Goal: Task Accomplishment & Management: Complete application form

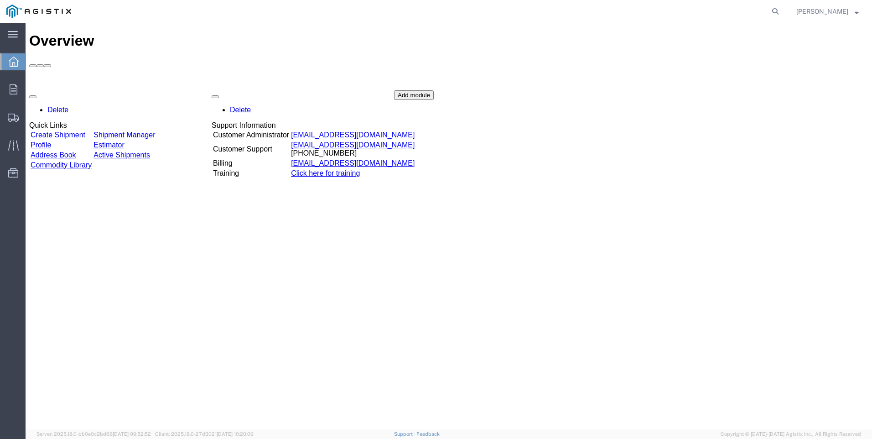
click at [63, 131] on link "Create Shipment" at bounding box center [58, 135] width 55 height 8
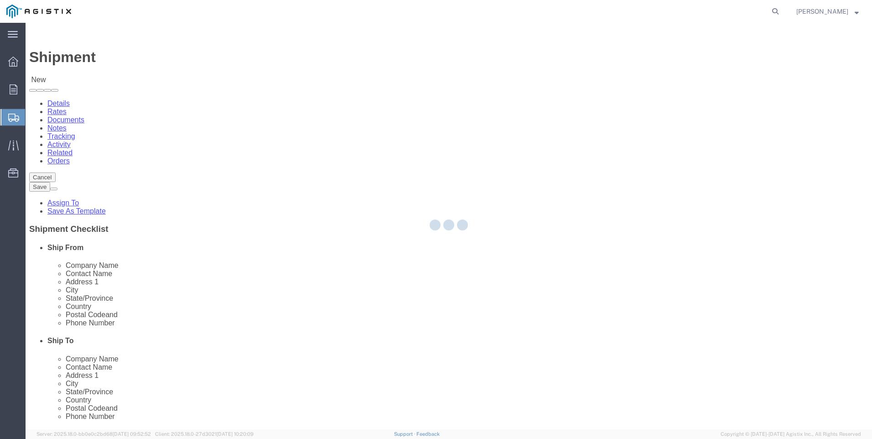
select select
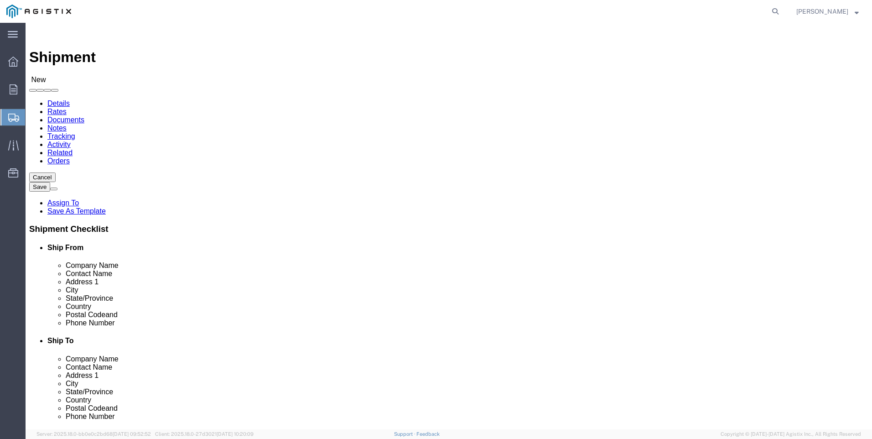
click select "Select PG&E Tri-Pacific Supply Inc"
select select "9596"
click select "Select PG&E Tri-Pacific Supply Inc"
select select "PURCHORD"
select select
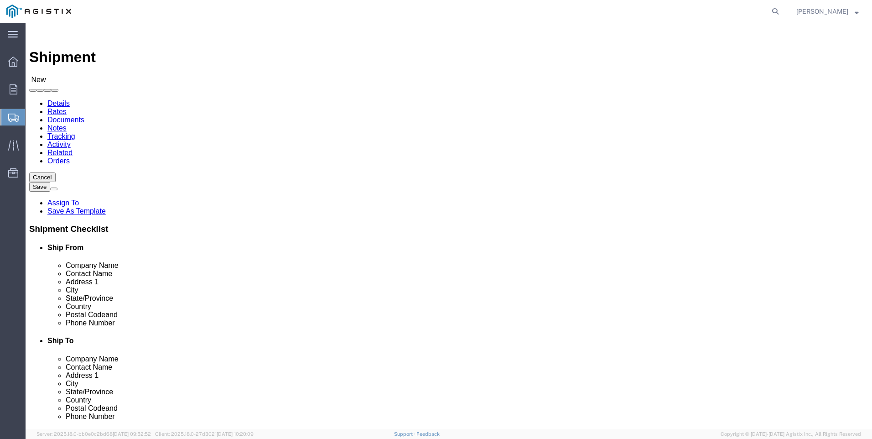
select select
select select "MYPROFILE"
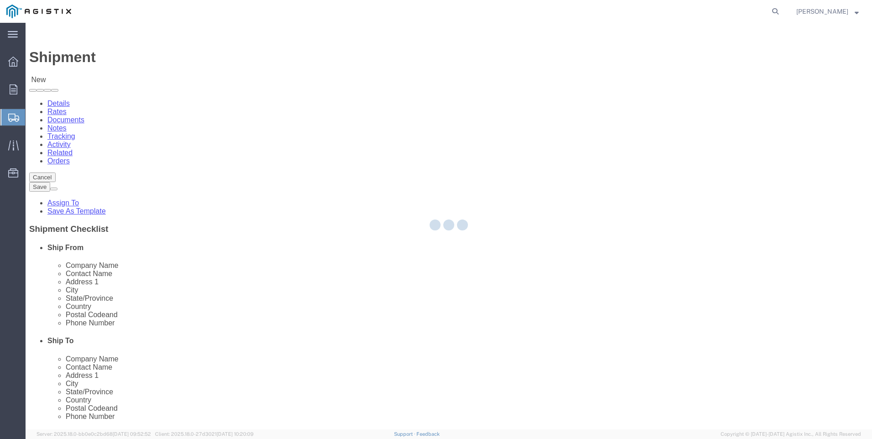
select select "CA"
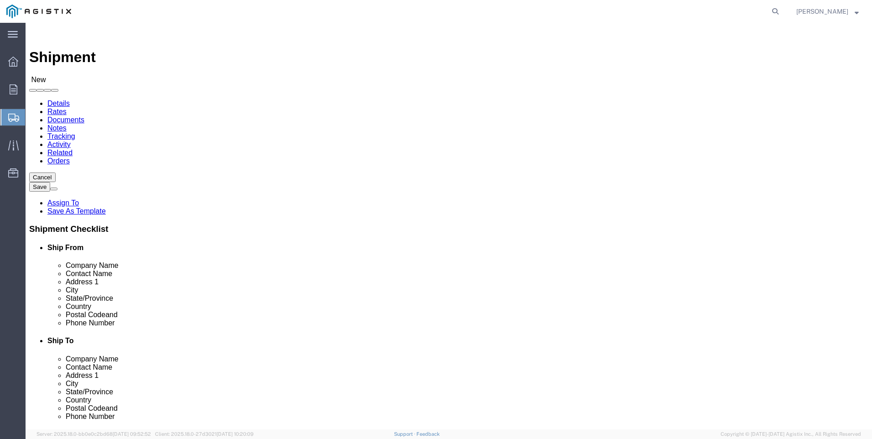
click select "Select All Others [GEOGRAPHIC_DATA] [GEOGRAPHIC_DATA] [GEOGRAPHIC_DATA] [GEOGRA…"
select select "23082"
click select "Select All Others [GEOGRAPHIC_DATA] [GEOGRAPHIC_DATA] [GEOGRAPHIC_DATA] [GEOGRA…"
click span
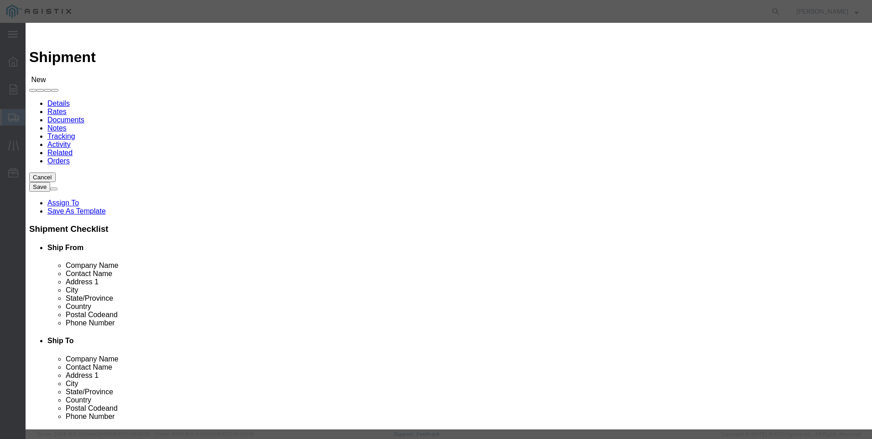
click select "Search by Address Book Name City Company Name Contact Name Country CustomerAlia…"
select select "city"
click select "Search by Address Book Name City Company Name Contact Name Country CustomerAlia…"
click input "text"
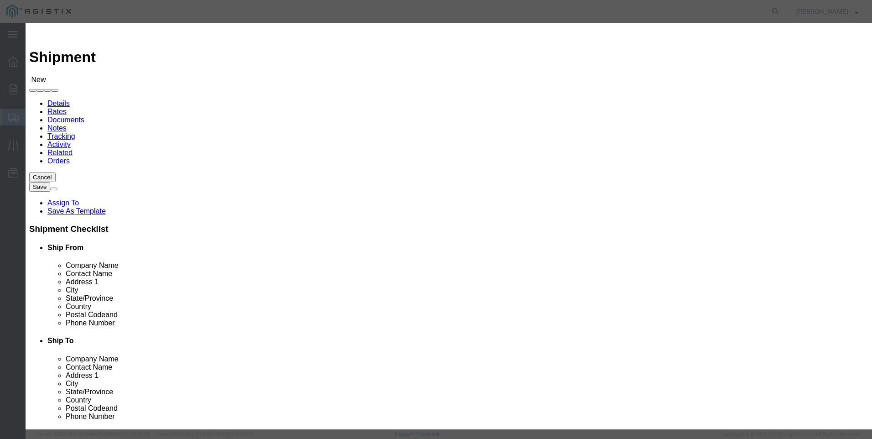
type input "rio vista"
click icon "button"
click button "Select"
select select "CA"
click button "Close"
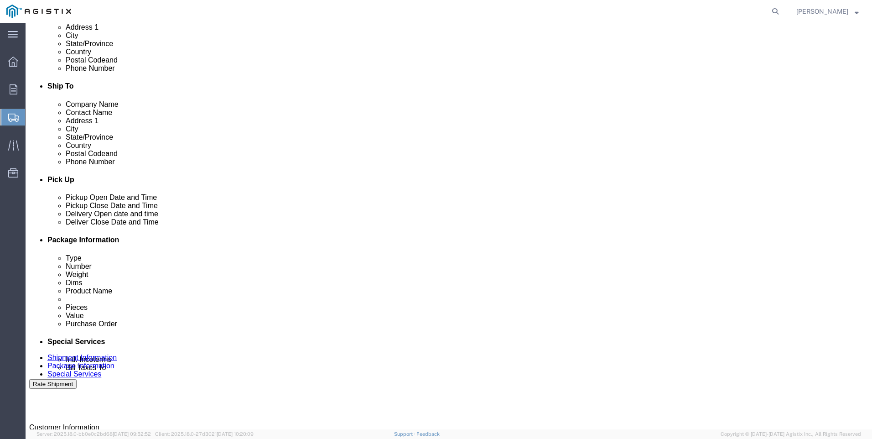
scroll to position [274, 0]
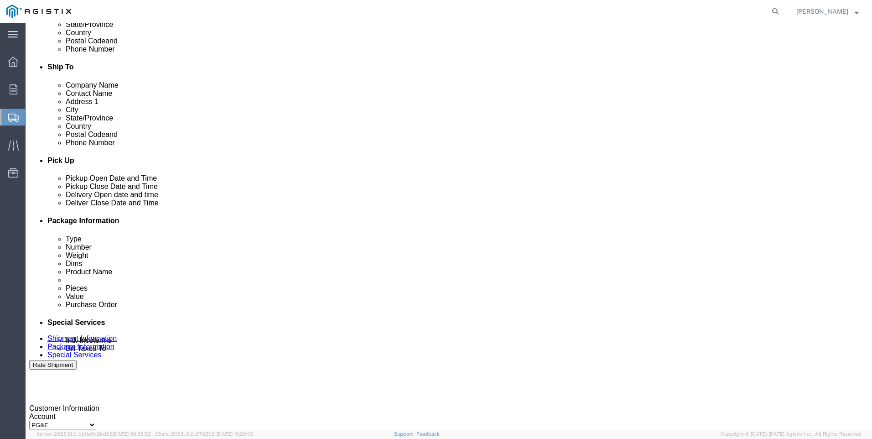
click div "[DATE] 1:00 PM"
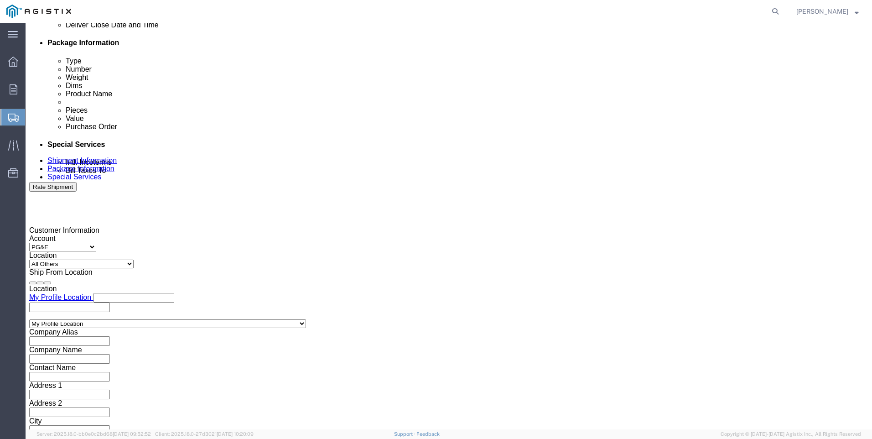
type input "4:00 PM"
drag, startPoint x: 286, startPoint y: 263, endPoint x: 343, endPoint y: 191, distance: 92.2
click button "Apply"
click div
click input "5:00 PM"
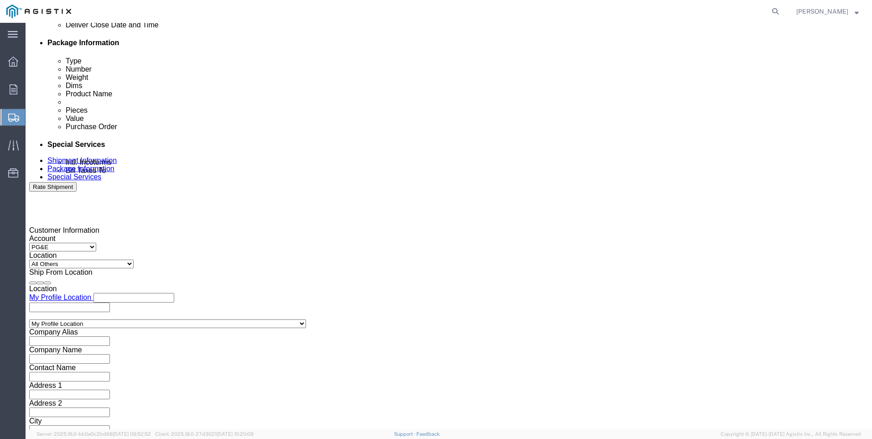
click input "7:00 PM"
type input "7:00 AM"
click button "Apply"
click div
click input "3:00 AM"
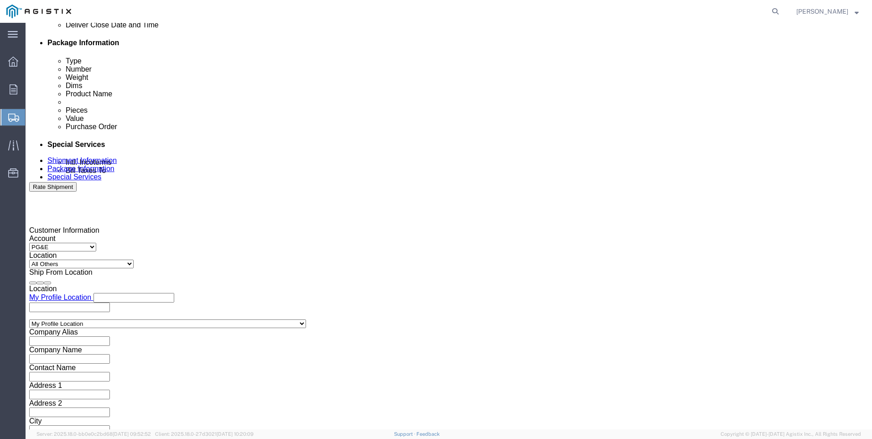
type input "3:00 PM"
click button "Apply"
click input "text"
type input "3501402506"
click select "Select Account Type Activity ID Airline Appointment Number ASN Batch Request # …"
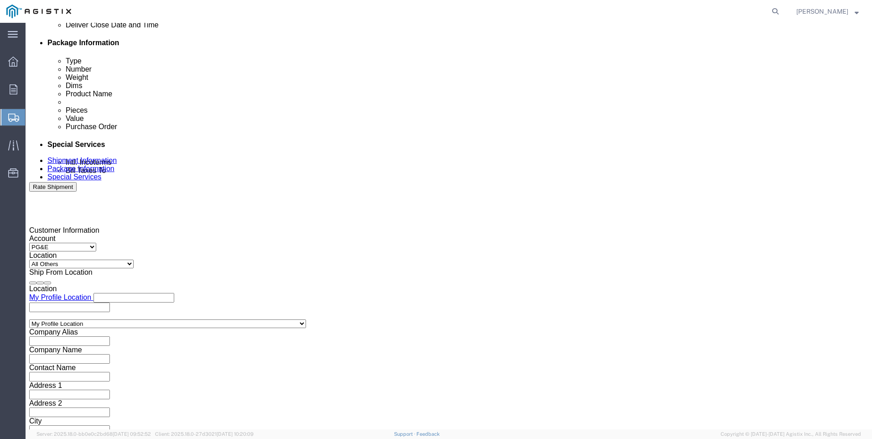
select select "SALEORDR"
click select "Select Account Type Activity ID Airline Appointment Number ASN Batch Request # …"
drag, startPoint x: 353, startPoint y: 187, endPoint x: 357, endPoint y: 180, distance: 7.6
click input "text"
type input "0052912"
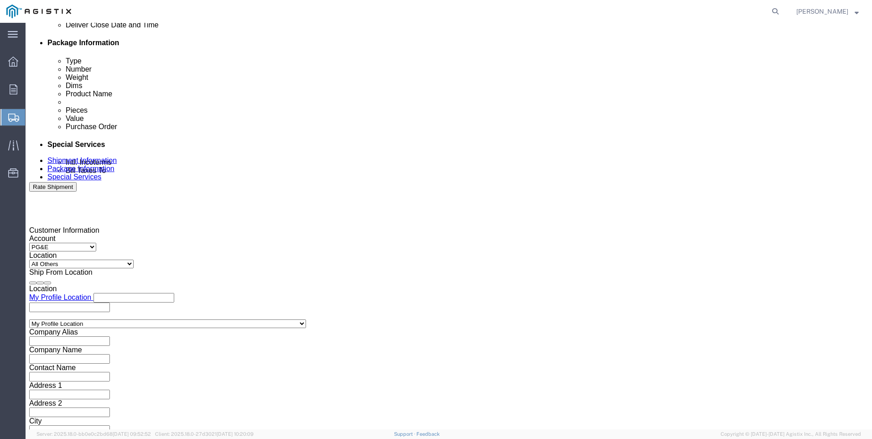
click button "Continue"
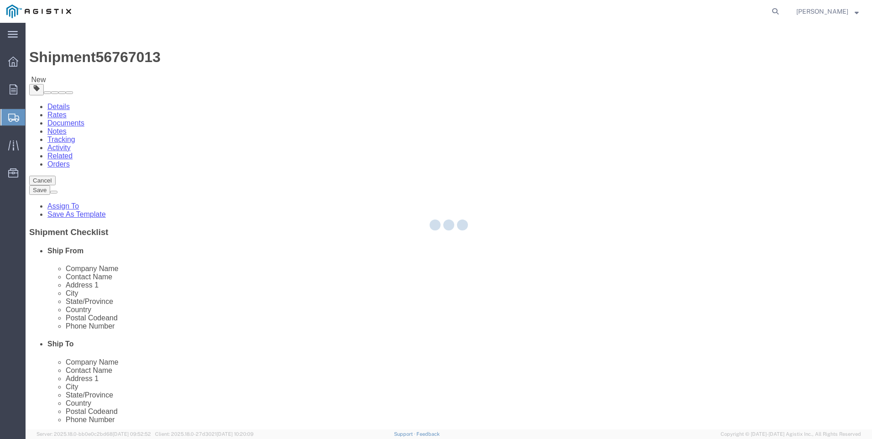
select select "CBOX"
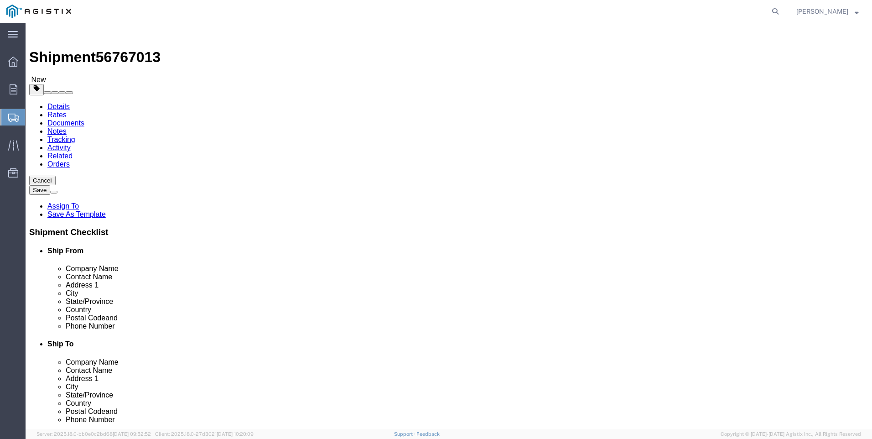
click input "text"
type input "15"
type input "36"
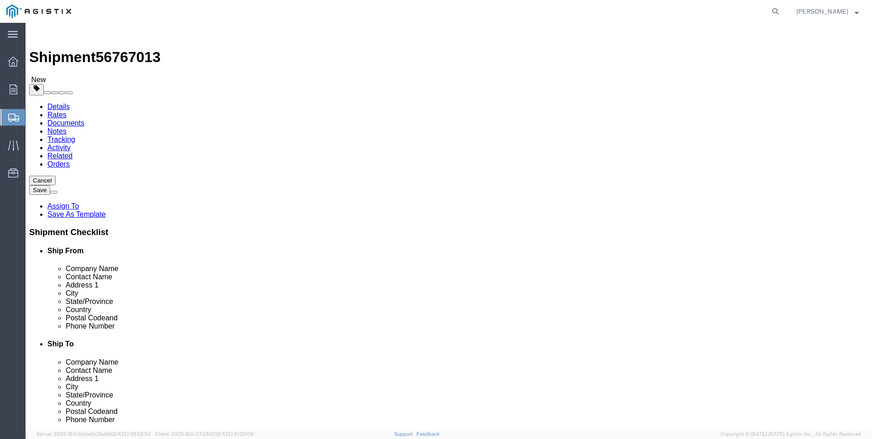
click div "Package Type Select Bulk Bundle(s) Cardboard Box(es) Carton(s) Crate(s) Drum(s)…"
click link "Add Content"
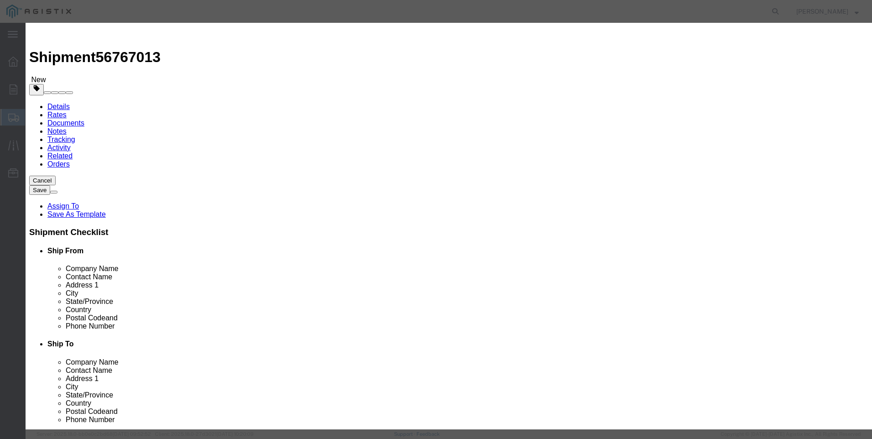
click input "text"
type input "M449967"
click td "Name: FILTER CARTRIDGE REPLACEMENT FD-1500"
select select
select select "USD"
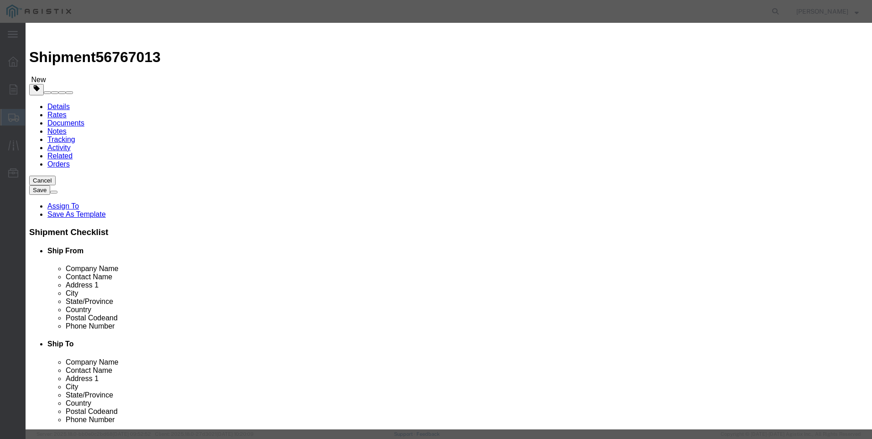
type input "FILTER CARTRIDGE REPLACEMENT FD-1500"
type input "M449967"
drag, startPoint x: 406, startPoint y: 68, endPoint x: -27, endPoint y: 51, distance: 433.2
click html "Shipment 56767013 New Details Rates Documents Notes Tracking Activity Related O…"
type input "FILTER CARTRIDGE REPLACEMENT FD-1500"
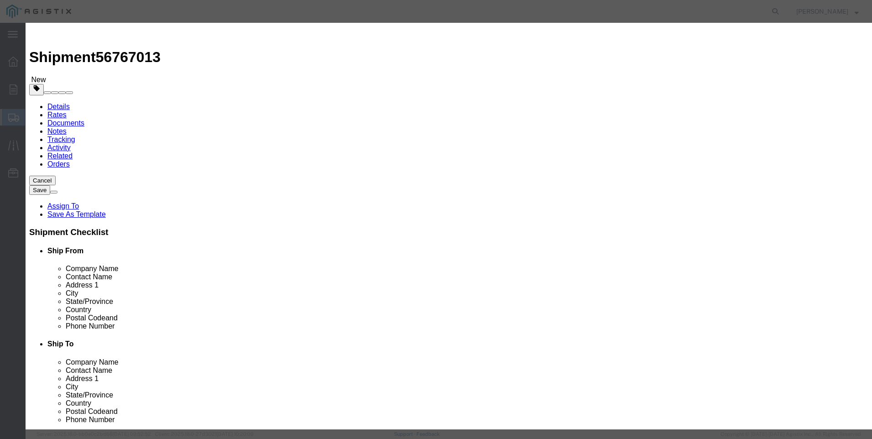
click textarea
paste textarea "FILTER CARTRIDGE REPLACEMENT FD-1500"
type textarea "FILTER CARTRIDGE REPLACEMENT FD-1500"
drag, startPoint x: 410, startPoint y: 70, endPoint x: -26, endPoint y: 80, distance: 435.7
click html "Shipment 56767013 New Details Rates Documents Notes Tracking Activity Related O…"
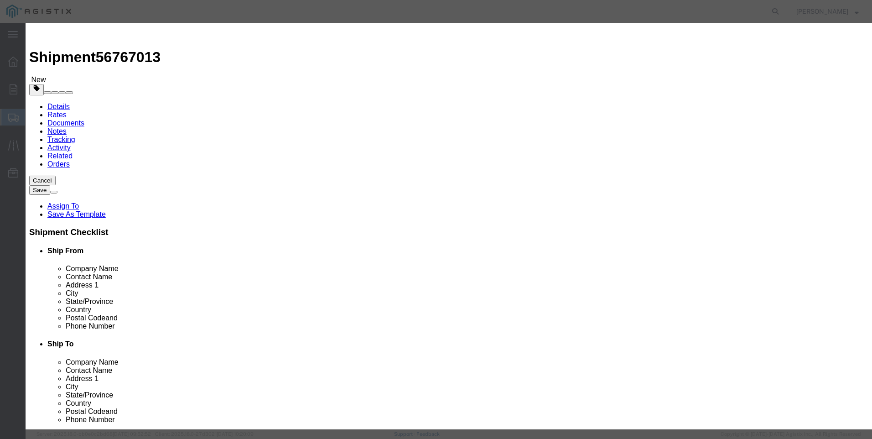
type input "M449967 / 21-4003"
click input "text"
drag, startPoint x: 257, startPoint y: 87, endPoint x: 246, endPoint y: 89, distance: 11.3
click div "Pieces 1 Select Bag Barrels 100Board Feet Bottle Box Blister Pack Carats Can Ca…"
type input "9"
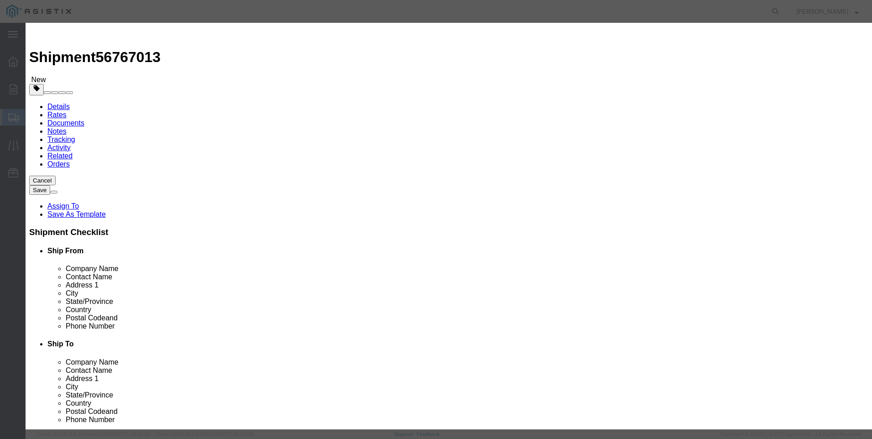
type input "8"
click input "text"
type input "1912"
click button "Save & Close"
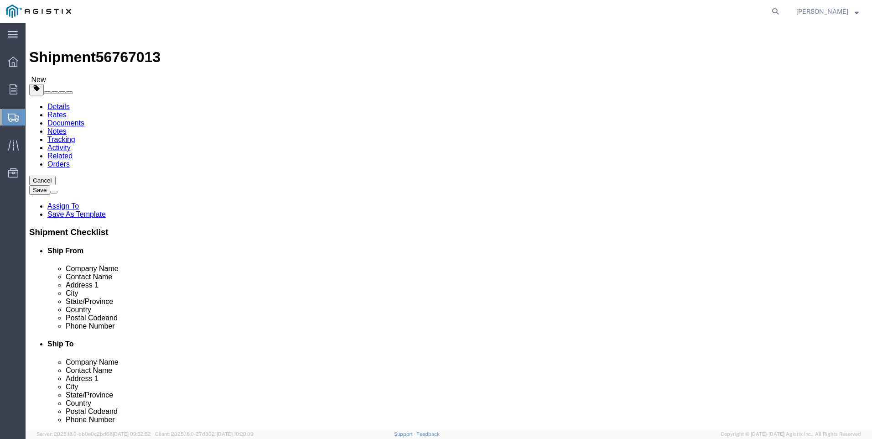
click span "button"
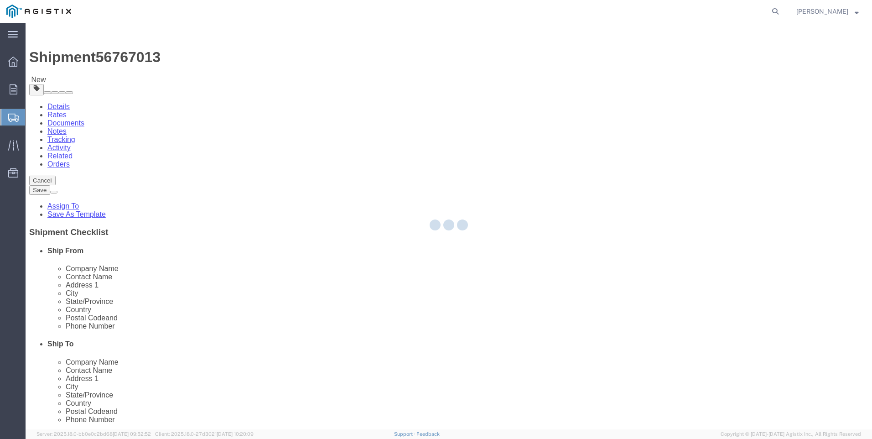
select select "CBOX"
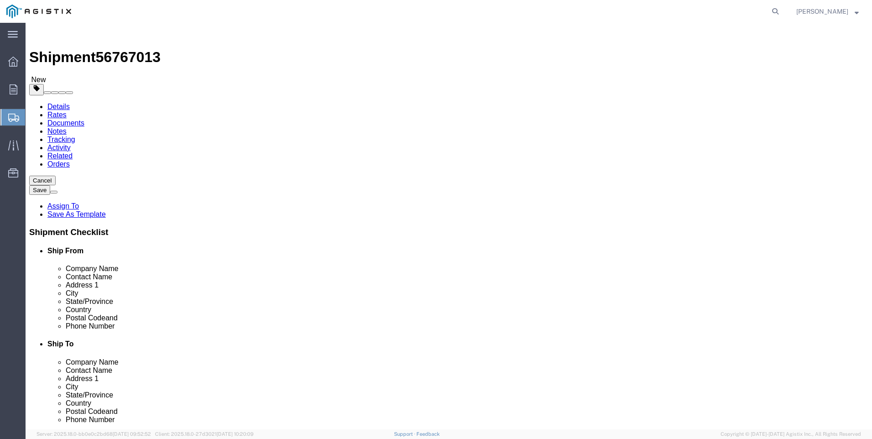
click div "Pieces: 8.00 Each Total value: 1912.00 USD"
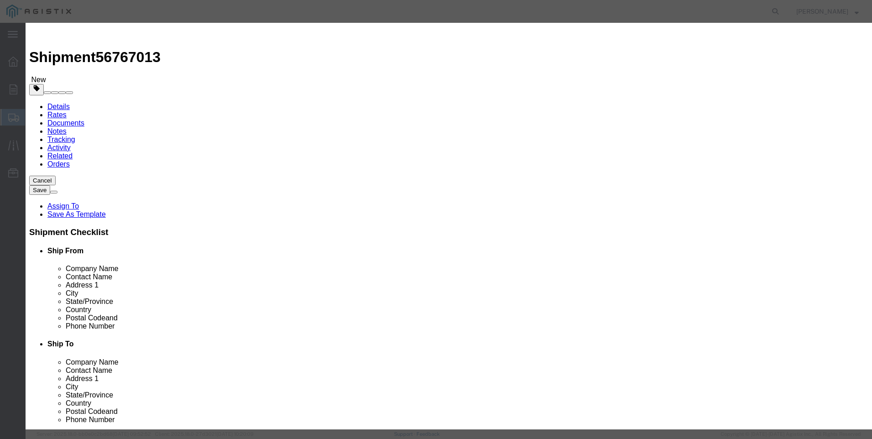
click input "8.00"
type input "9.00"
type input "2151"
click label "Product Name"
click button "Save & Close"
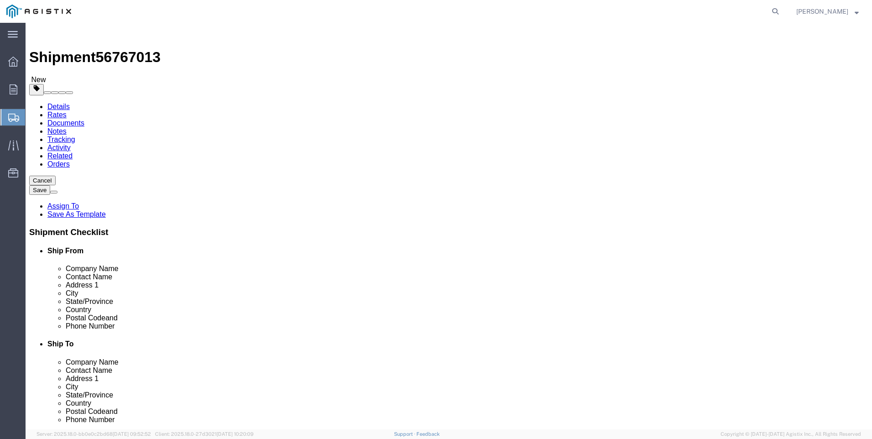
drag, startPoint x: 472, startPoint y: 213, endPoint x: 420, endPoint y: 213, distance: 52.5
click div "Weight 36.00 Select kgs lbs Ship. t°"
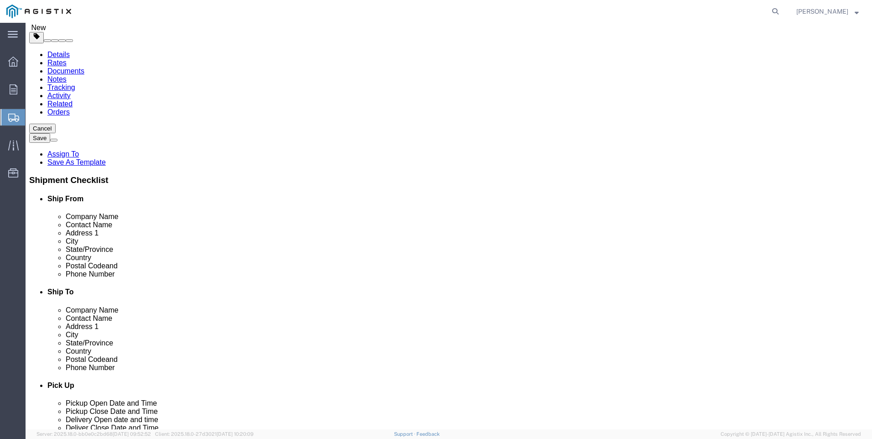
scroll to position [57, 0]
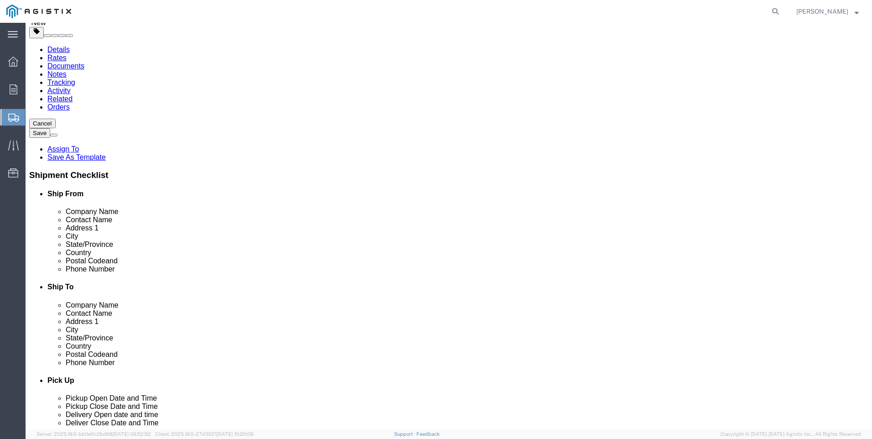
type input "40"
click button "Rate Shipment"
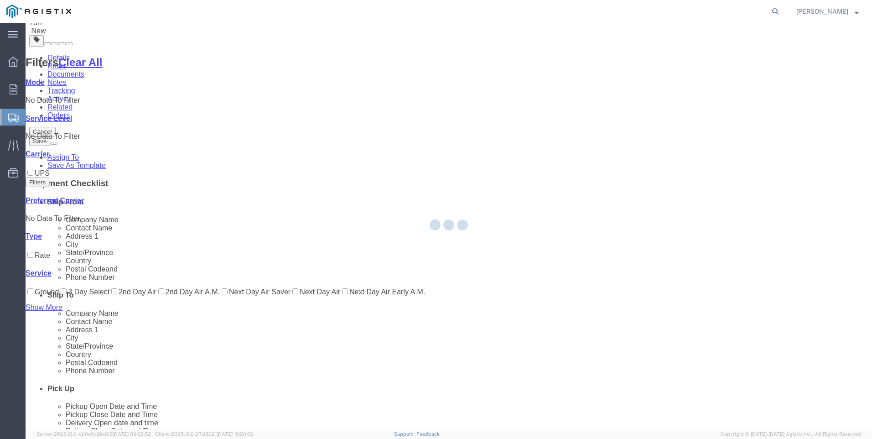
scroll to position [0, 0]
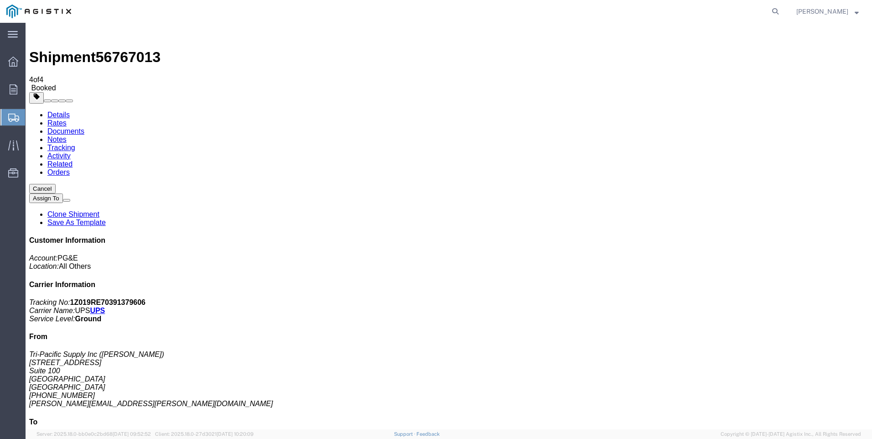
drag, startPoint x: 378, startPoint y: 182, endPoint x: 608, endPoint y: 121, distance: 237.3
click at [0, 0] on span "Create Shipment" at bounding box center [0, 0] width 0 height 0
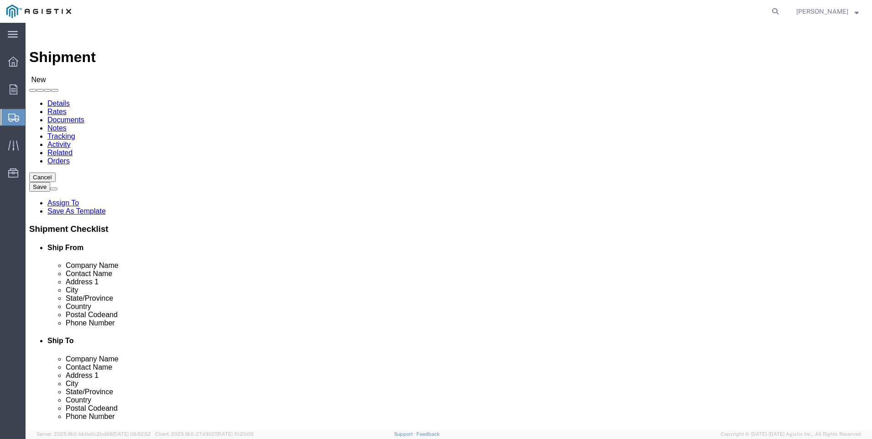
click select "Select PG&E Tri-Pacific Supply Inc"
select select "9596"
click select "Select PG&E Tri-Pacific Supply Inc"
select select
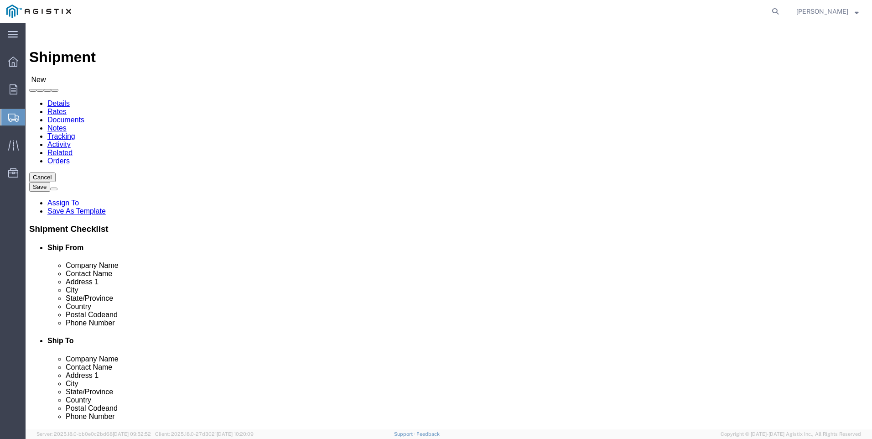
select select "MYPROFILE"
select select "CA"
click select "Select All Others [GEOGRAPHIC_DATA] [GEOGRAPHIC_DATA] [GEOGRAPHIC_DATA] [GEOGRA…"
select select "23082"
click select "Select All Others [GEOGRAPHIC_DATA] [GEOGRAPHIC_DATA] [GEOGRAPHIC_DATA] [GEOGRA…"
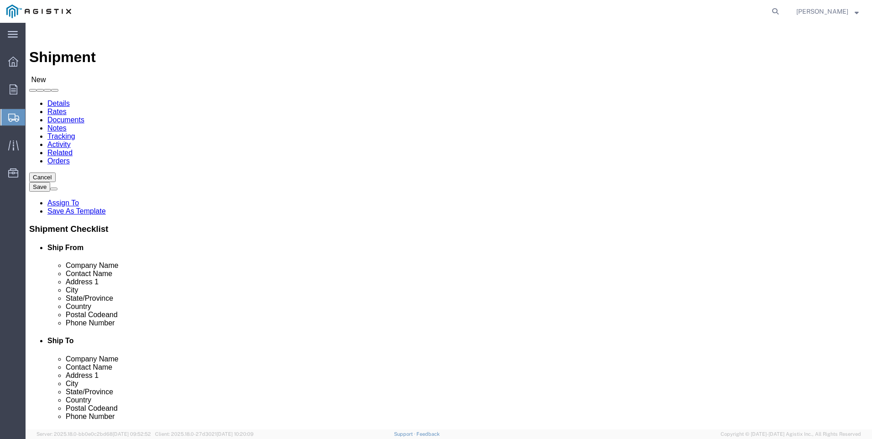
click span
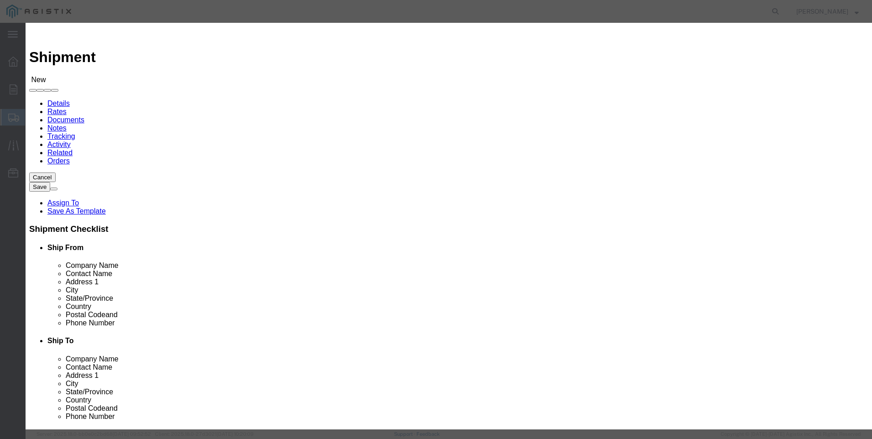
click select "Search by Address Book Name City Company Name Contact Name Country CustomerAlia…"
select select "city"
click select "Search by Address Book Name City Company Name Contact Name Country CustomerAlia…"
click input "text"
type input "[PERSON_NAME]"
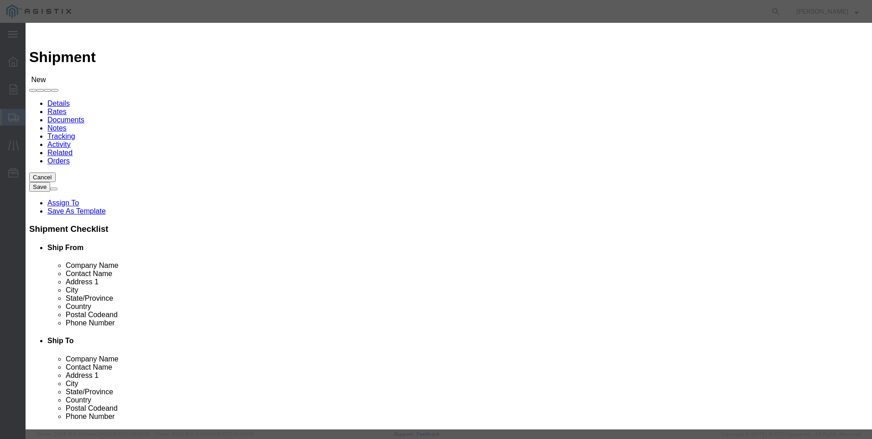
click button "button"
click button "Select"
select select "CA"
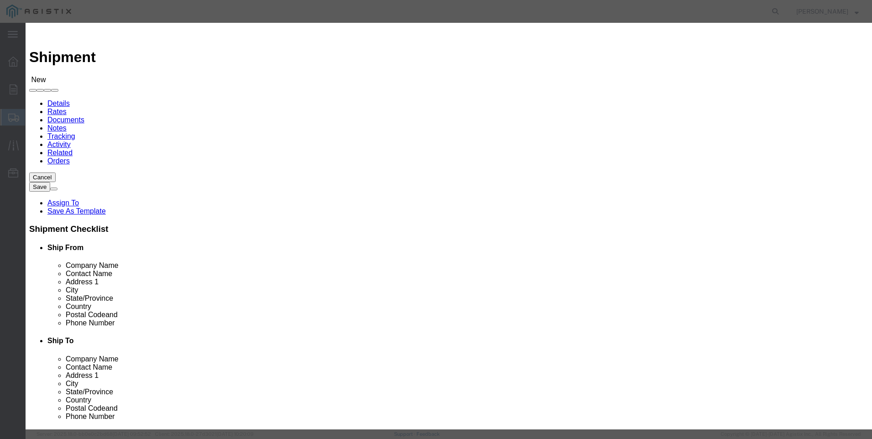
click button "Close"
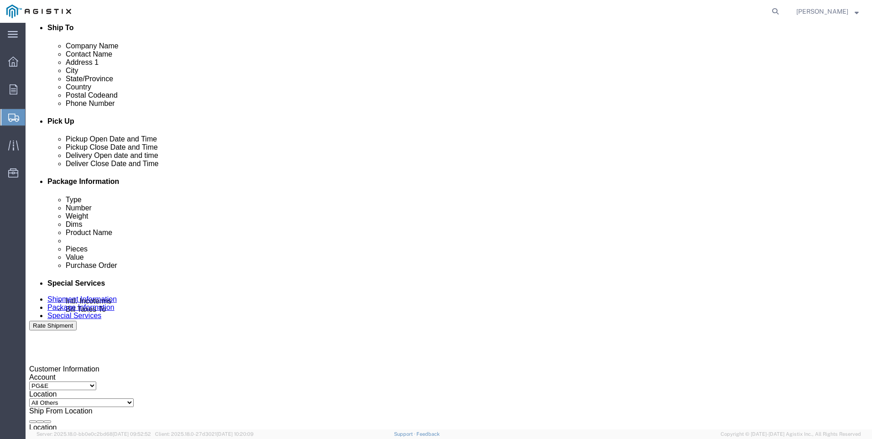
scroll to position [319, 0]
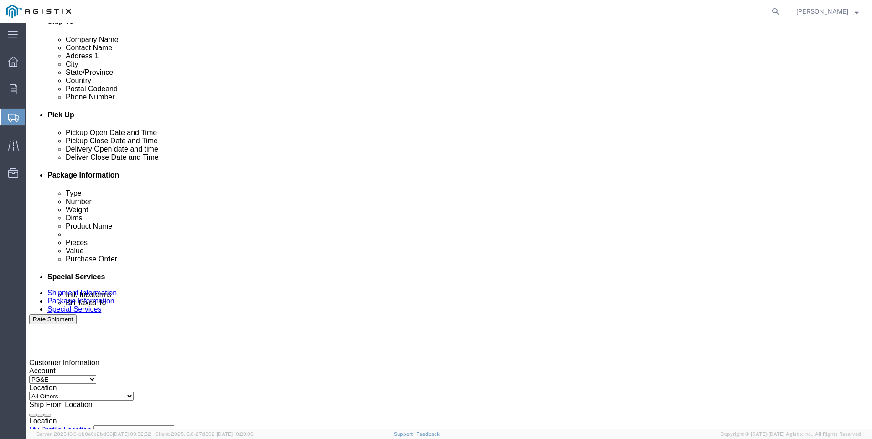
click div "[DATE] 1:00 PM"
type input "4:00 PM"
click button "Apply"
click div
click input "7:00 PM"
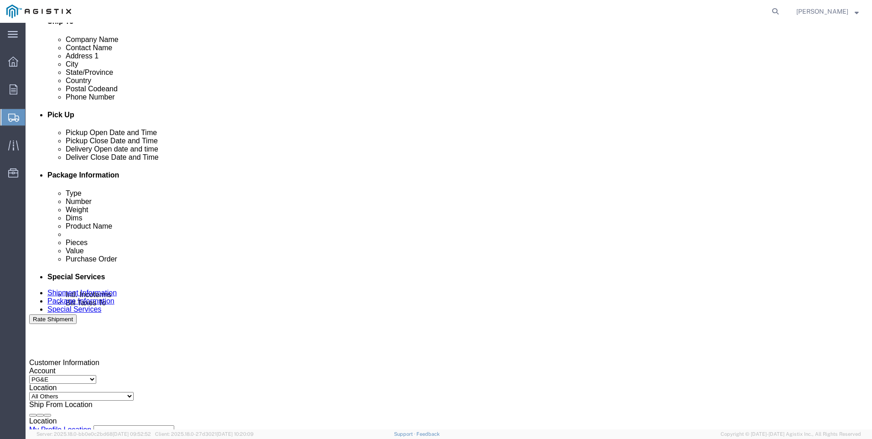
type input "7:00 AM"
click button "Apply"
click div
click input "3:00 AM"
type input "3:00 PM"
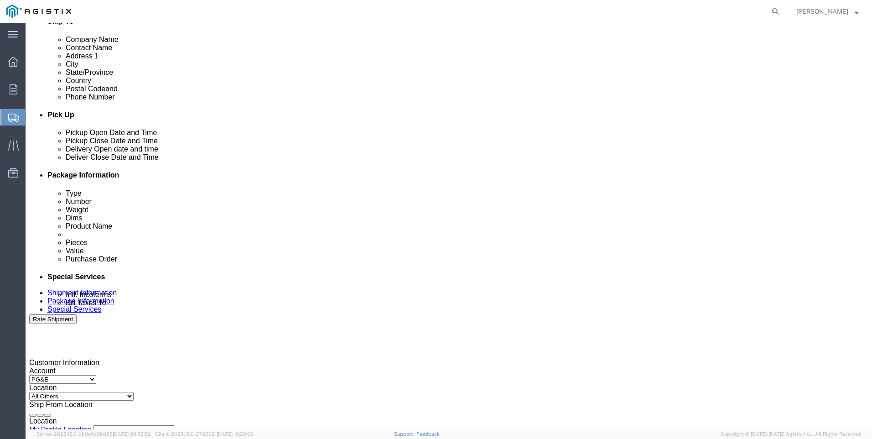
click button "Apply"
drag, startPoint x: 158, startPoint y: 314, endPoint x: 162, endPoint y: 314, distance: 4.6
click input "text"
type input "3501404624"
click div "Select Account Type Activity ID Airline Appointment Number ASN Batch Request # …"
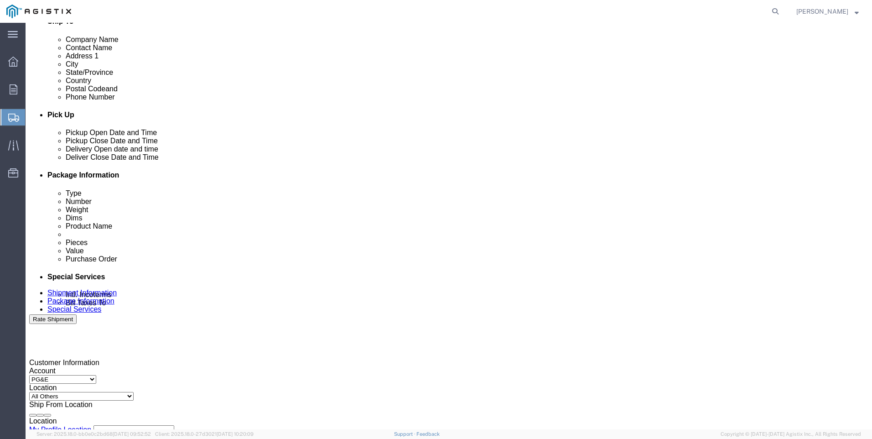
select select "SALEORDR"
click select "Select Account Type Activity ID Airline Appointment Number ASN Batch Request # …"
click input "text"
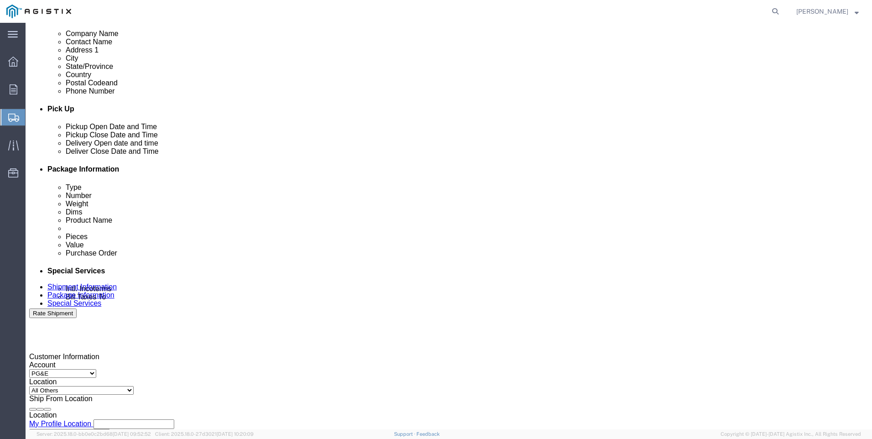
scroll to position [452, 0]
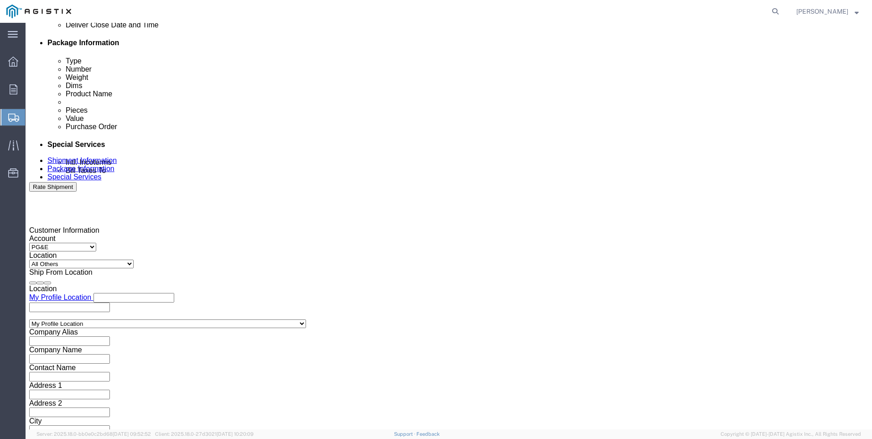
type input "0053186"
drag, startPoint x: 635, startPoint y: 368, endPoint x: 631, endPoint y: 363, distance: 6.2
click button "Continue"
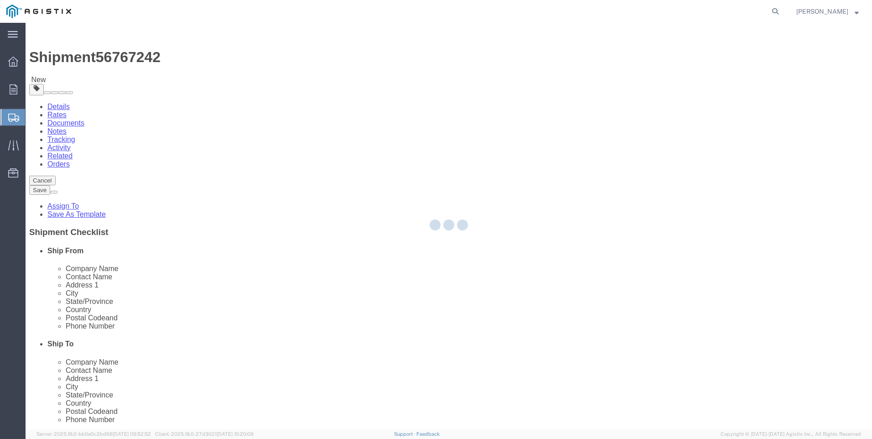
select select "CBOX"
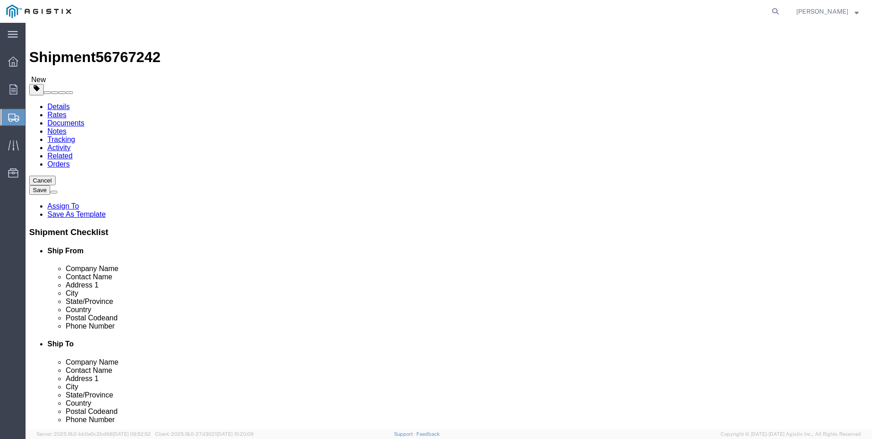
click input "text"
type input "15"
type input "40"
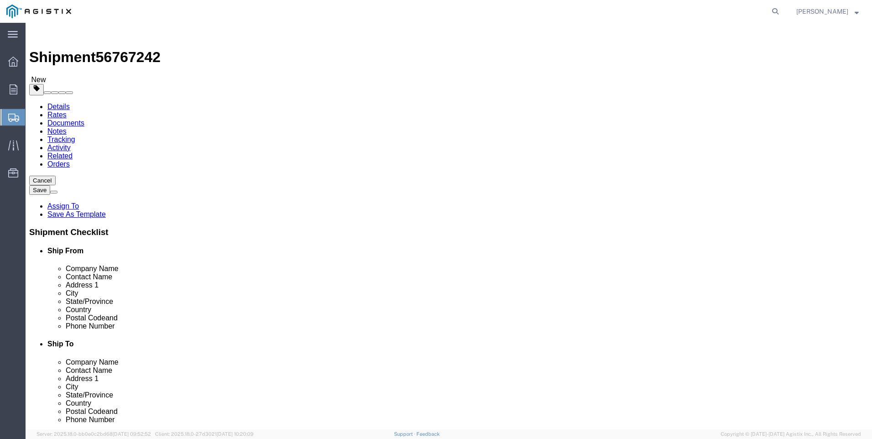
drag, startPoint x: 33, startPoint y: 210, endPoint x: 79, endPoint y: 209, distance: 46.1
click label "Weight"
click link "Add Content"
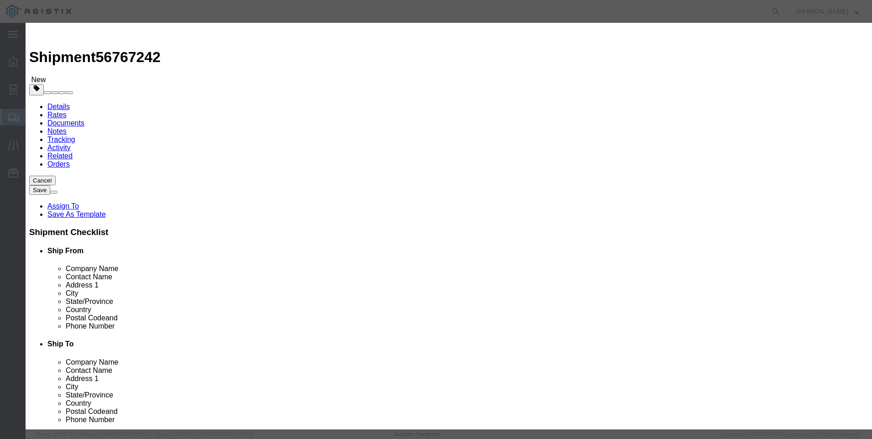
click input "text"
click input "M449697"
type input "M449967"
click td "Name: FILTER CARTRIDGE REPLACEMENT FD-1500"
select select
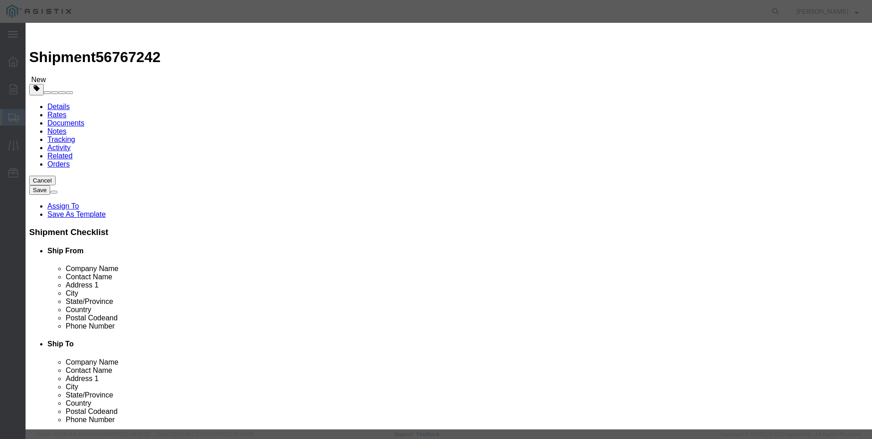
select select "USD"
type input "FILTER CARTRIDGE REPLACEMENT FD-1500"
type input "M449967"
drag, startPoint x: 413, startPoint y: 69, endPoint x: 108, endPoint y: 71, distance: 305.6
click div "Add content Commodity library Product Name FILTER CARTRIDGE REPLACEMENT FD-1500…"
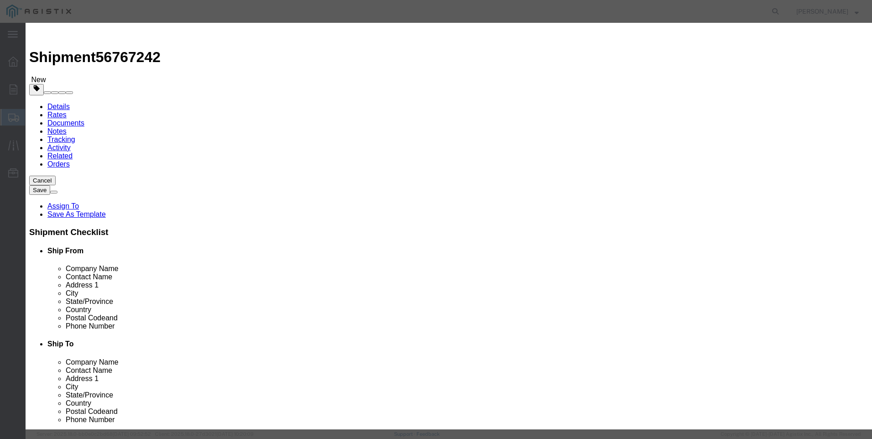
type input "FILTER CARTRIDGE REPLACEMENT FD-1500"
click textarea
paste textarea "FILTER CARTRIDGE REPLACEMENT FD-1500"
type textarea "FILTER CARTRIDGE REPLACEMENT FD-1500"
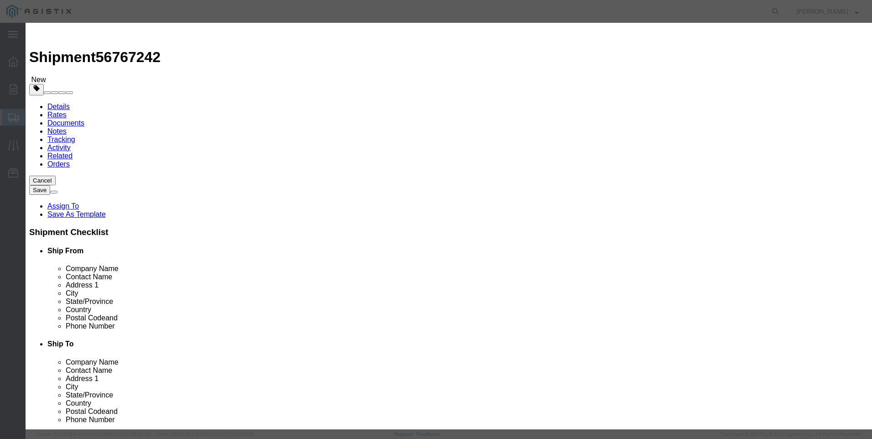
drag, startPoint x: 407, startPoint y: 70, endPoint x: 9, endPoint y: 70, distance: 398.2
click div "Add content Commodity library Product Name FILTER CARTRIDGE REPLACEMENT FD-1500…"
type input "M449967 / 21-4003"
click input "text"
type input "9"
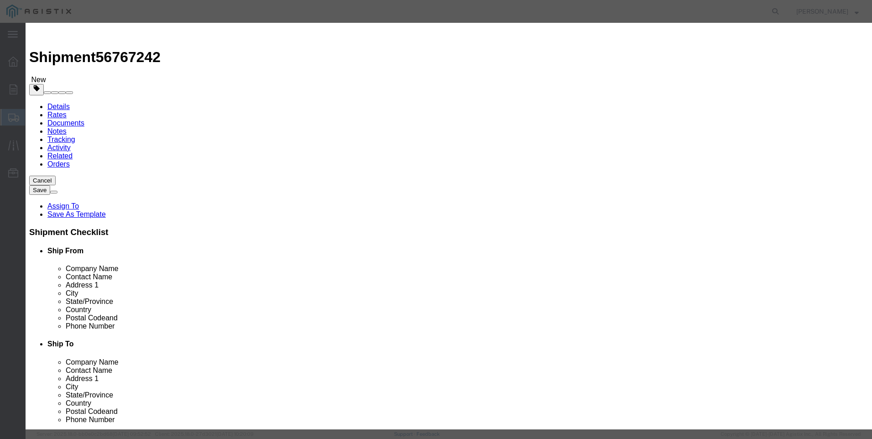
click input "text"
type input "1899"
click button "Save & Close"
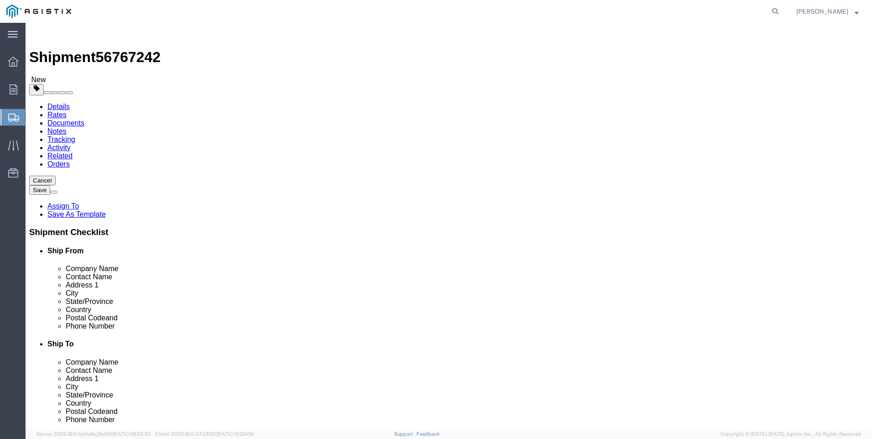
click span "button"
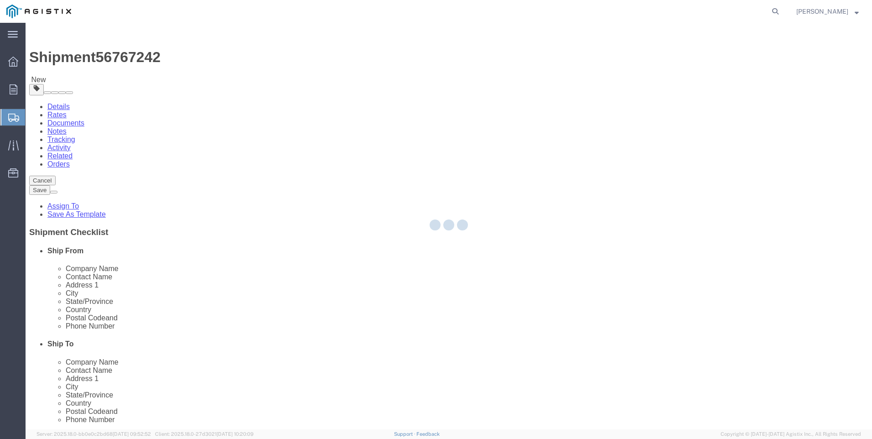
select select "CBOX"
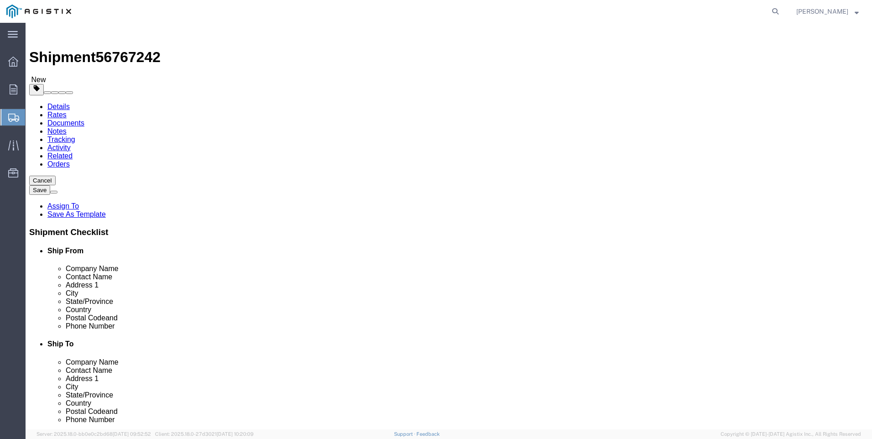
click button "Rate Shipment"
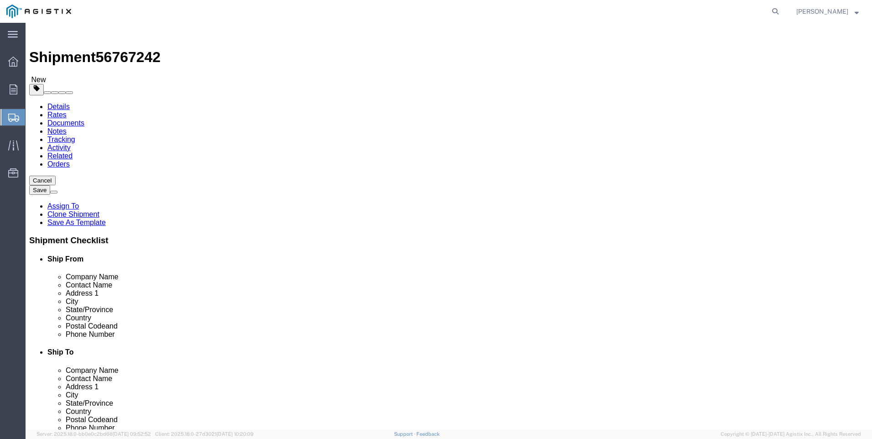
click at [15, 117] on icon at bounding box center [13, 118] width 11 height 8
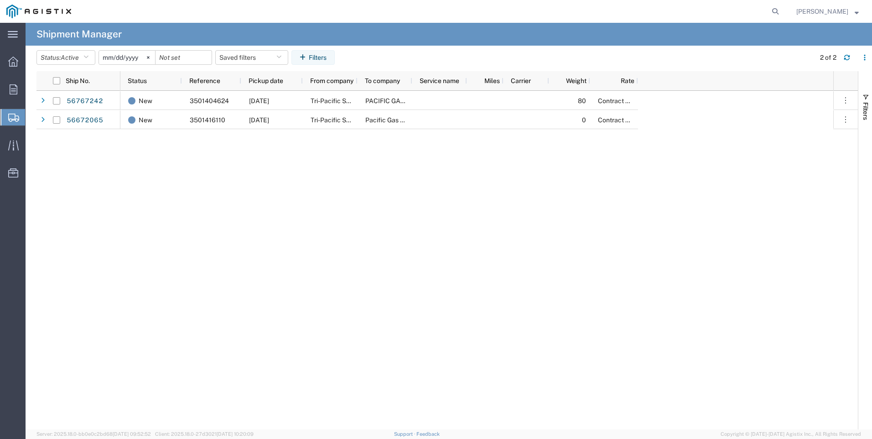
click at [0, 0] on span "Create Shipment" at bounding box center [0, 0] width 0 height 0
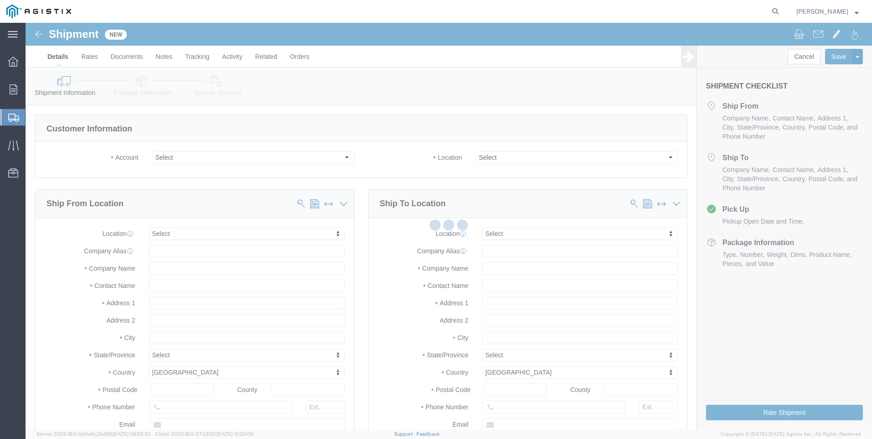
select select
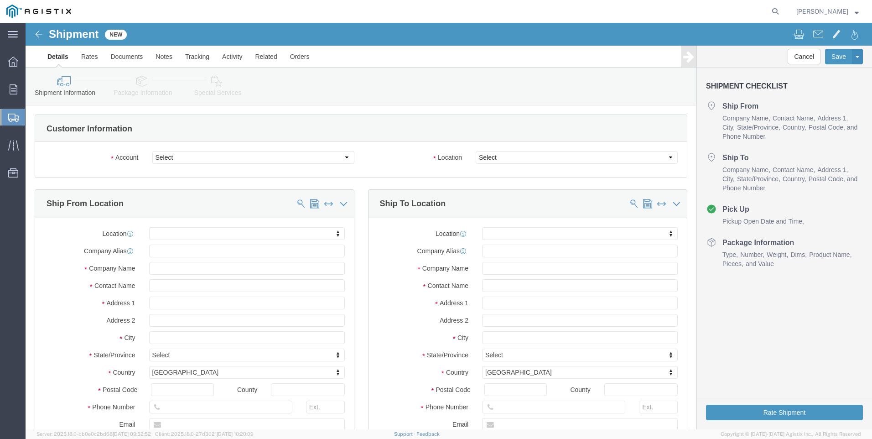
click at [32, 120] on span "Shipments" at bounding box center [28, 117] width 7 height 18
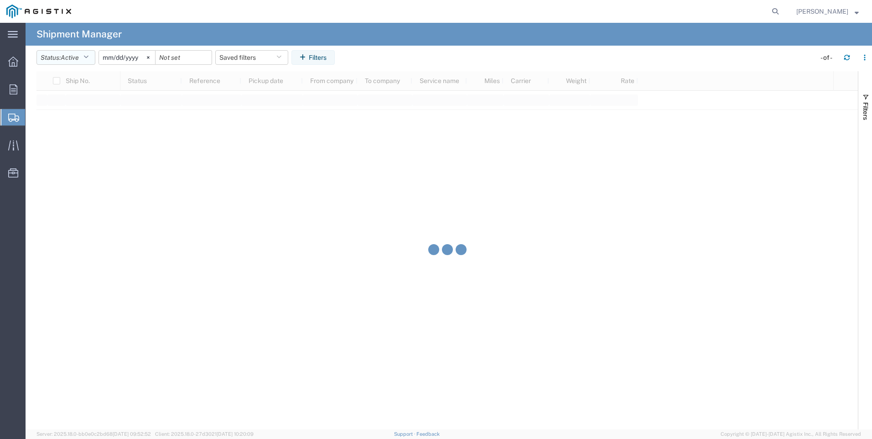
click at [88, 59] on icon "button" at bounding box center [85, 57] width 5 height 6
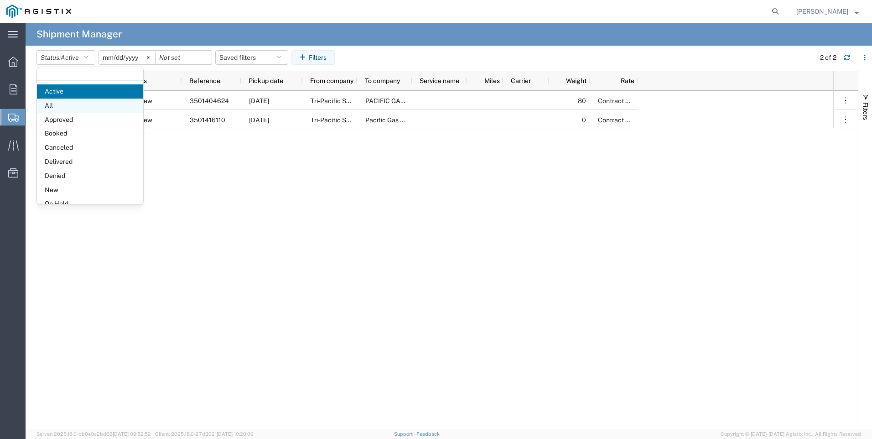
click at [66, 110] on span "All" at bounding box center [90, 106] width 106 height 14
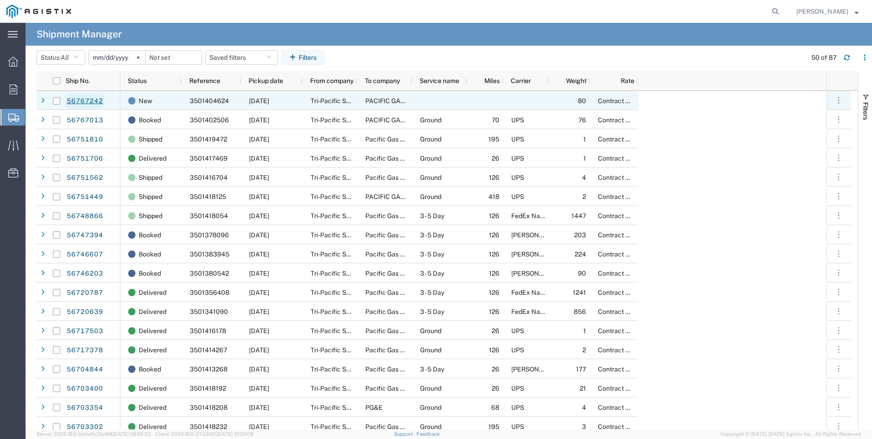
click at [88, 99] on link "56767242" at bounding box center [84, 101] width 37 height 15
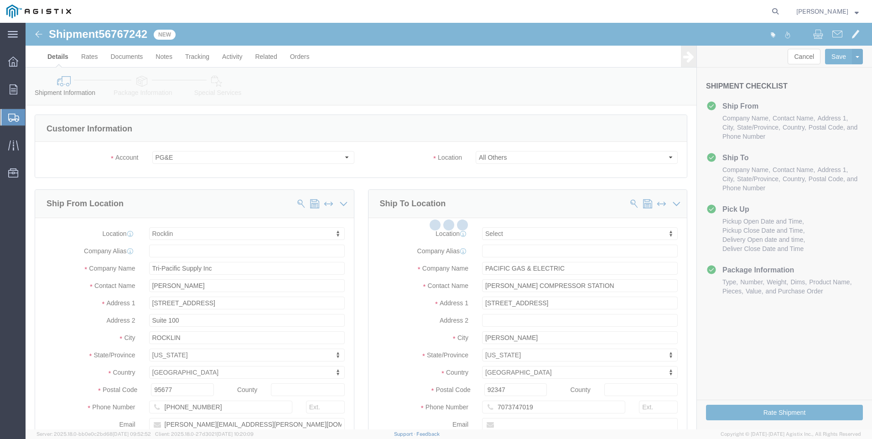
select select
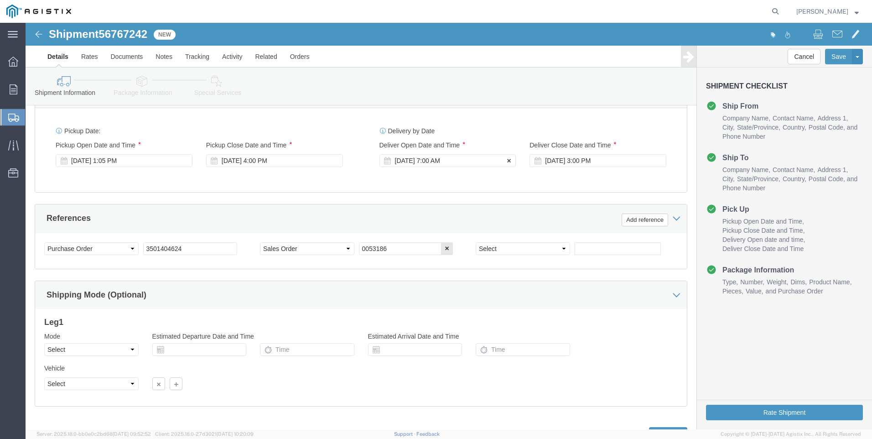
scroll to position [452, 0]
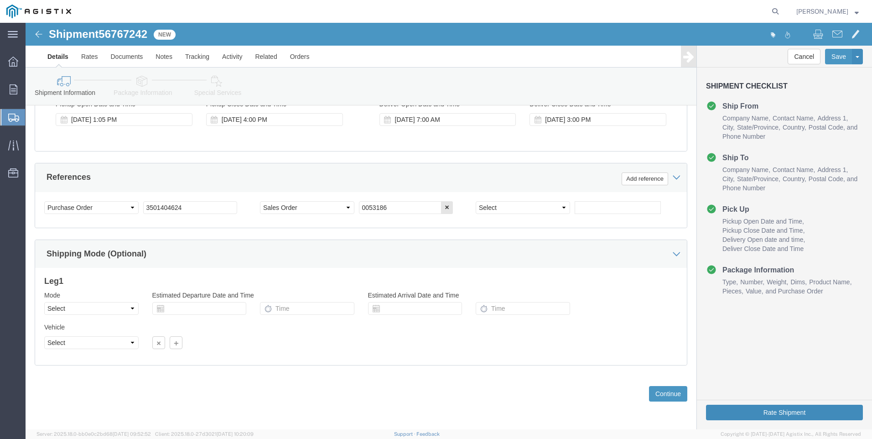
click button "Rate Shipment"
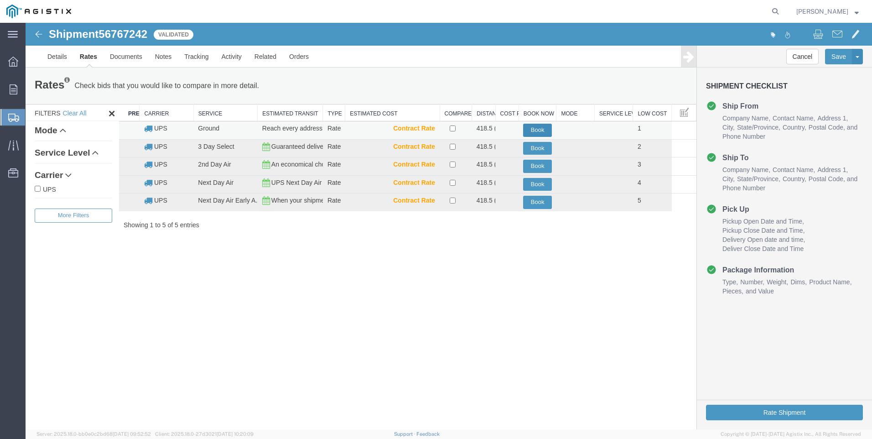
click at [530, 125] on button "Book" at bounding box center [537, 130] width 29 height 13
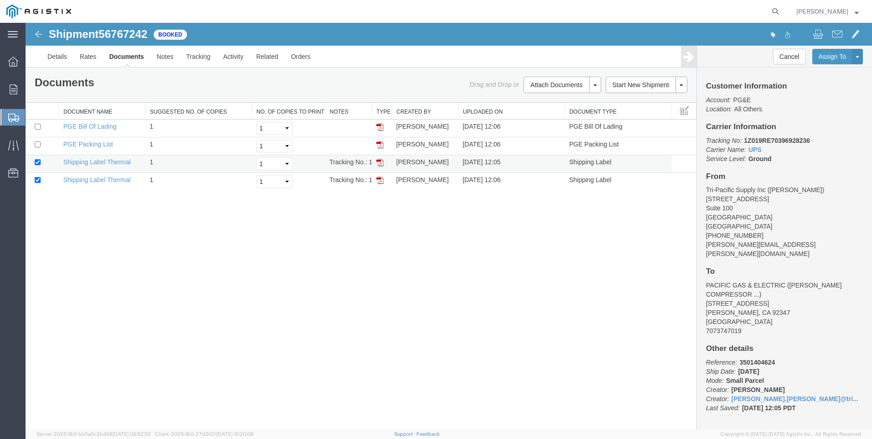
click at [379, 161] on img at bounding box center [379, 162] width 7 height 7
click at [377, 181] on img at bounding box center [379, 180] width 7 height 7
click at [0, 0] on span "Create Shipment" at bounding box center [0, 0] width 0 height 0
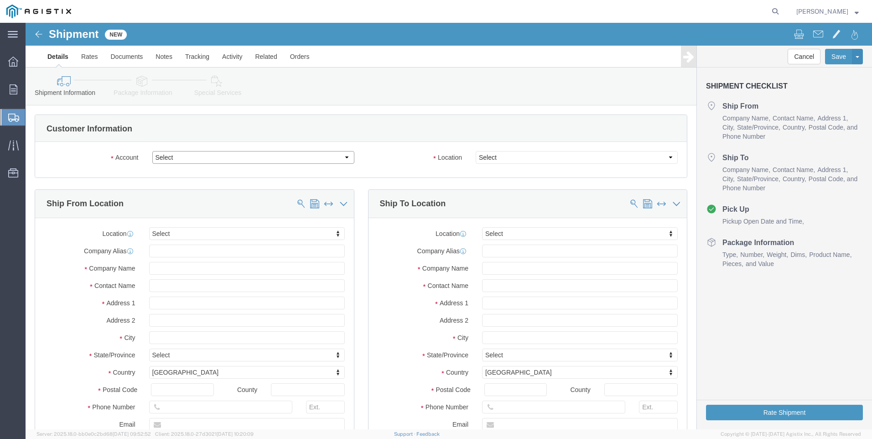
click select "Select PG&E Tri-Pacific Supply Inc"
select select "9596"
click select "Select PG&E Tri-Pacific Supply Inc"
select select
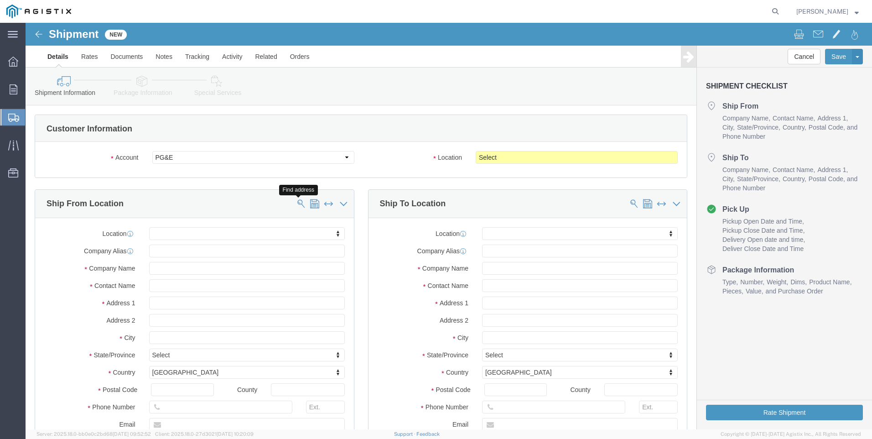
click span
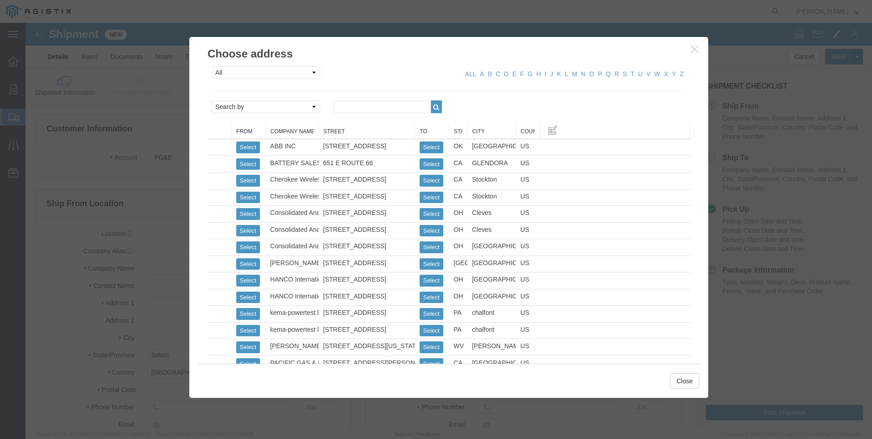
click icon "button"
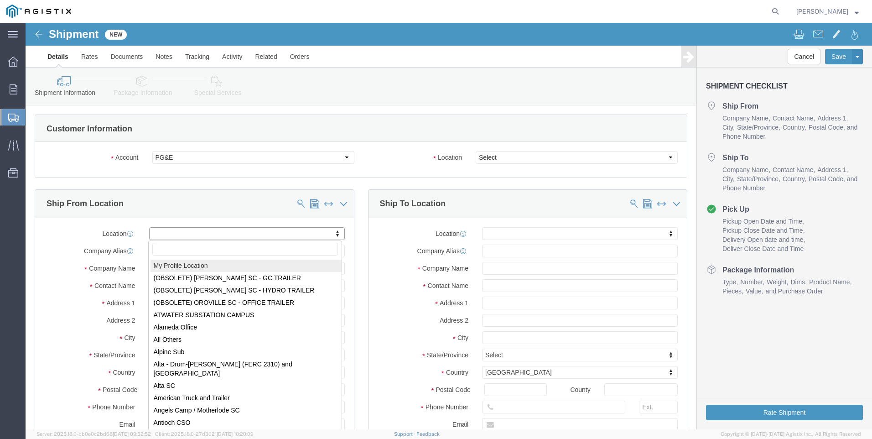
select select "MYPROFILE"
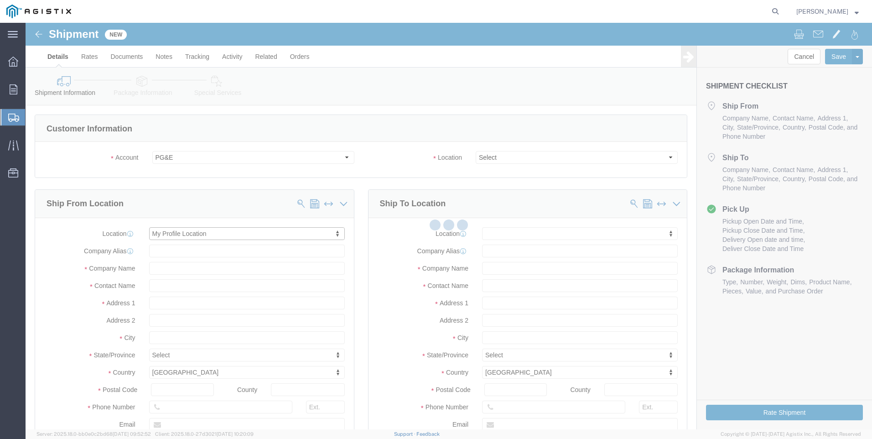
select select "CA"
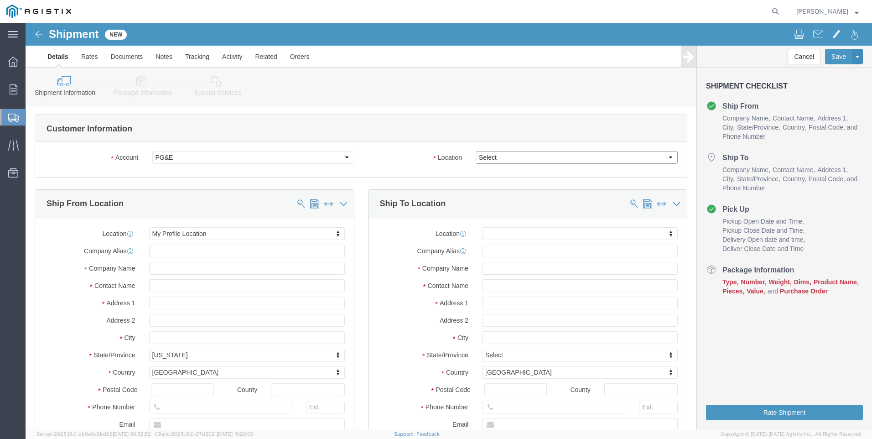
click select "Select All Others [GEOGRAPHIC_DATA] [GEOGRAPHIC_DATA] [GEOGRAPHIC_DATA] [GEOGRA…"
select select "23082"
click select "Select All Others [GEOGRAPHIC_DATA] [GEOGRAPHIC_DATA] [GEOGRAPHIC_DATA] [GEOGRA…"
click span
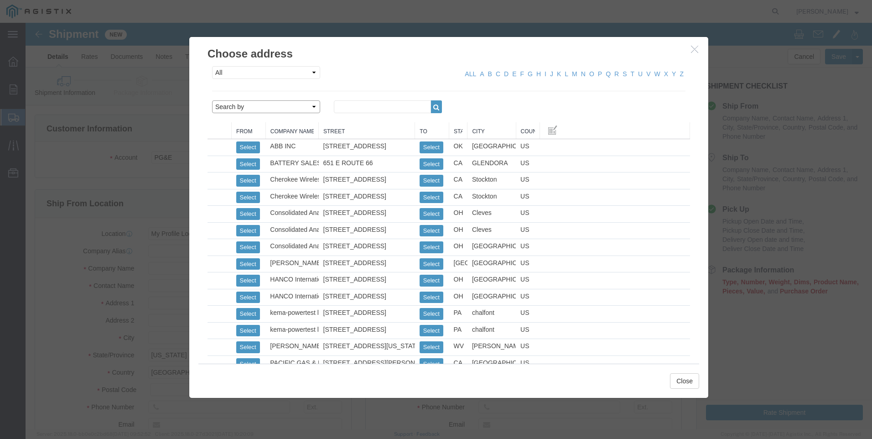
click select "Search by Address Book Name City Company Name Contact Name Country CustomerAlia…"
select select "city"
click select "Search by Address Book Name City Company Name Contact Name Country CustomerAlia…"
click input "text"
type input "MERIDIAN"
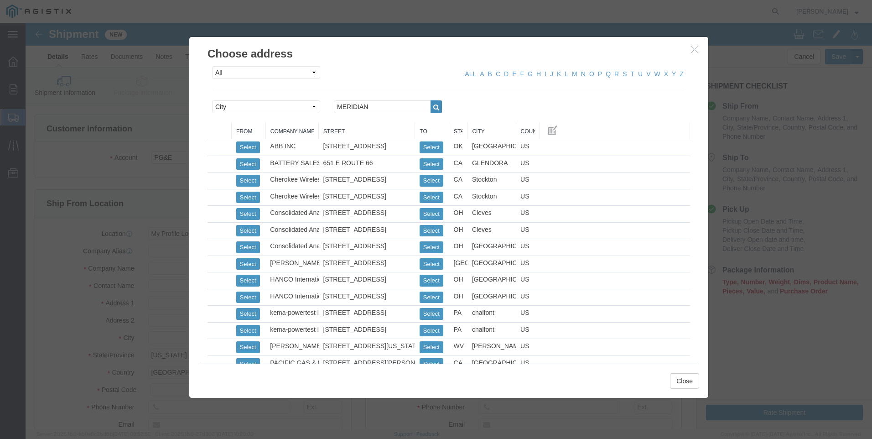
click button "button"
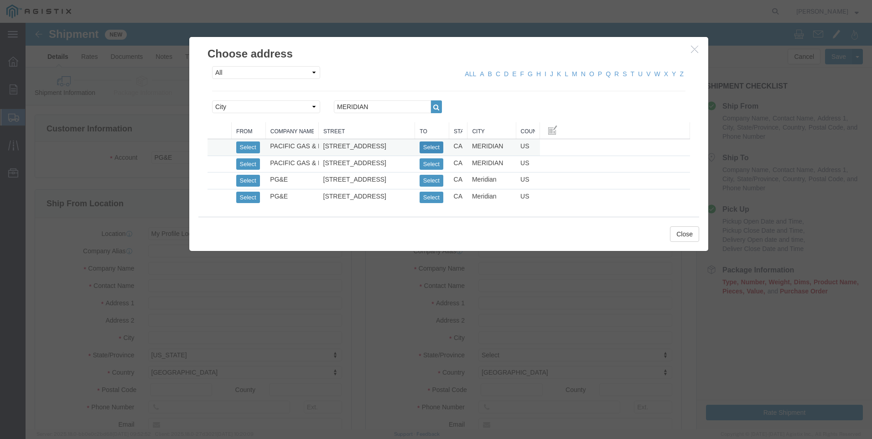
click button "Select"
select select "CA"
click button "Close"
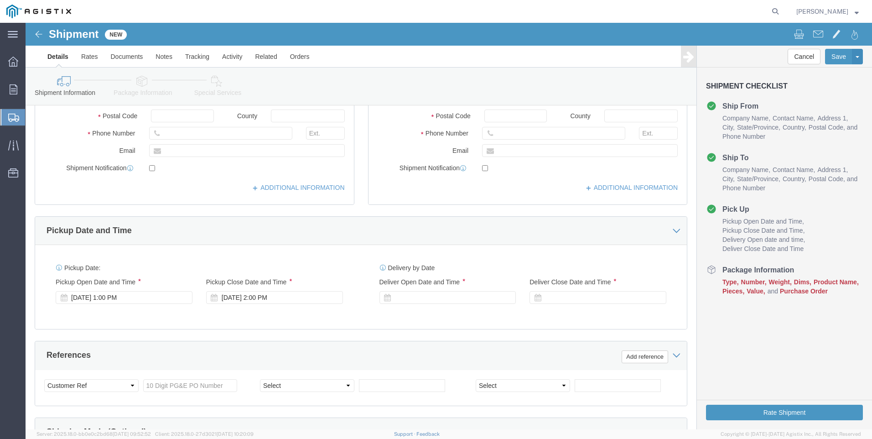
scroll to position [365, 0]
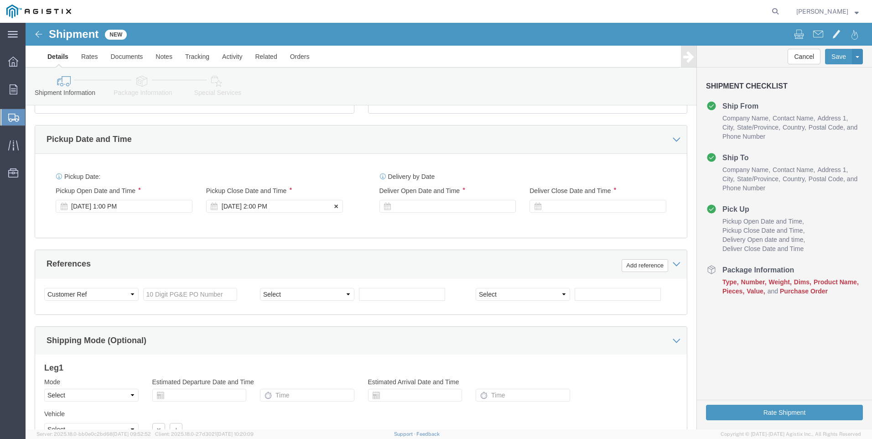
click div "[DATE] 2:00 PM"
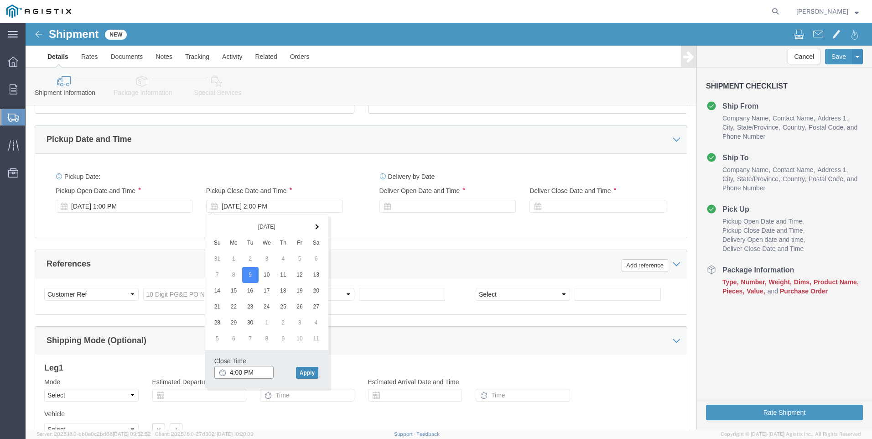
type input "4:00 PM"
drag, startPoint x: 280, startPoint y: 351, endPoint x: 292, endPoint y: 333, distance: 22.3
click button "Apply"
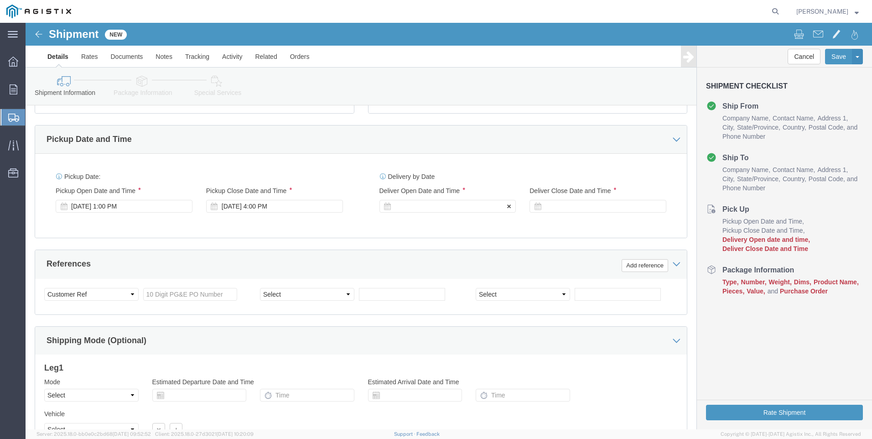
click div
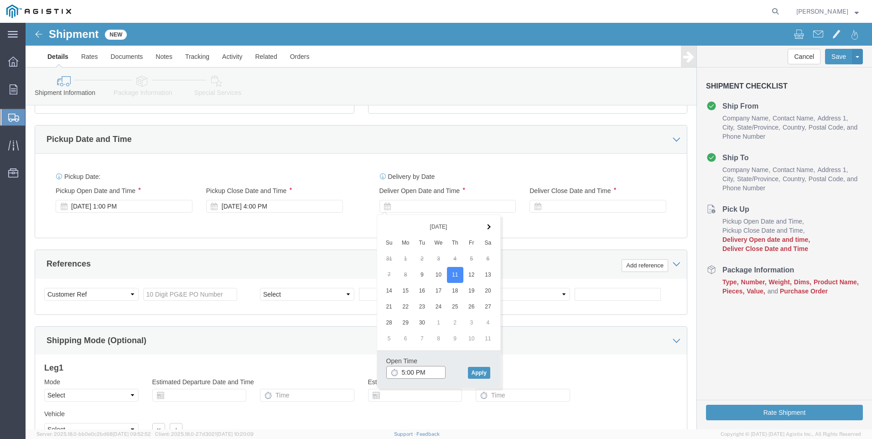
click input "5:00 PM"
drag, startPoint x: 400, startPoint y: 347, endPoint x: 403, endPoint y: 340, distance: 6.9
click input "7:00 PM"
type input "7:00 AM"
drag, startPoint x: 451, startPoint y: 346, endPoint x: 470, endPoint y: 328, distance: 25.8
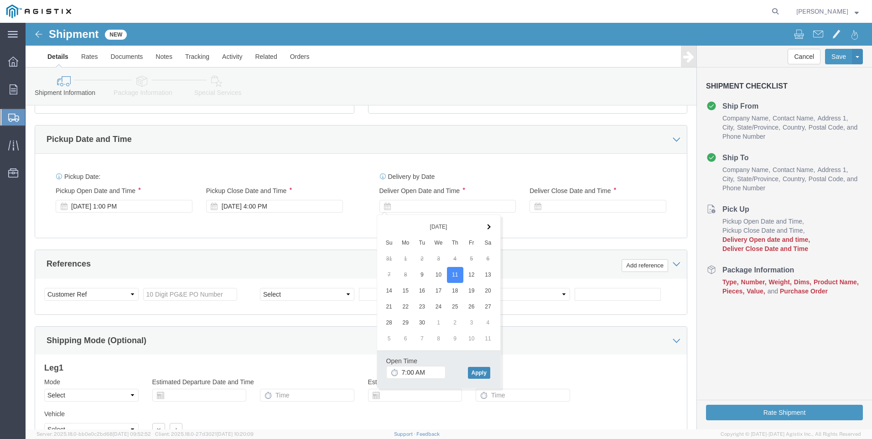
click button "Apply"
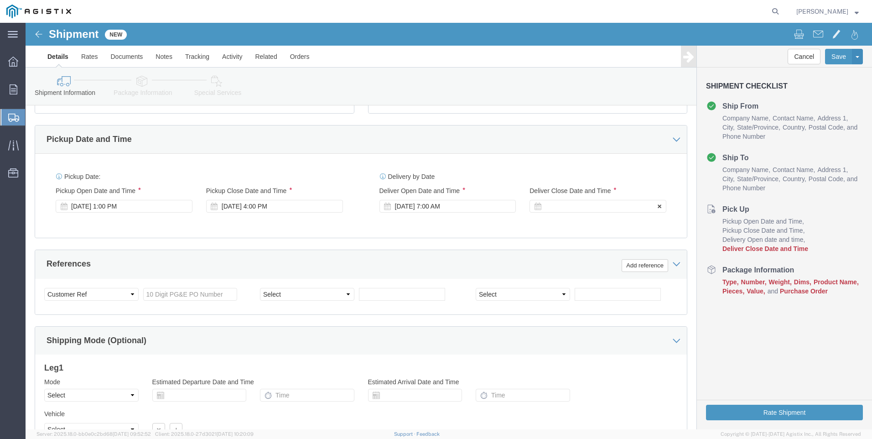
click div
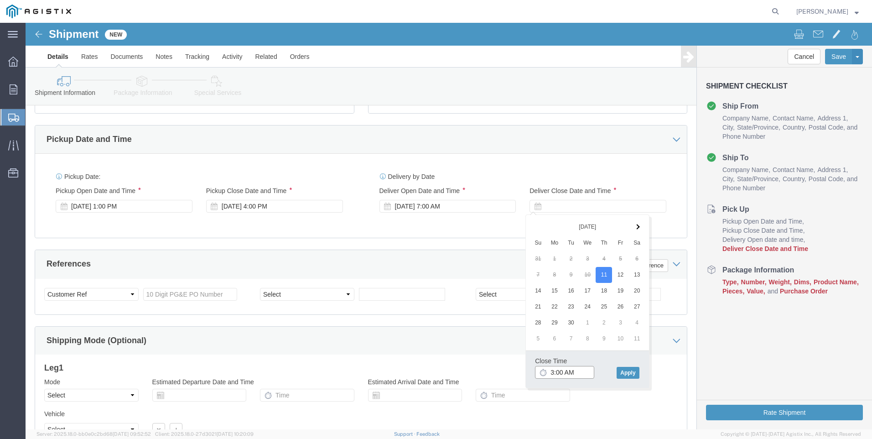
click input "3:00 AM"
type input "3:00 PM"
click button "Apply"
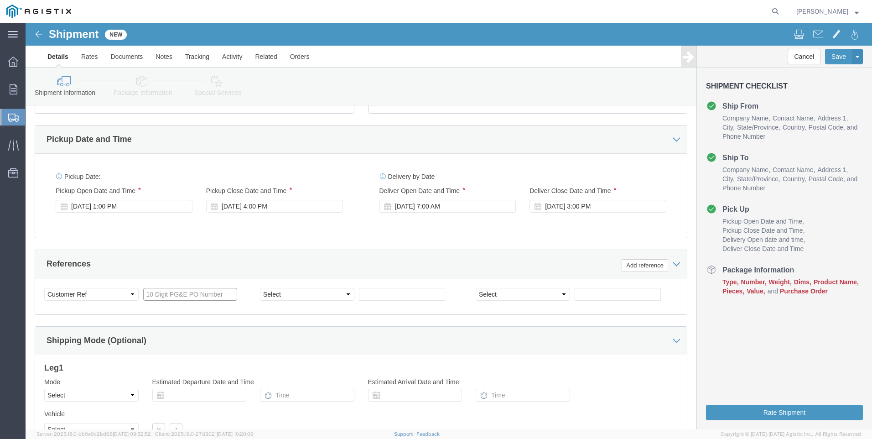
click input "text"
type input "3501404744"
click select "Select Account Type Activity ID Airline Appointment Number ASN Batch Request # …"
select select "SALEORDR"
click select "Select Account Type Activity ID Airline Appointment Number ASN Batch Request # …"
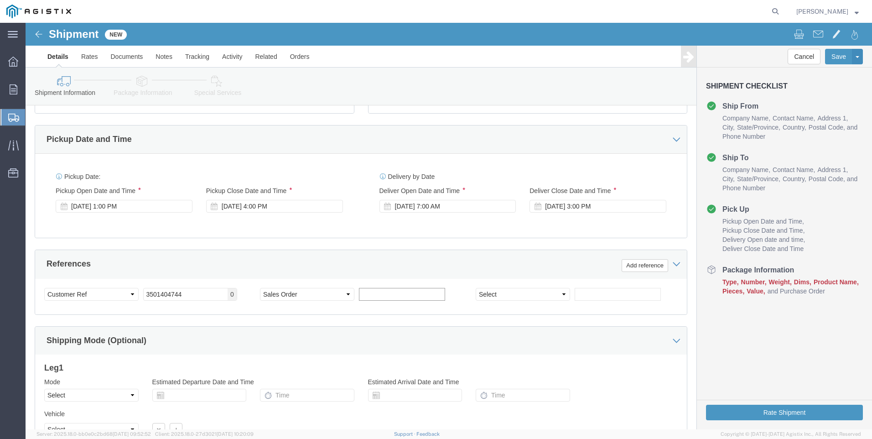
click input "text"
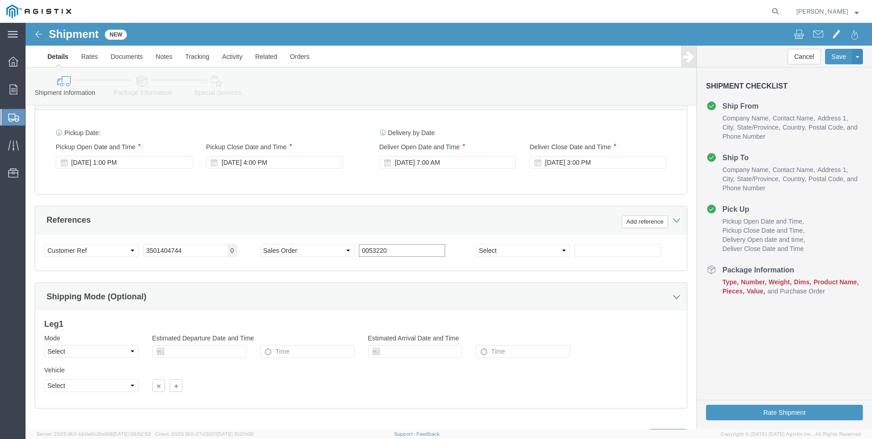
scroll to position [452, 0]
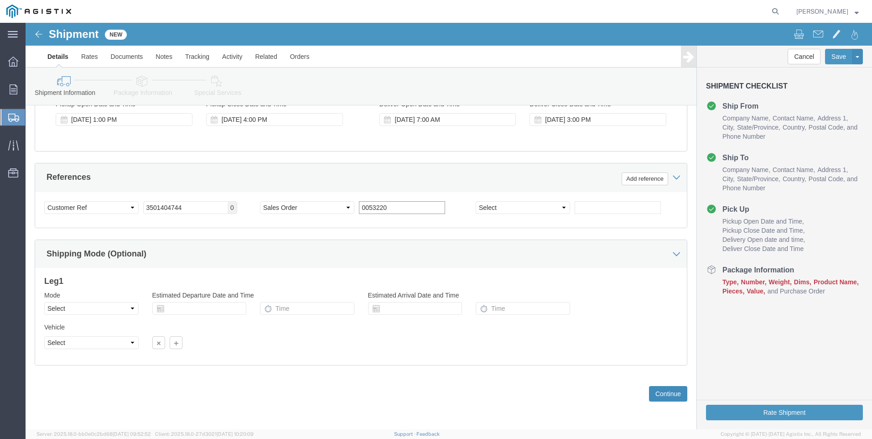
type input "0053220"
click button "Continue"
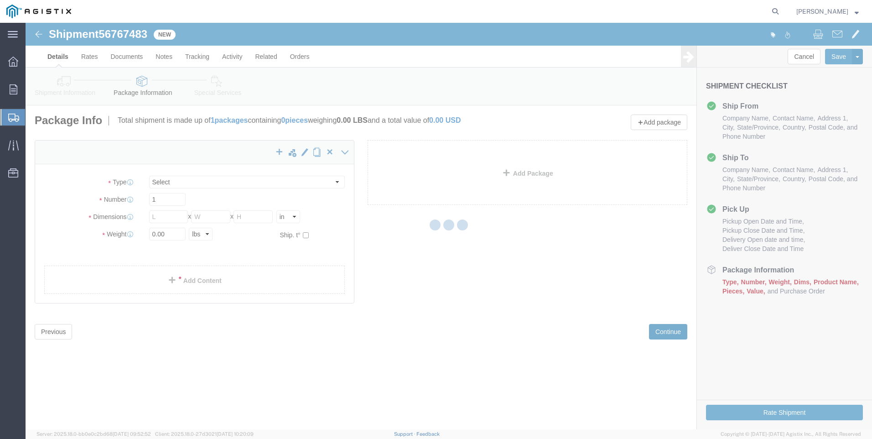
select select "CBOX"
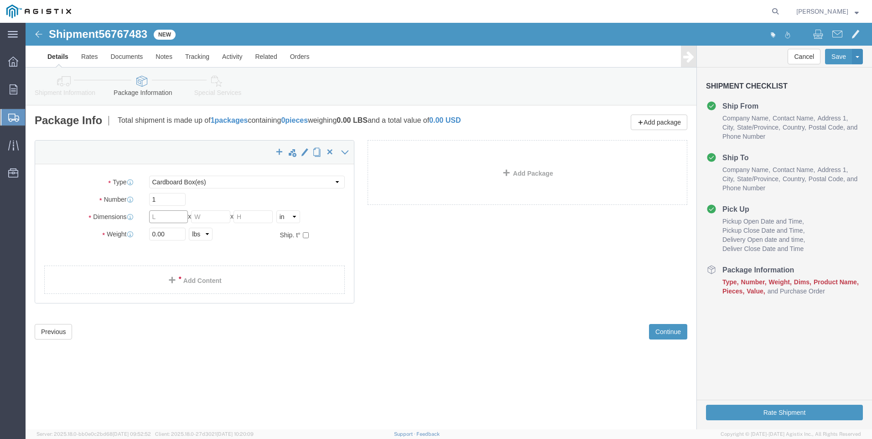
click input "text"
type input "15"
type input "35"
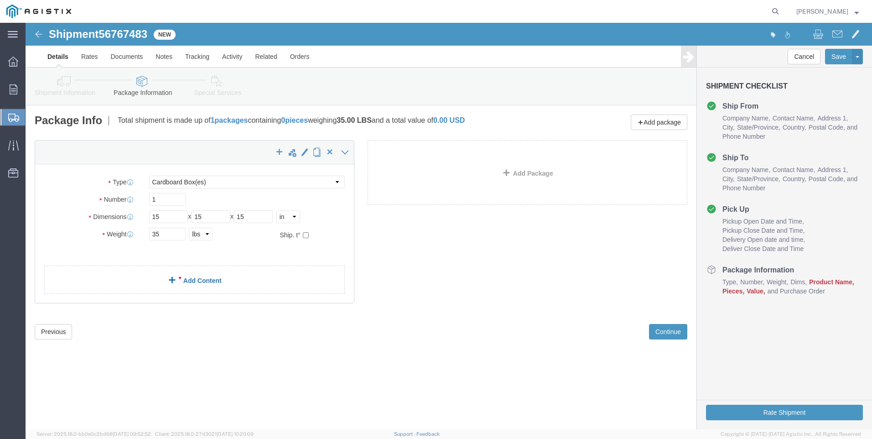
click div "x Package Type Select Bulk Bundle(s) Cardboard Box(es) Carton(s) Crate(s) Drum(…"
click link "Add Content"
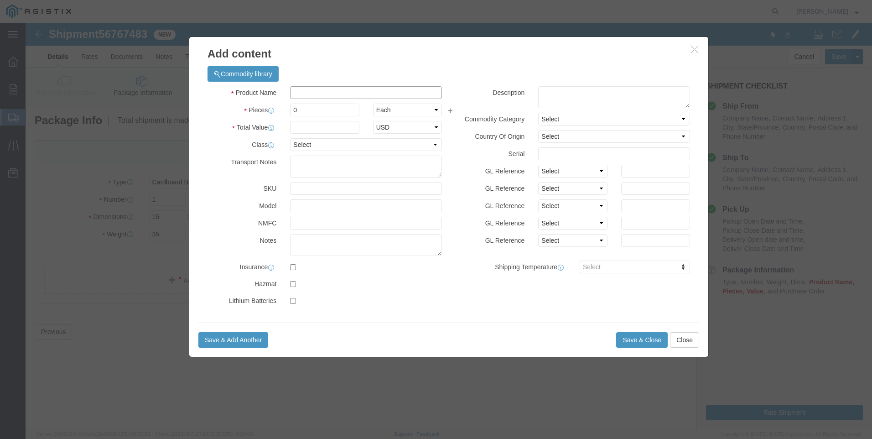
click input "text"
click input ",446697"
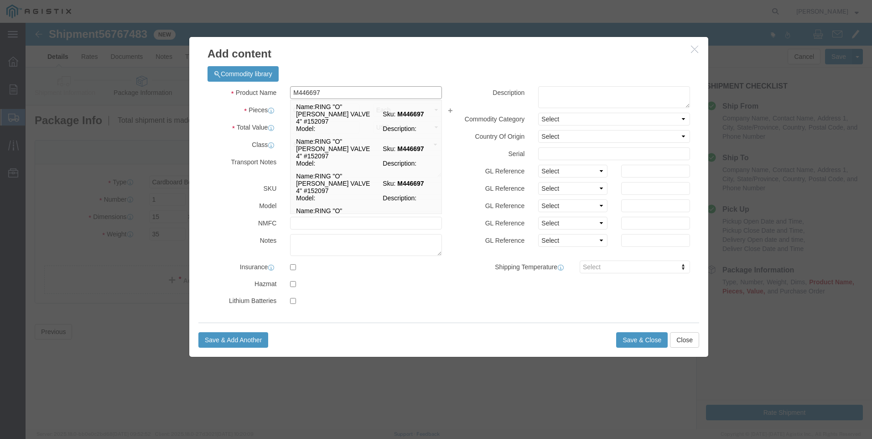
click input "M446697"
click input "M446967"
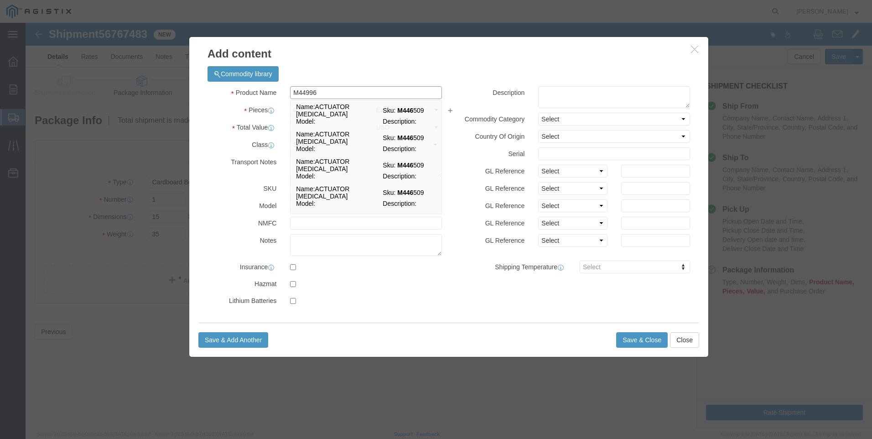
type input "M449967"
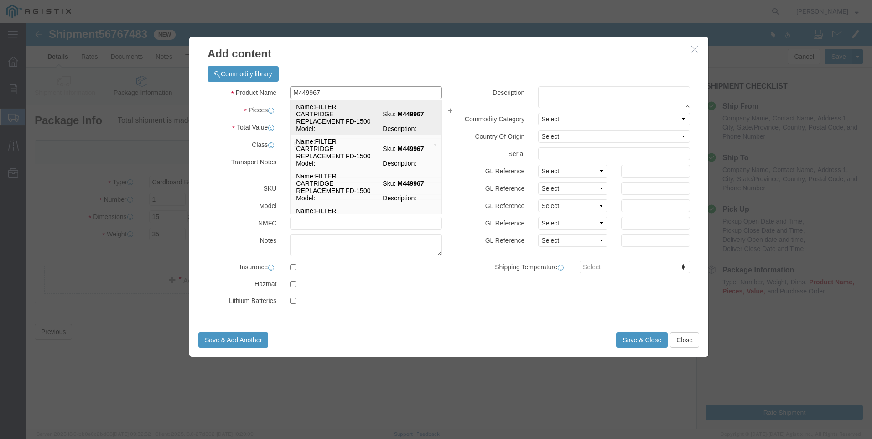
click td "Name: FILTER CARTRIDGE REPLACEMENT FD-1500"
select select
select select "USD"
type input "FILTER CARTRIDGE REPLACEMENT FD-1500"
type input "M449967"
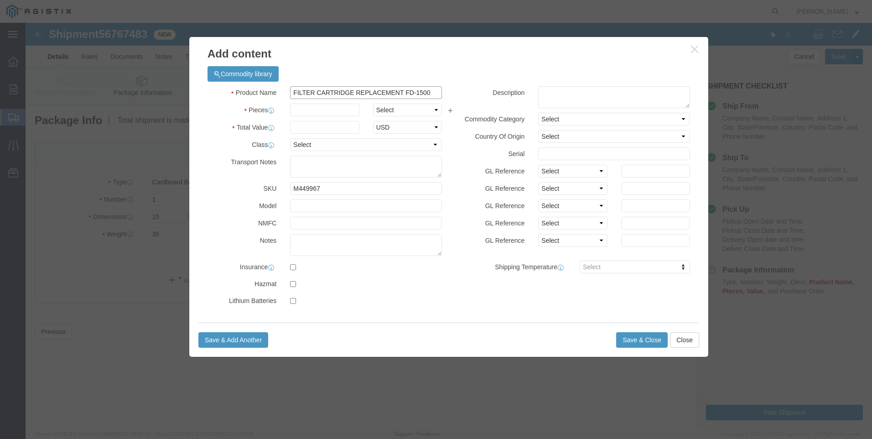
drag, startPoint x: 240, startPoint y: 73, endPoint x: 146, endPoint y: 71, distance: 94.9
click div "Add content Commodity library Product Name FILTER CARTRIDGE REPLACEMENT FD-1500…"
type input "FILTER CARTRIDGE REPLACEMENT FD-1500"
click textarea
paste textarea "FILTER CARTRIDGE REPLACEMENT FD-1500"
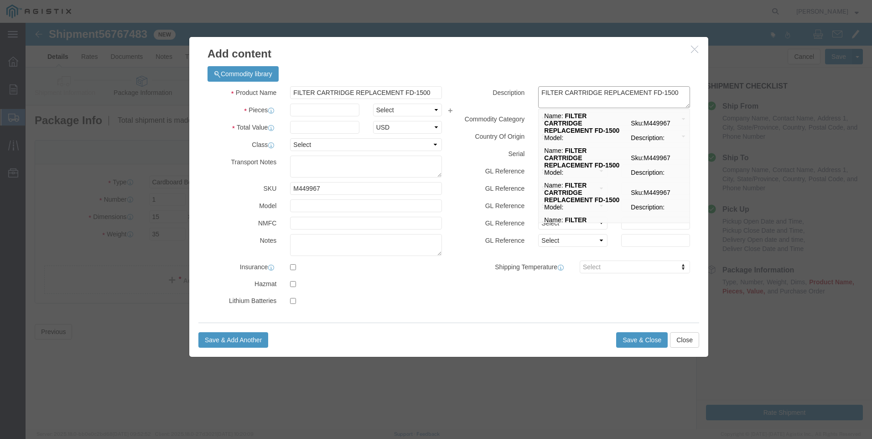
type textarea "FILTER CARTRIDGE REPLACEMENT FD-1500"
click input "FILTER CARTRIDGE REPLACEMENT FD-1500"
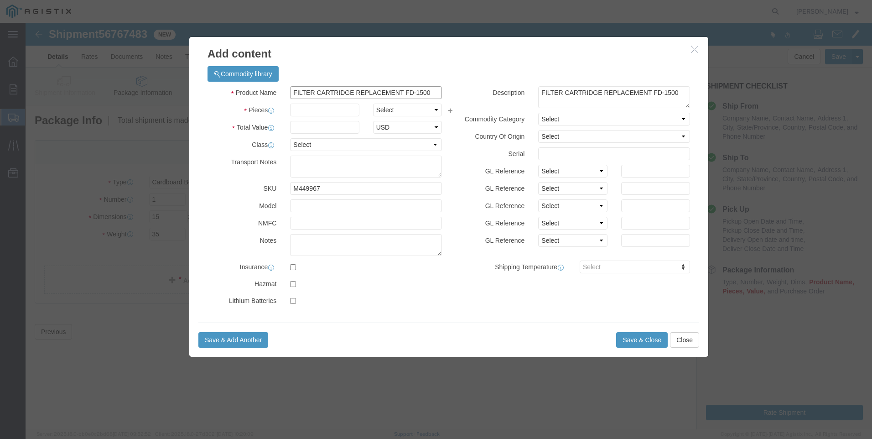
drag, startPoint x: 407, startPoint y: 67, endPoint x: 152, endPoint y: 62, distance: 255.5
click div "Add content Commodity library Product Name FILTER CARTRIDGE REPLACEMENT FD-1500…"
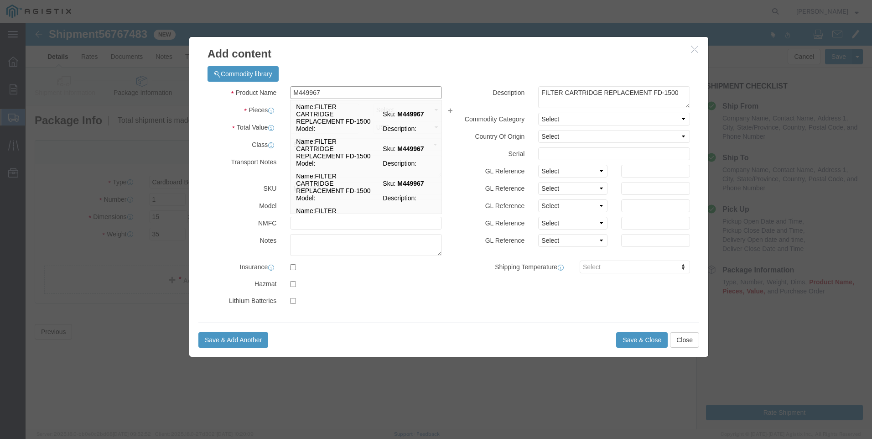
type input "M449967 / 21-4003"
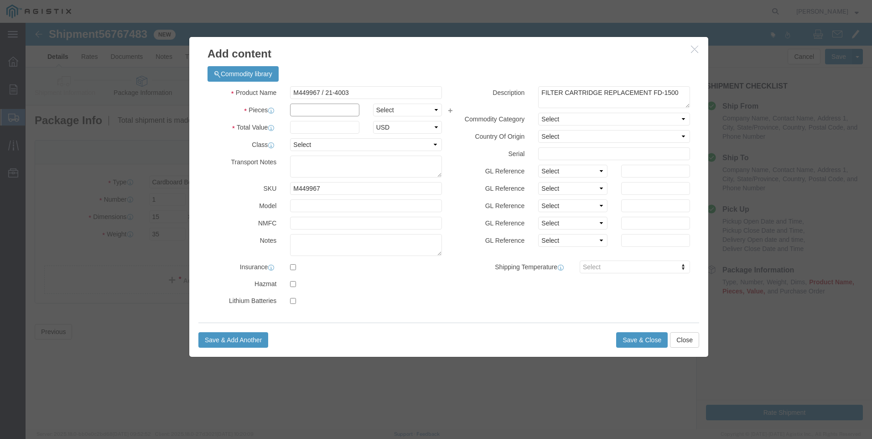
click input "text"
type input "8"
click input "text"
type input "1688"
click button "Save & Close"
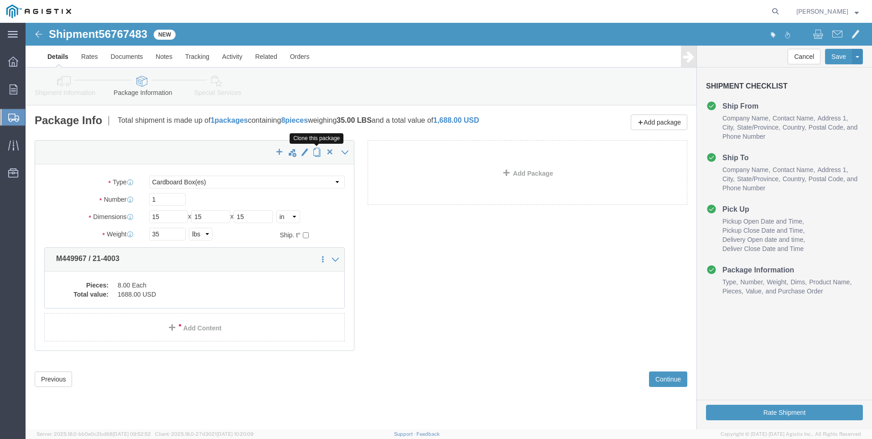
click span "button"
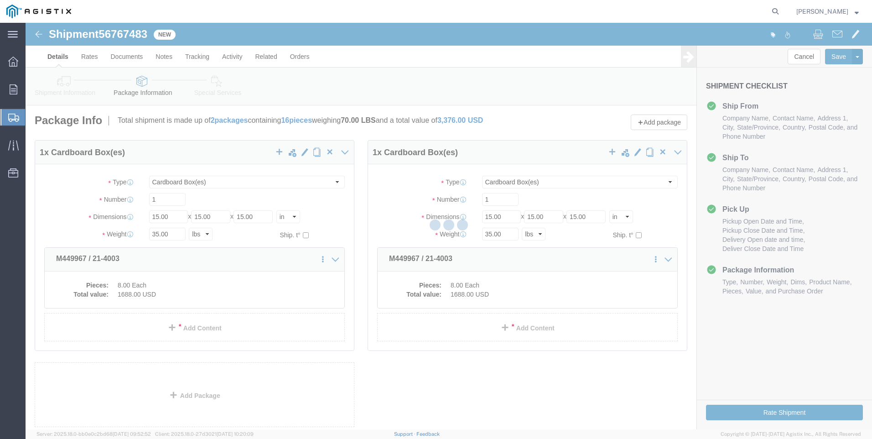
select select "CBOX"
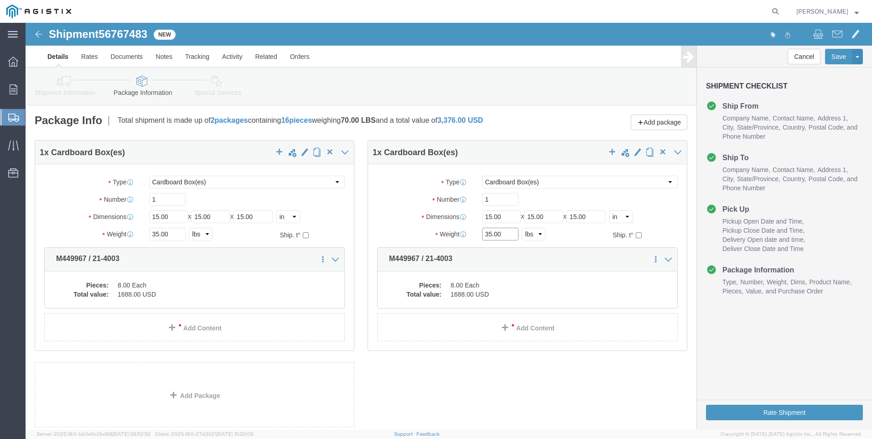
drag, startPoint x: 438, startPoint y: 215, endPoint x: 381, endPoint y: 220, distance: 57.2
click div "Package Type Select Bulk Bundle(s) Cardboard Box(es) Carton(s) Crate(s) Drum(s)…"
drag, startPoint x: 483, startPoint y: 215, endPoint x: 375, endPoint y: 215, distance: 108.1
click div "Weight 35.00 Select kgs lbs Ship. t°"
type input "38"
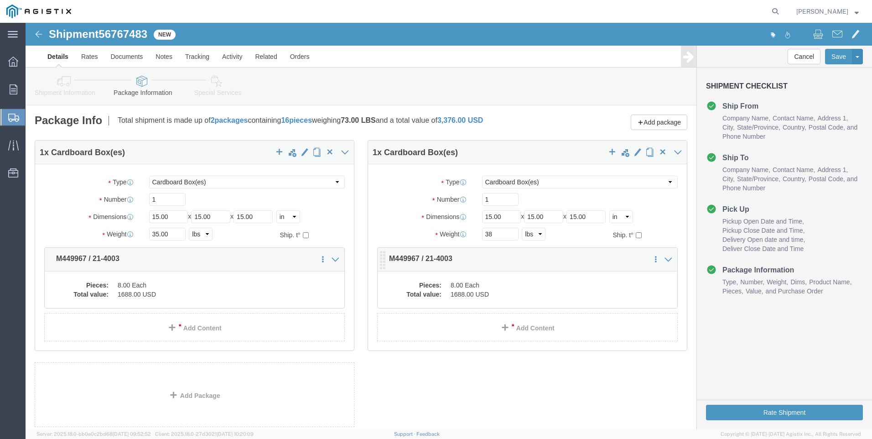
click div "Pieces: 8.00 Each Total value: 1688.00 USD"
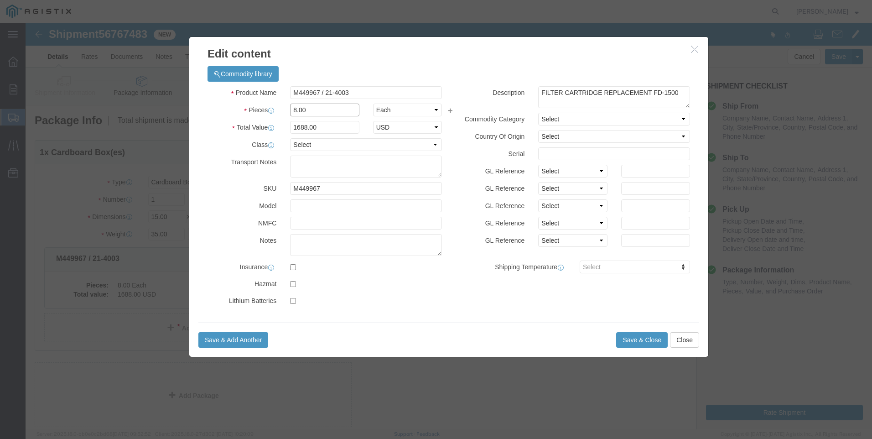
drag, startPoint x: 282, startPoint y: 90, endPoint x: 171, endPoint y: 102, distance: 111.9
click div "Commodity library Product Name M449967 / 21-4003 Pieces 8.00 Select Bag Barrels…"
type input "9"
type input "1899"
click div
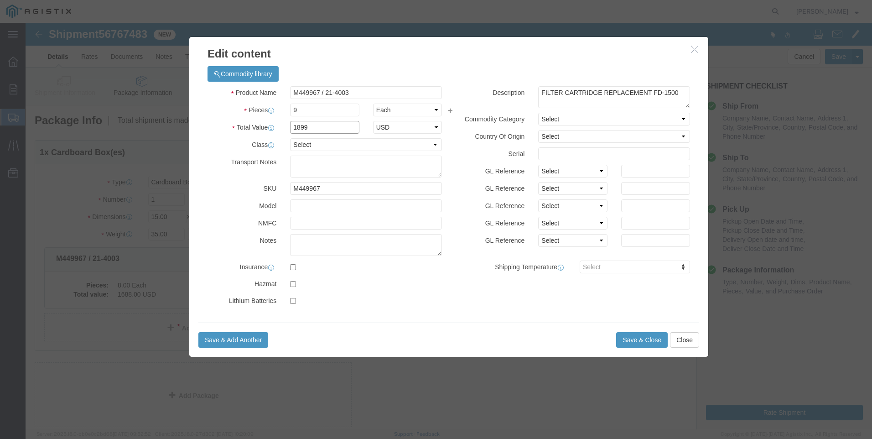
drag, startPoint x: 303, startPoint y: 105, endPoint x: 307, endPoint y: 104, distance: 4.9
click input "1899"
click button "Save & Close"
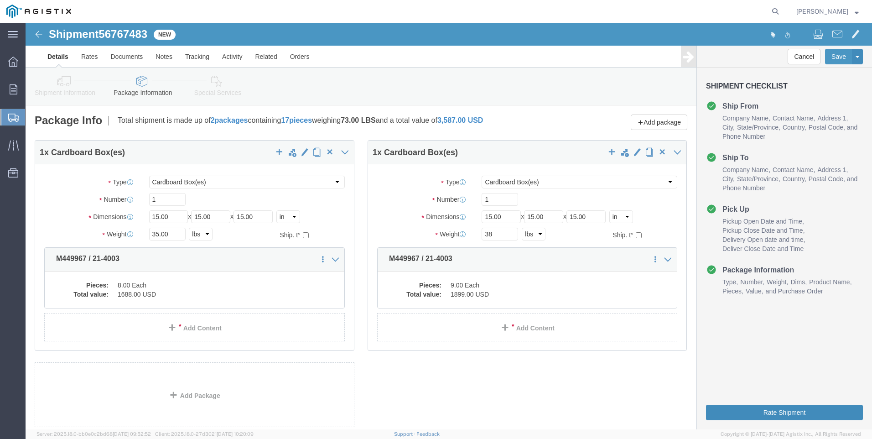
click button "Rate Shipment"
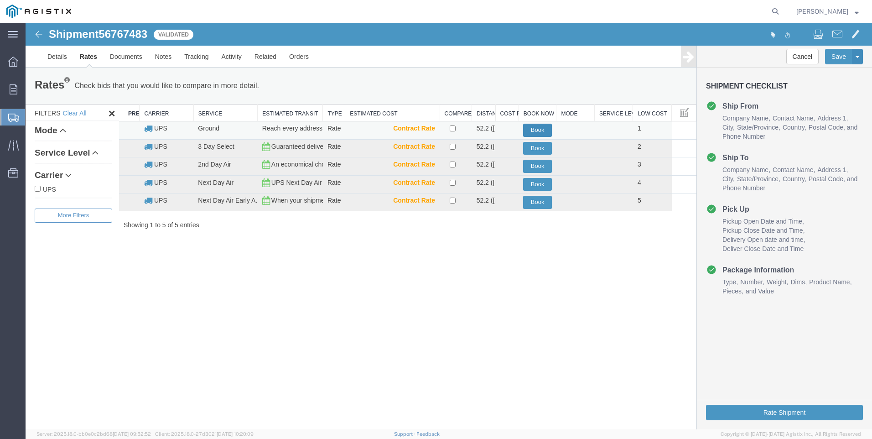
click at [546, 130] on button "Book" at bounding box center [537, 130] width 29 height 13
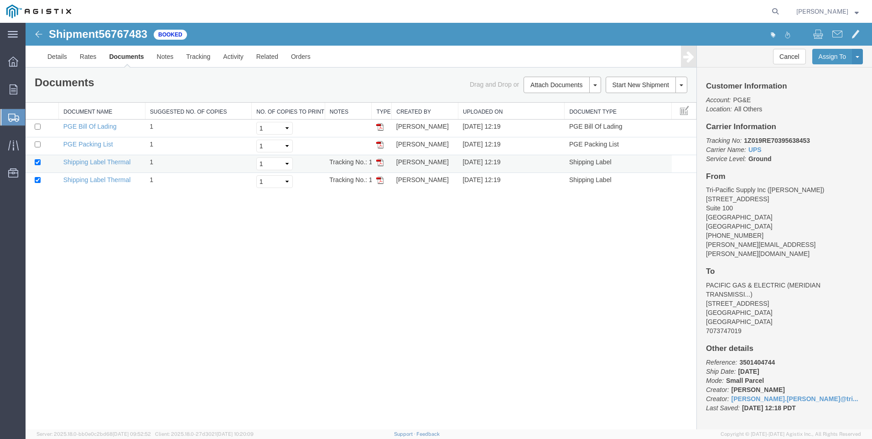
click at [379, 162] on img at bounding box center [379, 162] width 7 height 7
click at [378, 179] on img at bounding box center [379, 180] width 7 height 7
click at [0, 0] on span "Create Shipment" at bounding box center [0, 0] width 0 height 0
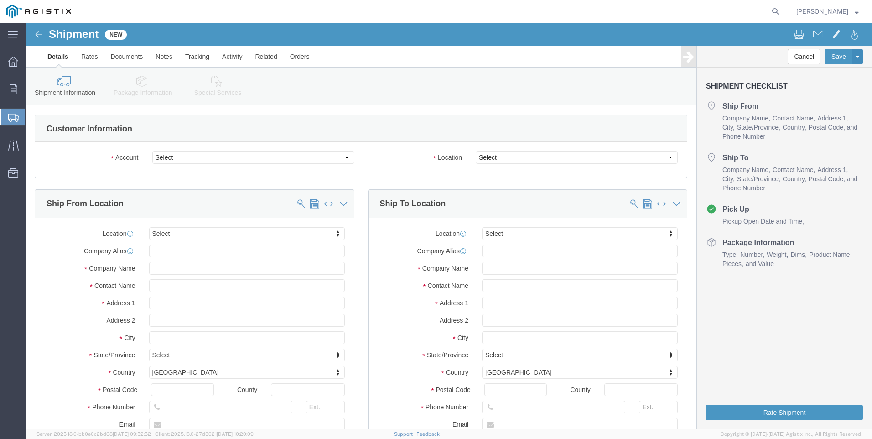
click at [0, 0] on span "Create Shipment" at bounding box center [0, 0] width 0 height 0
click select "Select PG&E Tri-Pacific Supply Inc"
select select "9596"
click select "Select PG&E Tri-Pacific Supply Inc"
select select
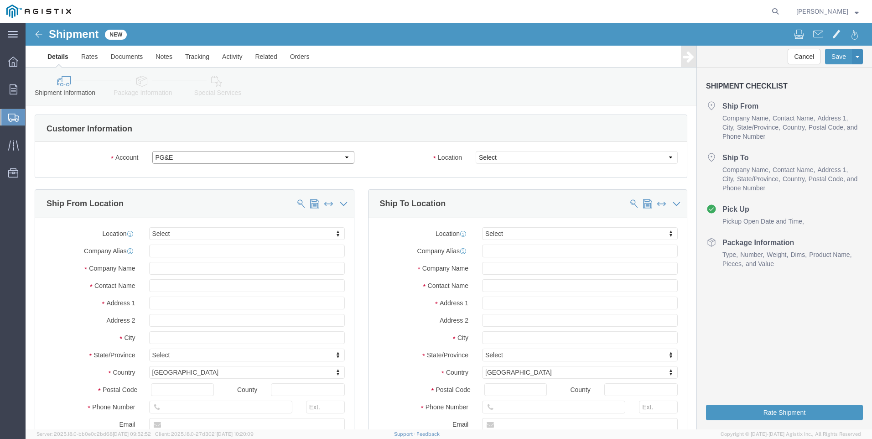
select select
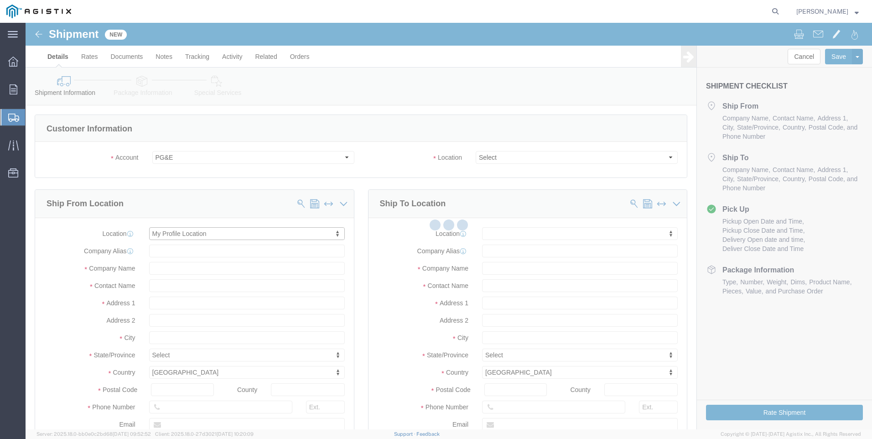
select select "CA"
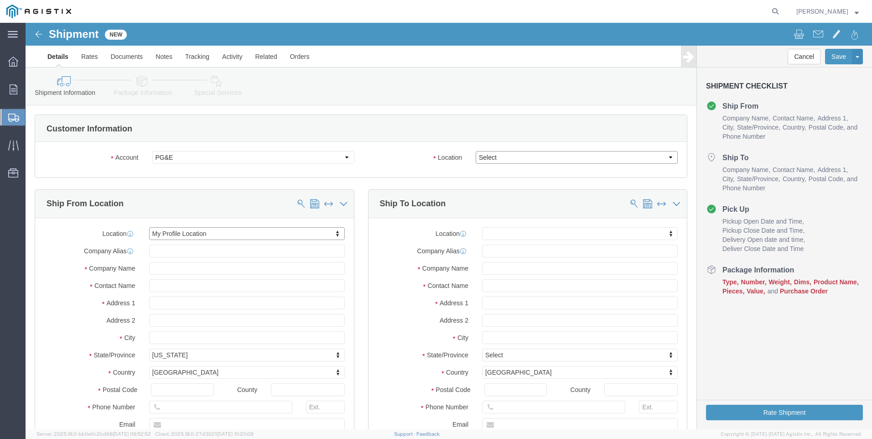
click select "Select All Others [GEOGRAPHIC_DATA] [GEOGRAPHIC_DATA] [GEOGRAPHIC_DATA] [GEOGRA…"
select select "23082"
click select "Select All Others [GEOGRAPHIC_DATA] [GEOGRAPHIC_DATA] [GEOGRAPHIC_DATA] [GEOGRA…"
click span
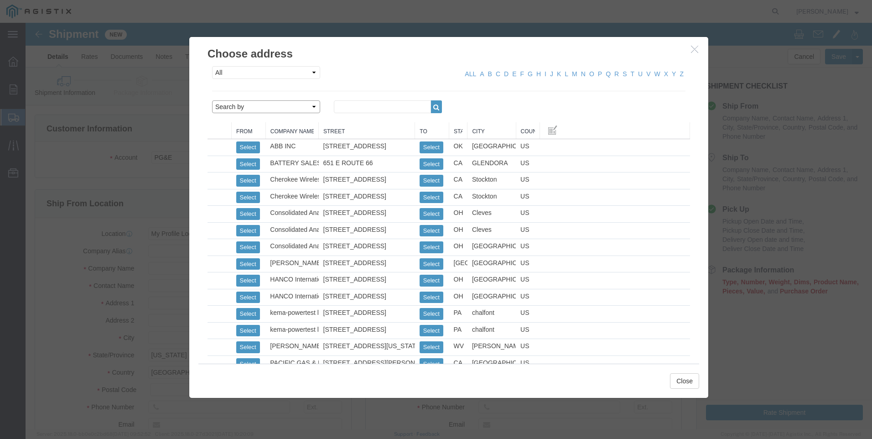
click select "Search by Address Book Name City Company Name Contact Name Country CustomerAlia…"
select select "city"
click select "Search by Address Book Name City Company Name Contact Name Country CustomerAlia…"
click input "text"
type input "[GEOGRAPHIC_DATA]"
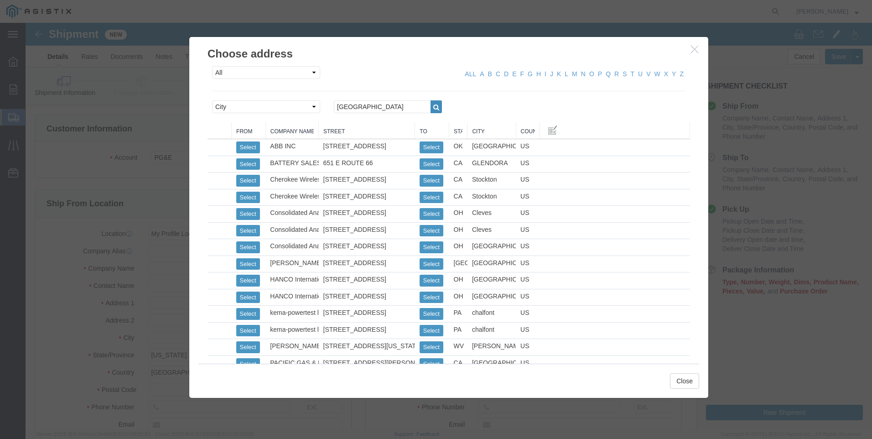
click button "button"
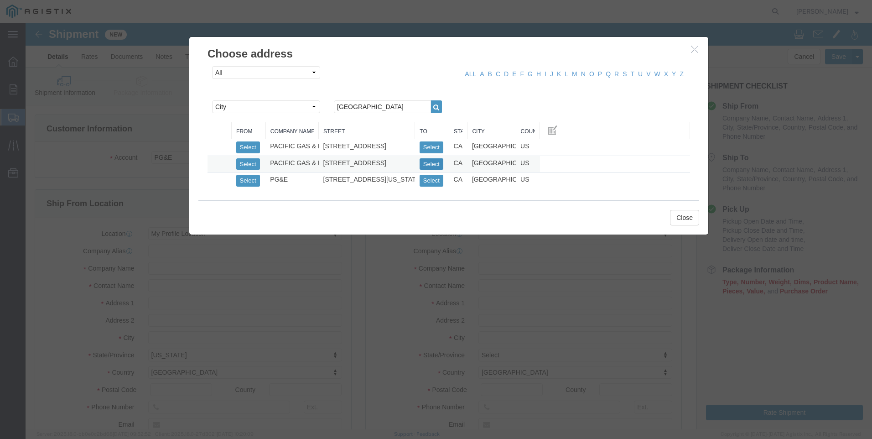
click button "Select"
select select "CA"
click button "Close"
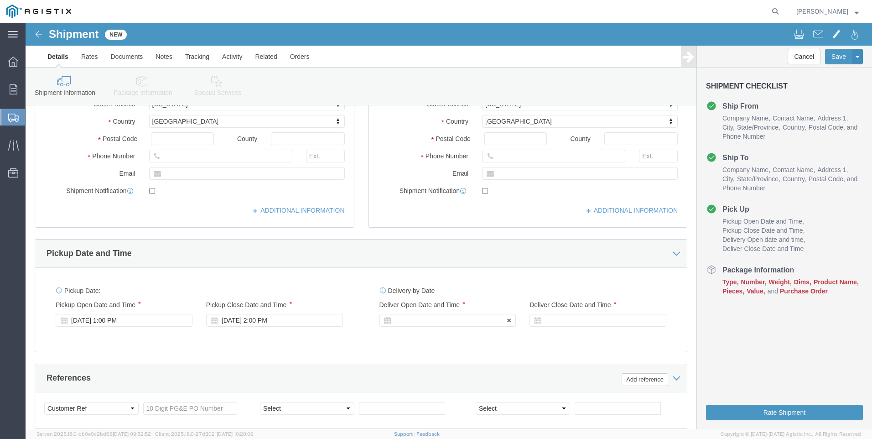
scroll to position [274, 0]
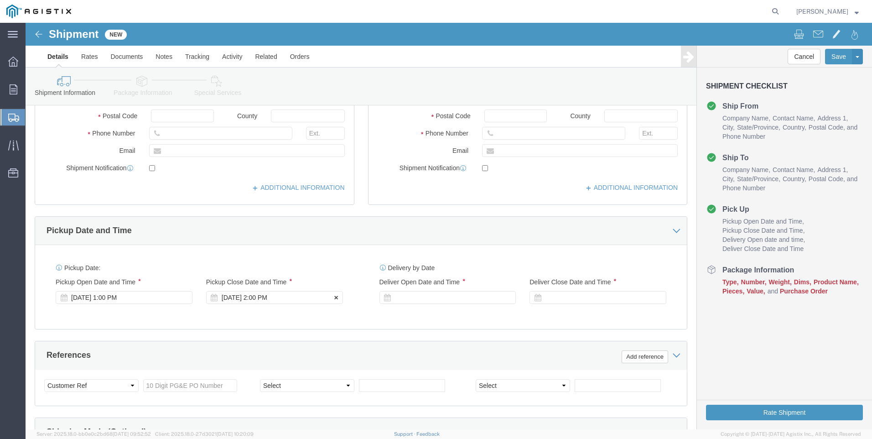
click div "[DATE] 2:00 PM"
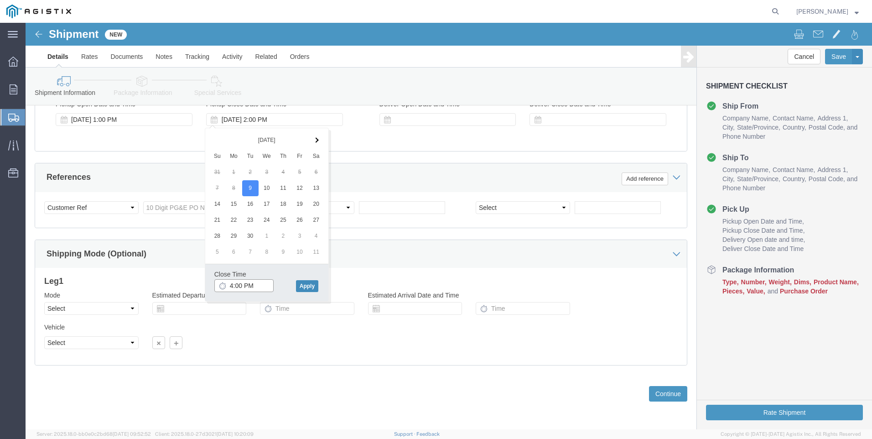
type input "4:00 PM"
drag, startPoint x: 288, startPoint y: 264, endPoint x: 408, endPoint y: 140, distance: 172.6
click button "Apply"
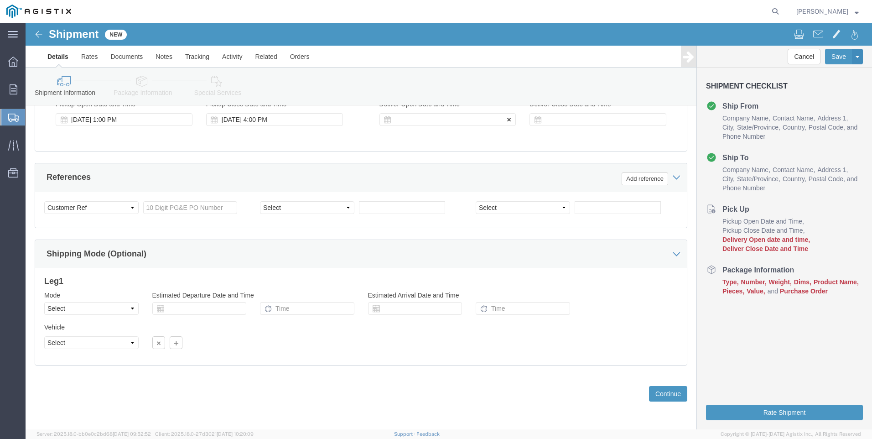
click div
click input "5:00 PM"
type input "7:00 PM"
click button "Apply"
click div
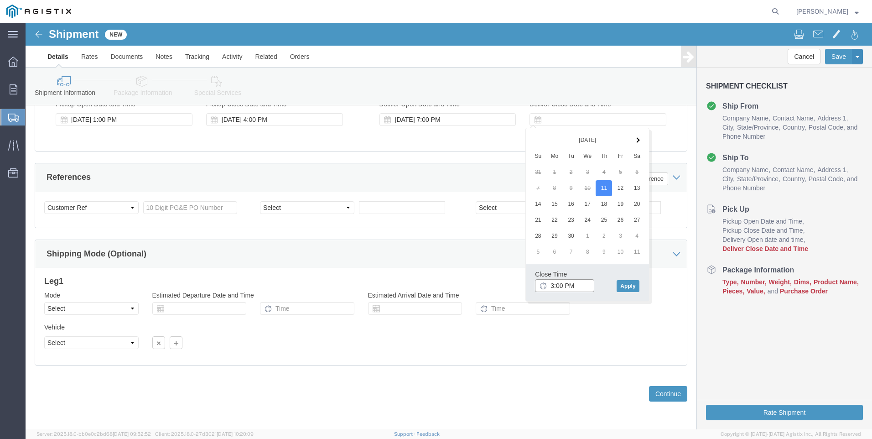
click input "3:00 PM"
type input "3:00 PM"
click button "Apply"
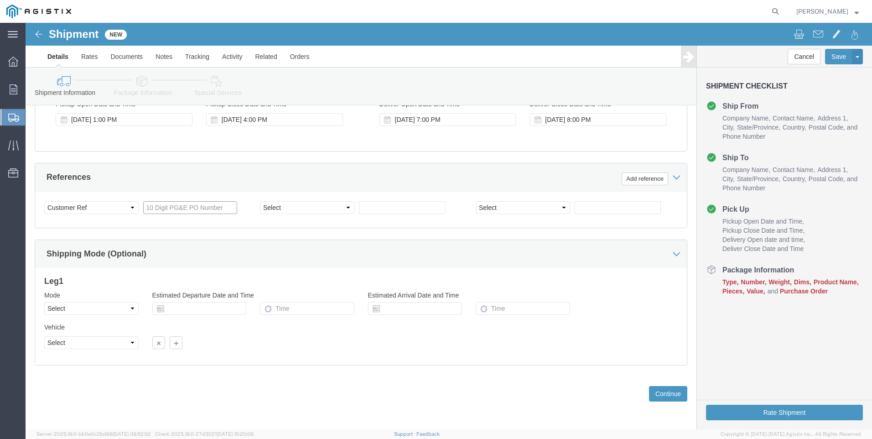
click input "text"
type input "3501409756"
click select "Select Account Type Activity ID Airline Appointment Number ASN Batch Request # …"
select select "SALEORDR"
click select "Select Account Type Activity ID Airline Appointment Number ASN Batch Request # …"
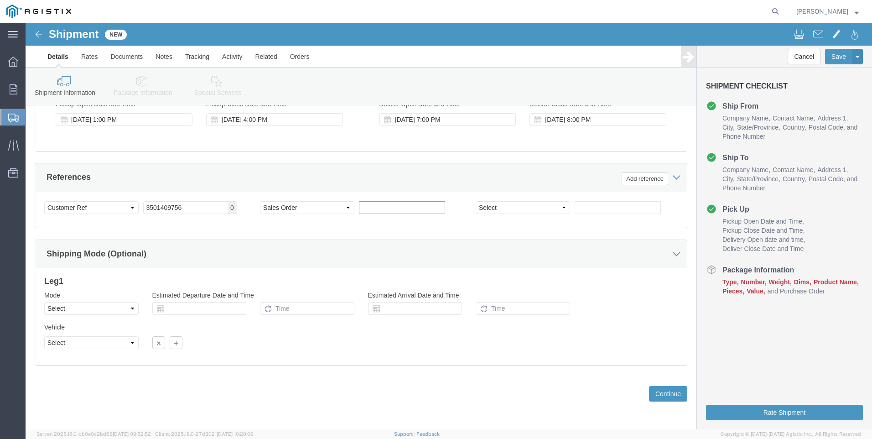
drag, startPoint x: 368, startPoint y: 185, endPoint x: 372, endPoint y: 182, distance: 4.9
click input "text"
type input "0053807"
click button "Continue"
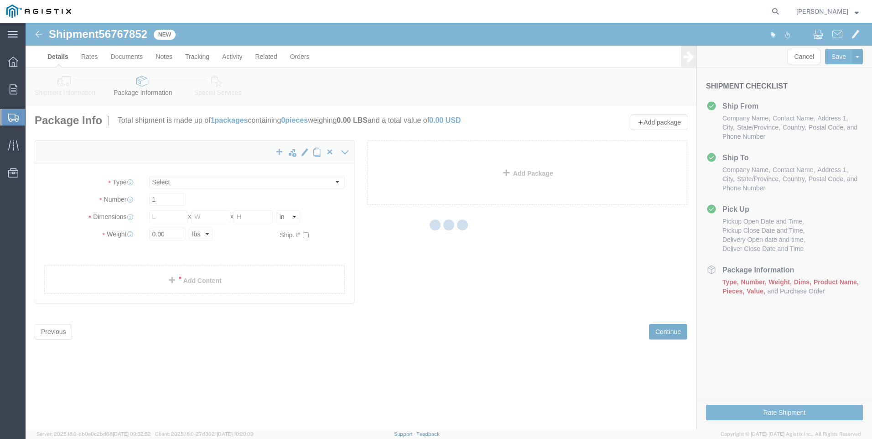
select select "CBOX"
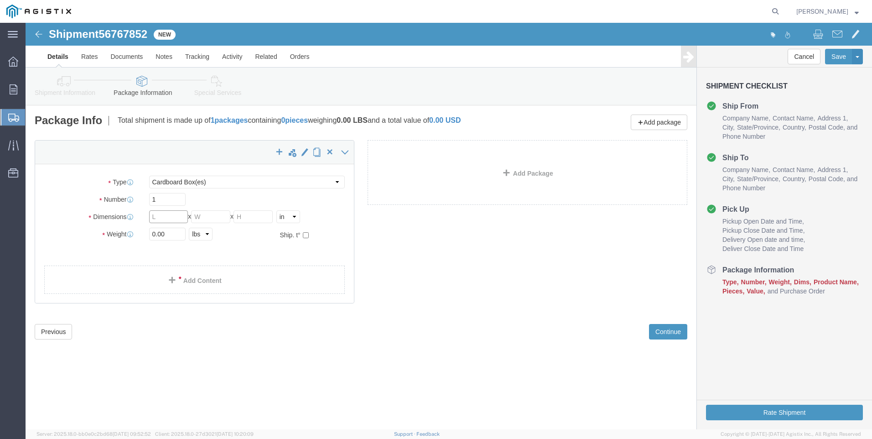
click input "text"
type input "15"
type input "31"
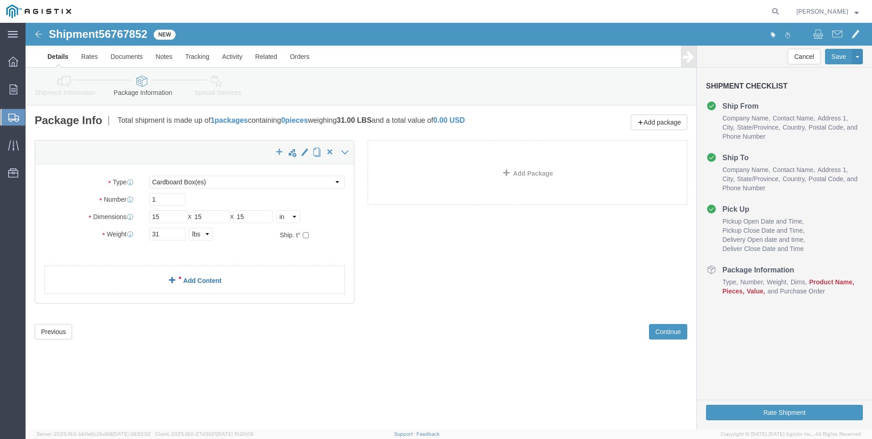
click link "Add Content"
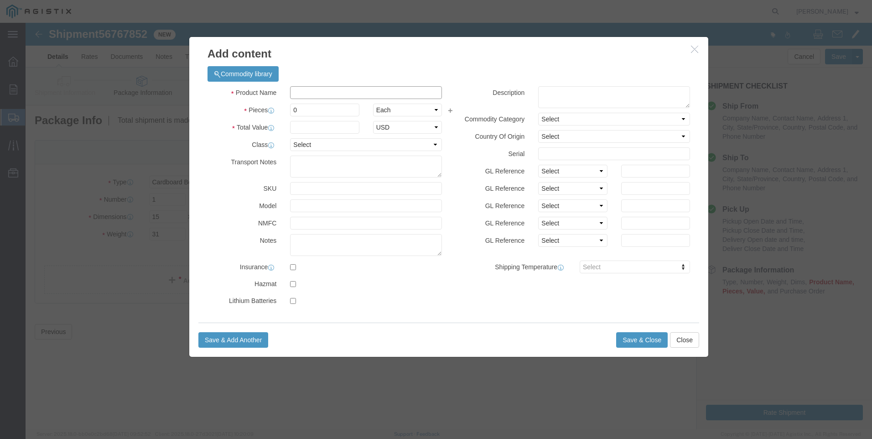
click input "text"
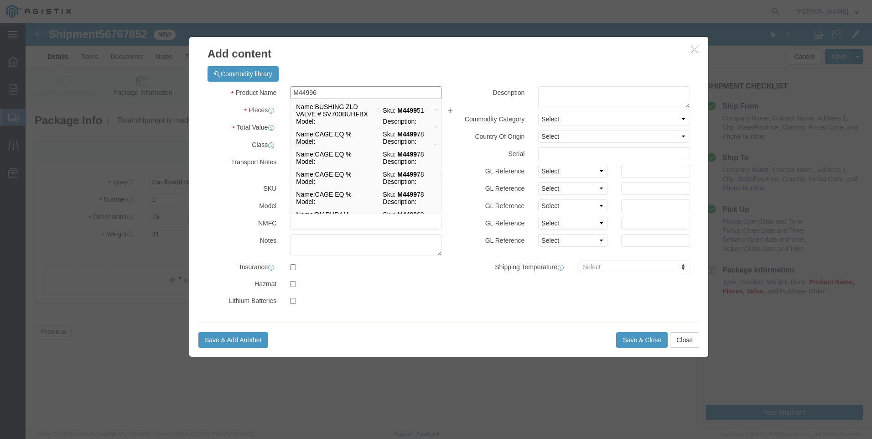
type input "M449967"
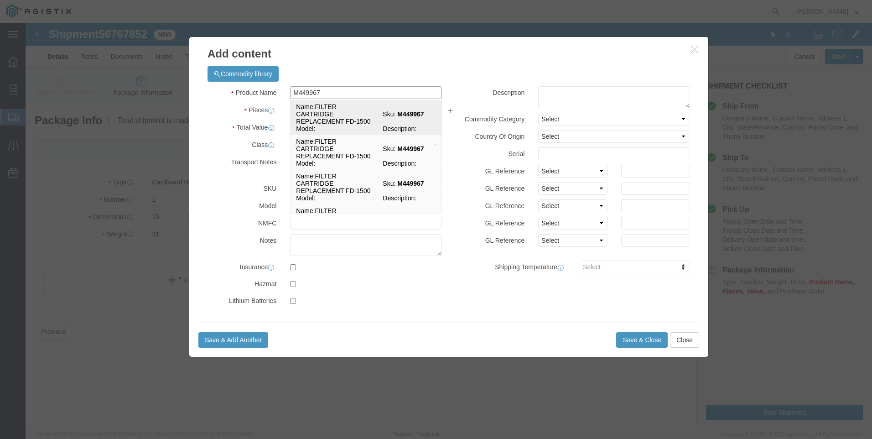
click td "Name: FILTER CARTRIDGE REPLACEMENT FD-1500"
select select
select select "USD"
type input "FILTER CARTRIDGE REPLACEMENT FD-1500"
type input "M449967"
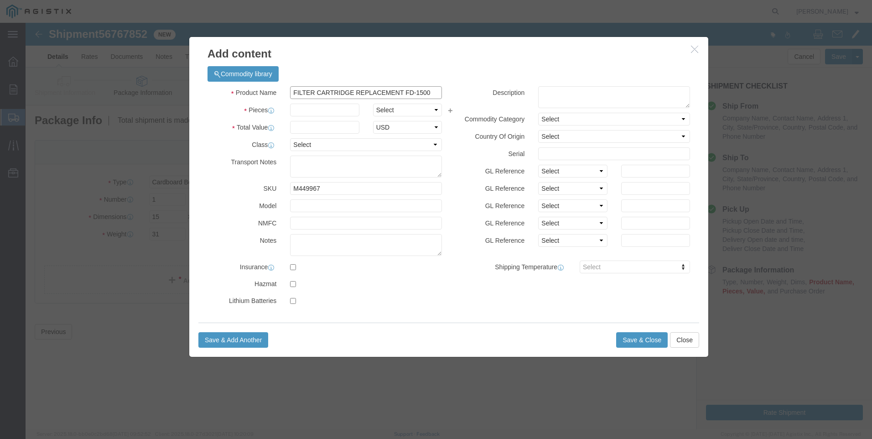
drag, startPoint x: 405, startPoint y: 68, endPoint x: 193, endPoint y: 69, distance: 211.7
click div "Product Name FILTER CARTRIDGE REPLACEMENT FD-1500 M449967"
type input "FILTER CARTRIDGE REPLACEMENT FD-1500"
click textarea
paste textarea "FILTER CARTRIDGE REPLACEMENT FD-1500"
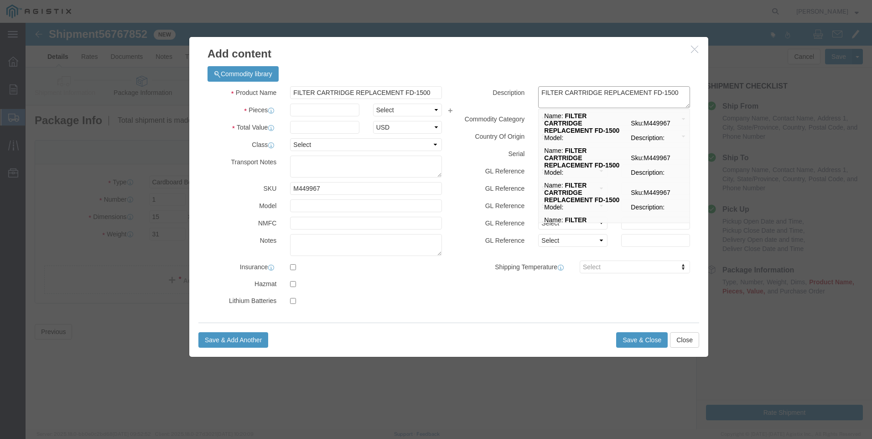
type textarea "FILTER CARTRIDGE REPLACEMENT FD-1500"
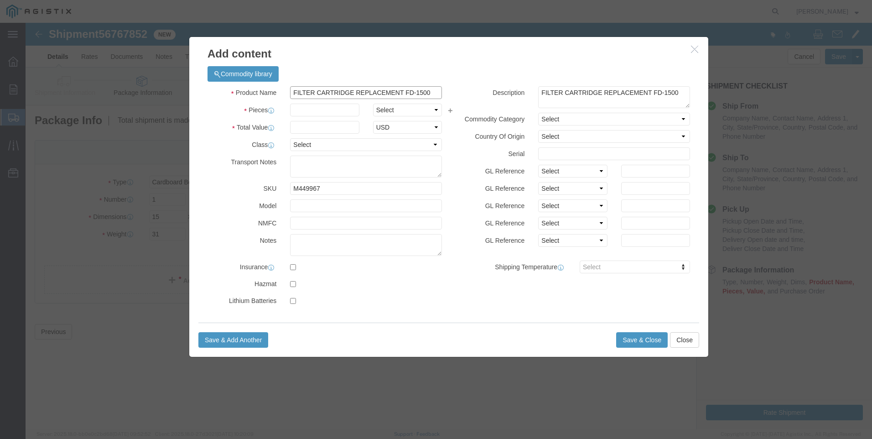
drag, startPoint x: 406, startPoint y: 69, endPoint x: 146, endPoint y: 67, distance: 260.0
click div "Add content Commodity library Product Name FILTER CARTRIDGE REPLACEMENT FD-1500…"
paste input "M"
drag, startPoint x: 387, startPoint y: 71, endPoint x: 13, endPoint y: 72, distance: 373.6
click div "Add content Commodity library Product Name FILTER CARTRIDGE REPLACEMENT FD-1500…"
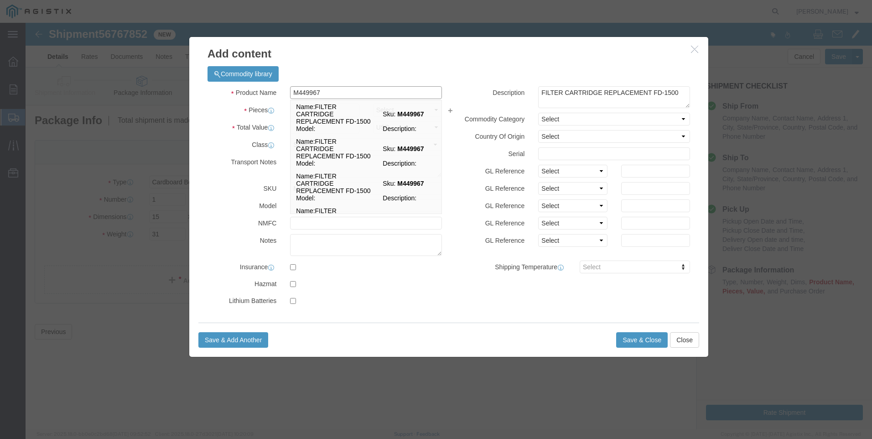
click input "M449967"
type input "M449967 / 21-4003"
type input "1688"
type input "LIQUID_NITROGEN_150"
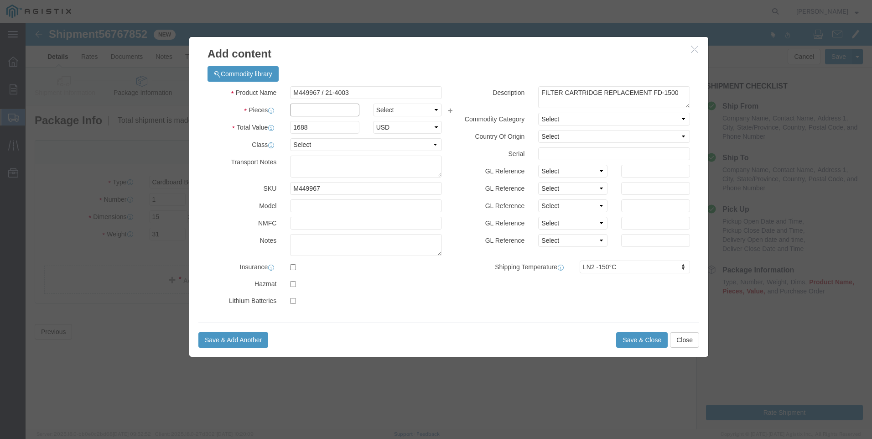
click input "text"
type input "7"
drag, startPoint x: 282, startPoint y: 105, endPoint x: 224, endPoint y: 102, distance: 58.5
click div "Total Value 11816 Select ADP AED AFN ALL AMD AOA ARS ATS AUD AWG AZN BAM BBD BD…"
drag, startPoint x: 175, startPoint y: 104, endPoint x: 120, endPoint y: 101, distance: 55.2
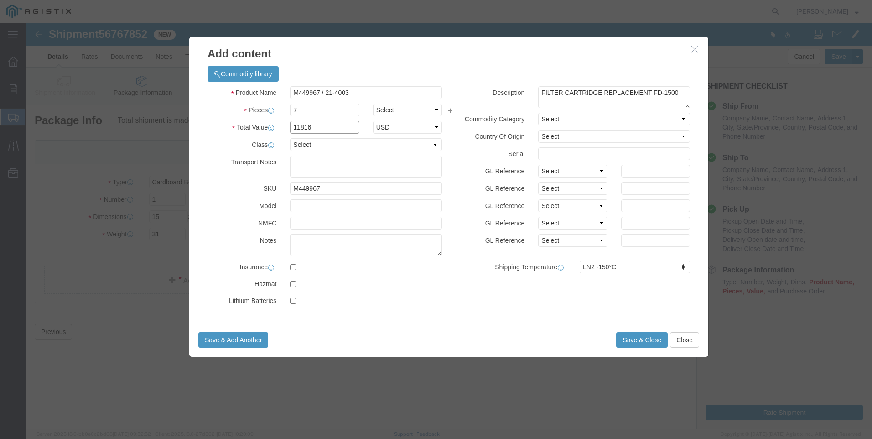
click div "Add content Commodity library Product Name M449967 / 21-4003 M449967 Pieces 7 S…"
type input "1652"
click button "Save & Close"
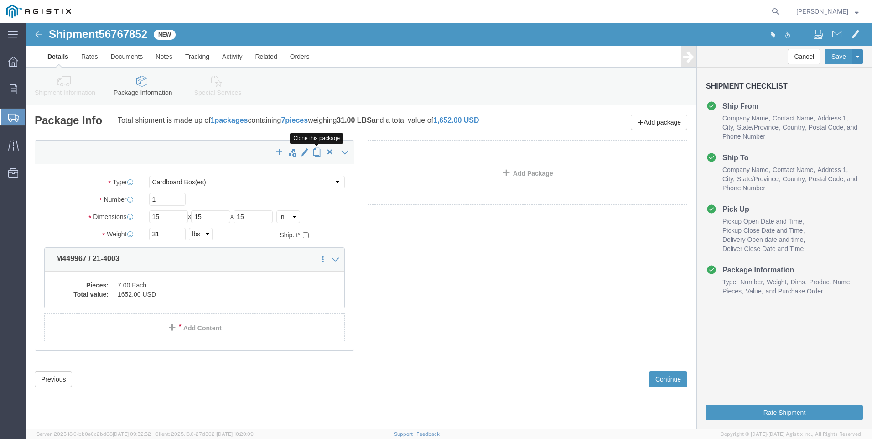
click span "button"
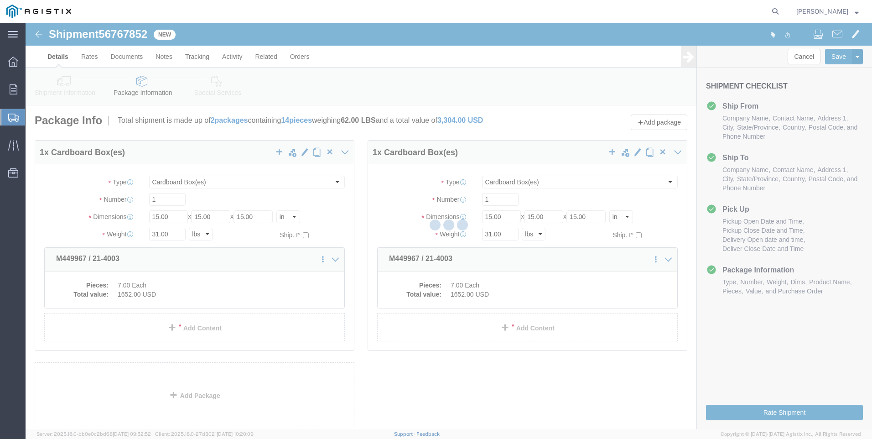
select select "CBOX"
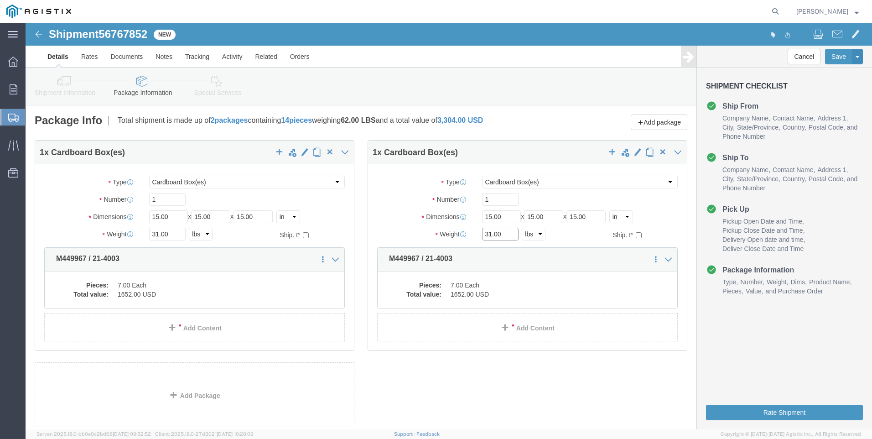
drag, startPoint x: 440, startPoint y: 213, endPoint x: 406, endPoint y: 212, distance: 34.7
click div "Weight Total weight of packages in pounds or kilograms 31.00 Select kgs lbs Shi…"
type input "27"
click dd "1652.00 USD"
click dd "7.00 Each"
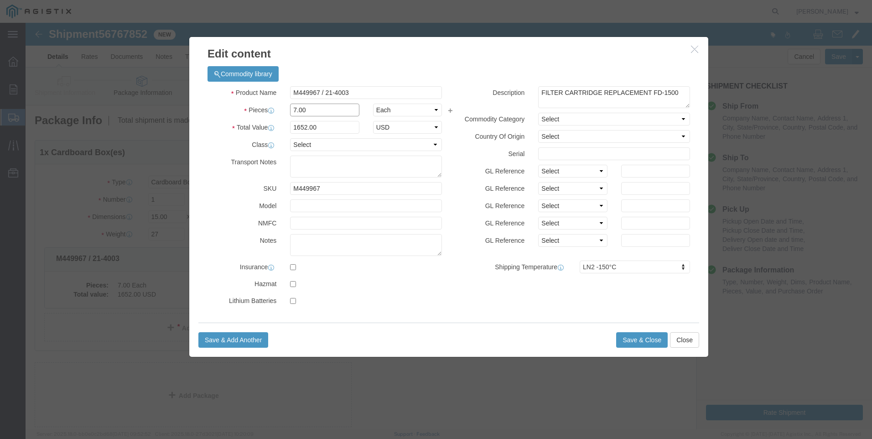
drag, startPoint x: 279, startPoint y: 87, endPoint x: 117, endPoint y: 80, distance: 161.6
click div "Edit content Commodity library Product Name M449967 / 21-4003 Pieces 7.00 Selec…"
type input "6"
type input "1416"
drag, startPoint x: 619, startPoint y: 314, endPoint x: 603, endPoint y: 286, distance: 32.3
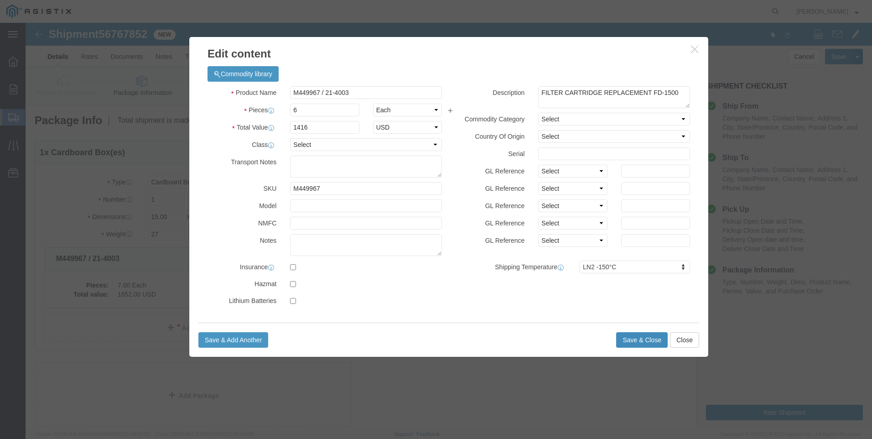
click button "Save & Close"
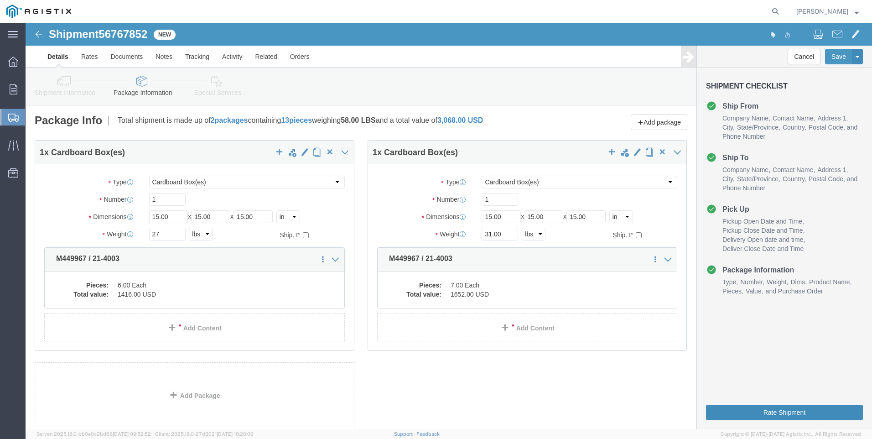
click button "Rate Shipment"
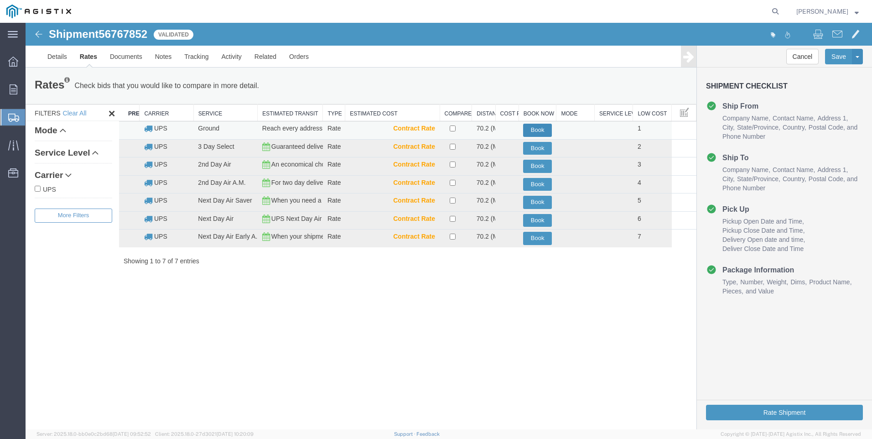
click at [541, 128] on button "Book" at bounding box center [537, 130] width 29 height 13
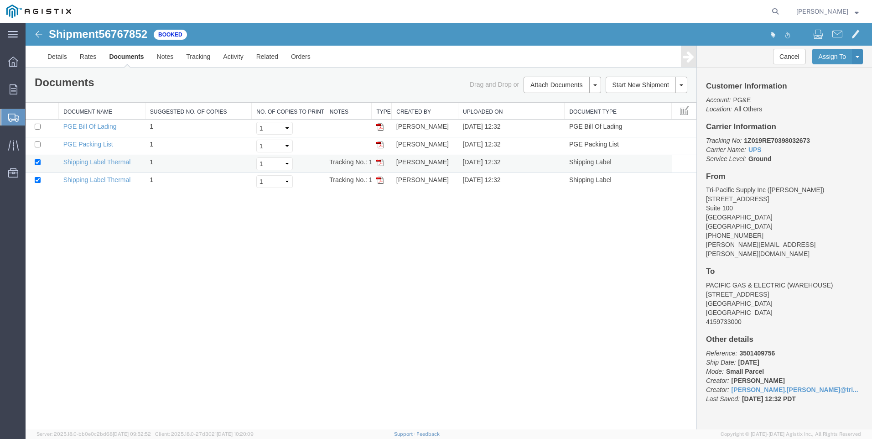
click at [375, 164] on td at bounding box center [382, 164] width 20 height 18
click at [377, 163] on img at bounding box center [379, 162] width 7 height 7
click at [379, 180] on img at bounding box center [379, 180] width 7 height 7
click at [9, 118] on icon at bounding box center [13, 118] width 11 height 8
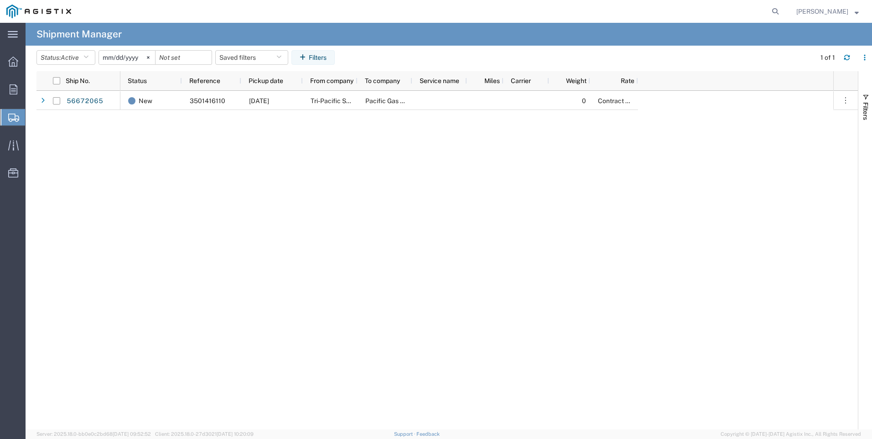
click at [0, 0] on span "Create Shipment" at bounding box center [0, 0] width 0 height 0
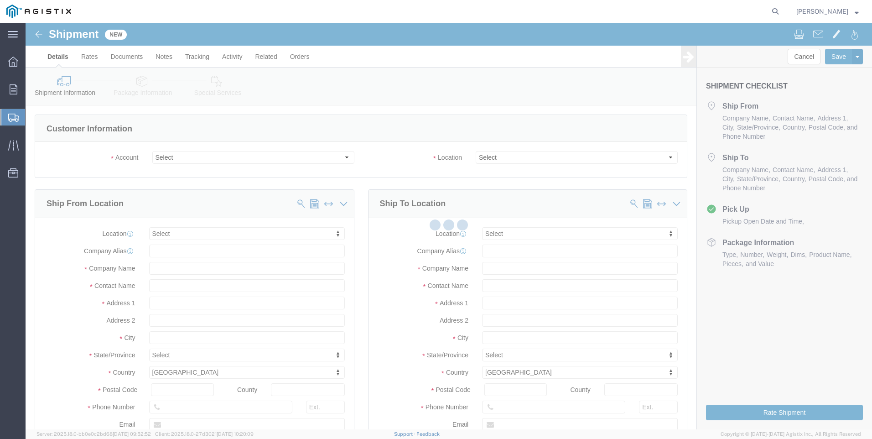
select select
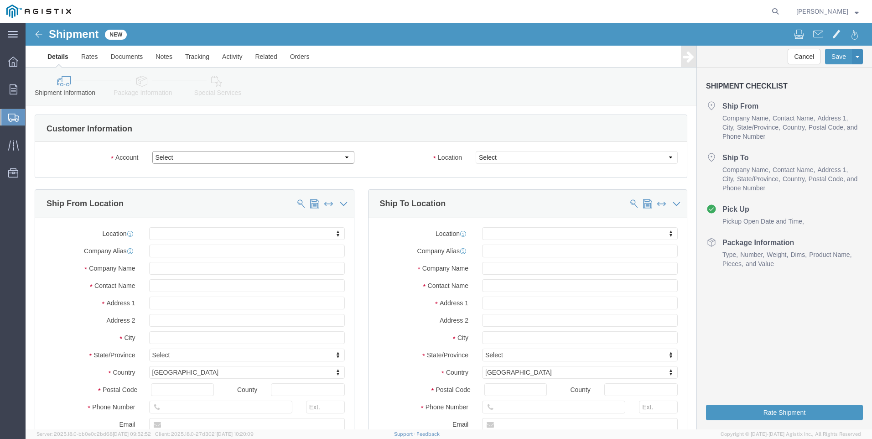
click select "Select PG&E Tri-Pacific Supply Inc"
select select "10500"
click select "Select PG&E Tri-Pacific Supply Inc"
click div "Customer Information Account Select PG&E Tri-Pacific Supply Inc Location Select…"
select select
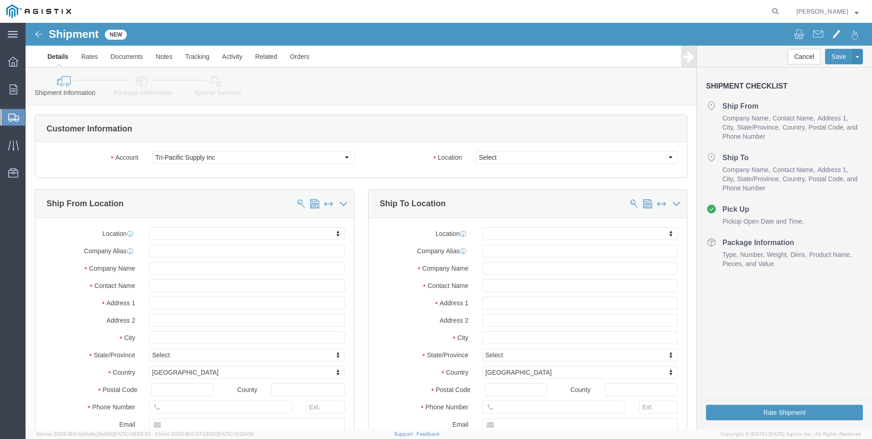
select select
click select "Select PG&E Tri-Pacific Supply Inc"
select select "9596"
click select "Select PG&E Tri-Pacific Supply Inc"
select select
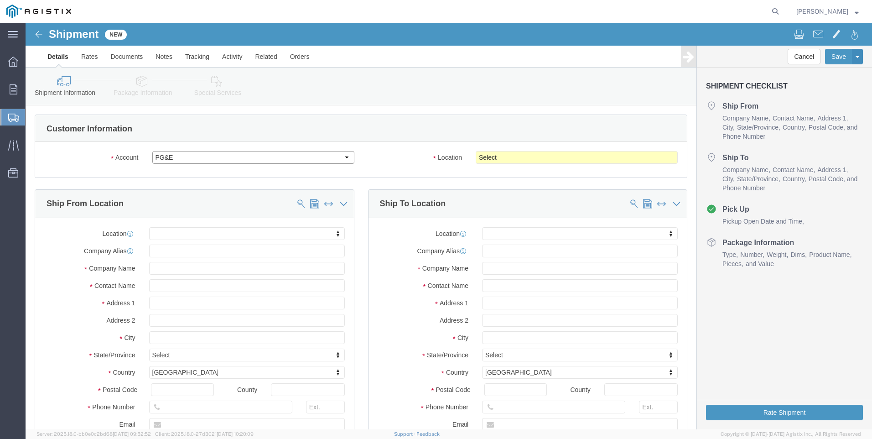
select select
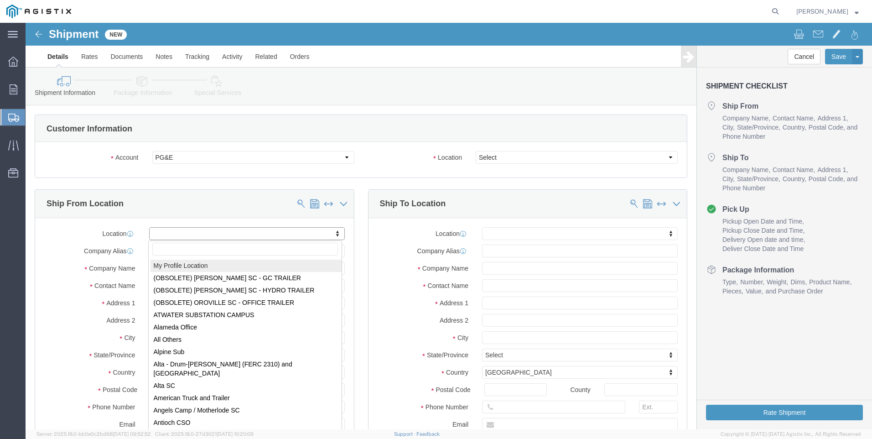
select select "MYPROFILE"
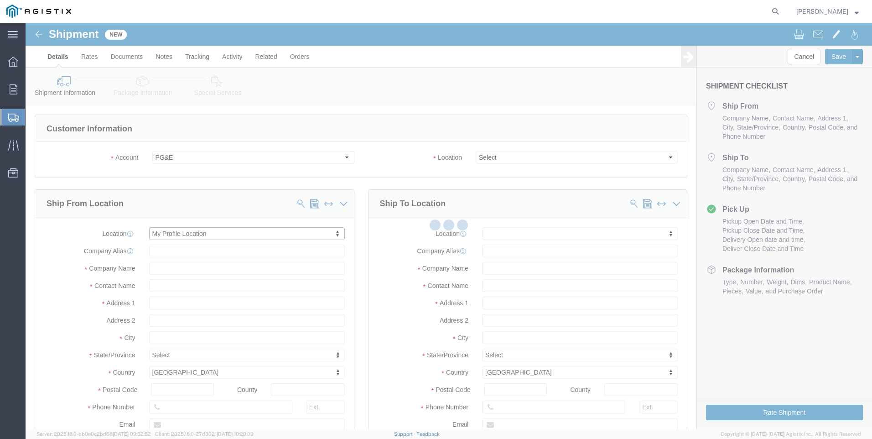
select select "CA"
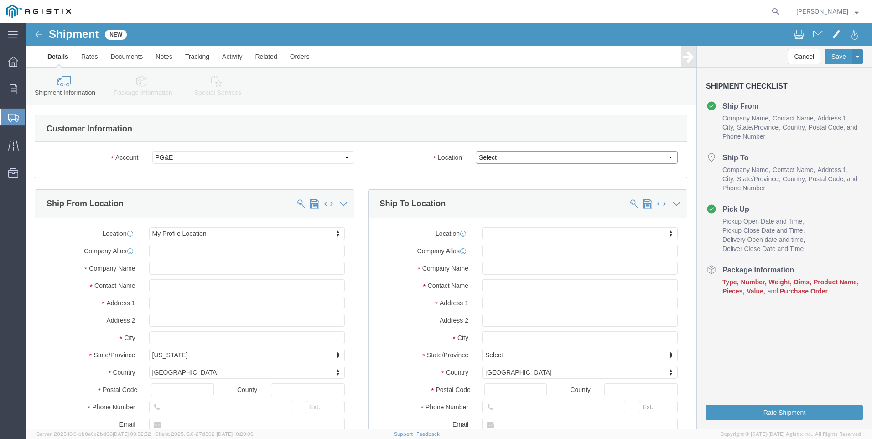
click select "Select All Others [GEOGRAPHIC_DATA] [GEOGRAPHIC_DATA] [GEOGRAPHIC_DATA] [GEOGRA…"
select select "23082"
click select "Select All Others [GEOGRAPHIC_DATA] [GEOGRAPHIC_DATA] [GEOGRAPHIC_DATA] [GEOGRA…"
drag, startPoint x: 599, startPoint y: 180, endPoint x: 624, endPoint y: 203, distance: 34.6
click span
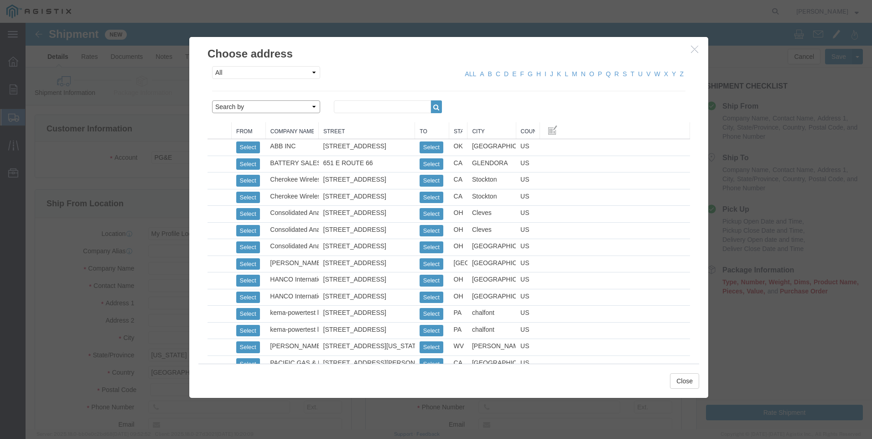
click select "Search by Address Book Name City Company Name Contact Name Country CustomerAlia…"
select select "city"
click select "Search by Address Book Name City Company Name Contact Name Country CustomerAlia…"
click input "text"
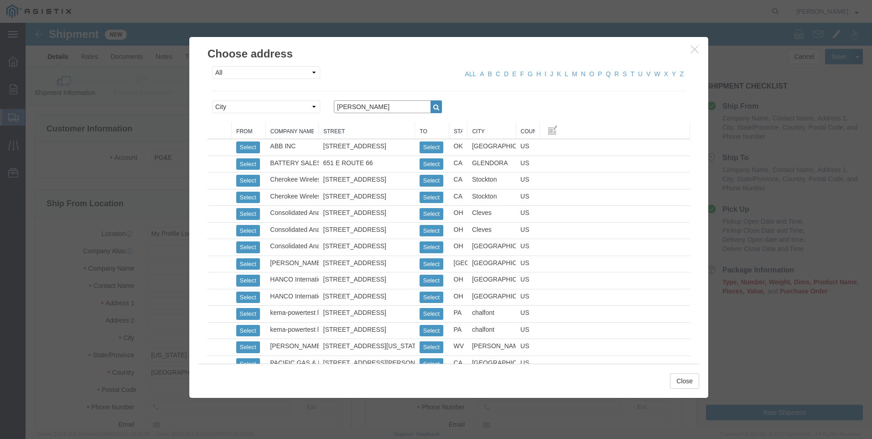
type input "[PERSON_NAME]"
click icon "button"
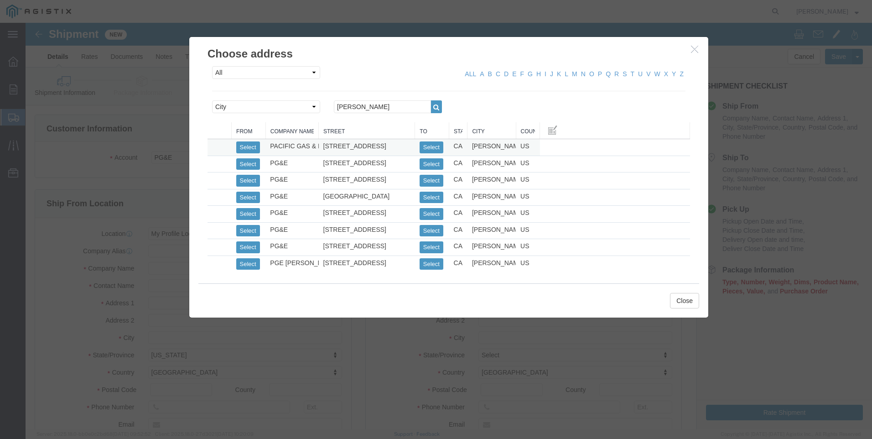
click td "[PERSON_NAME]"
click button "Select"
select select "CA"
click button "Close"
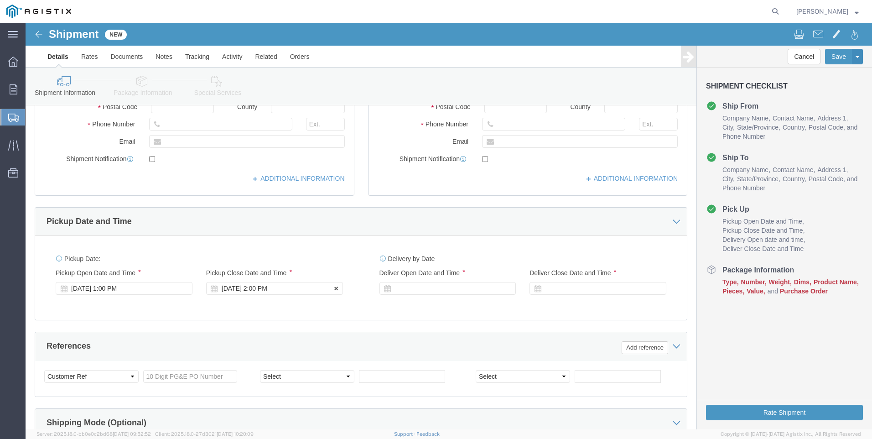
scroll to position [319, 0]
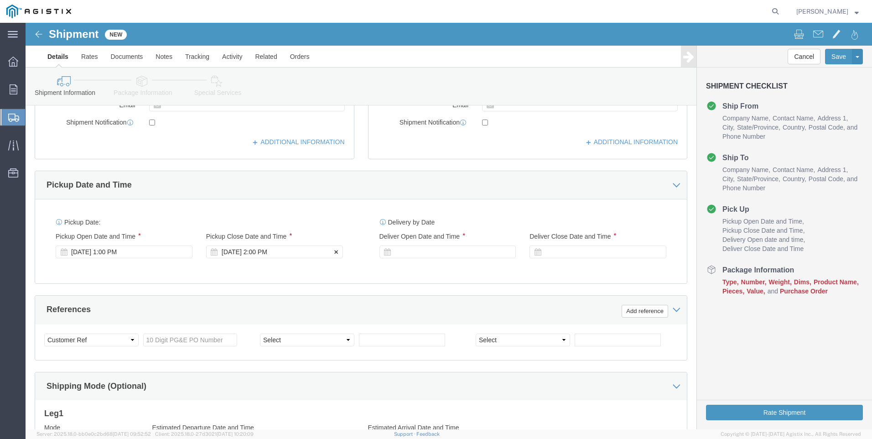
click div "[DATE] 2:00 PM"
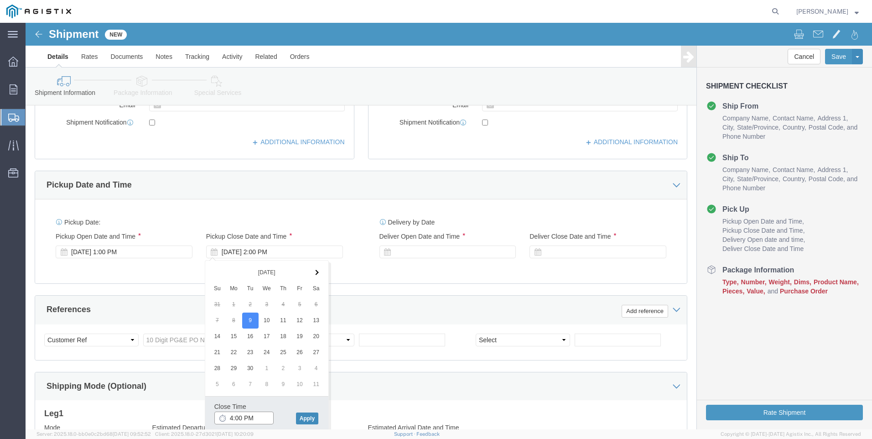
type input "4:00 PM"
drag, startPoint x: 283, startPoint y: 396, endPoint x: 349, endPoint y: 314, distance: 104.8
click button "Apply"
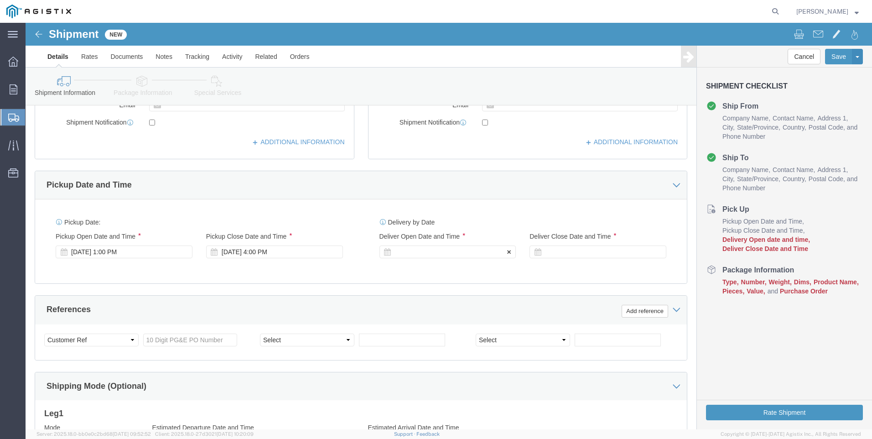
click div
click input "5:00 PM"
click input "7:00 PM"
type input "7:00 AM"
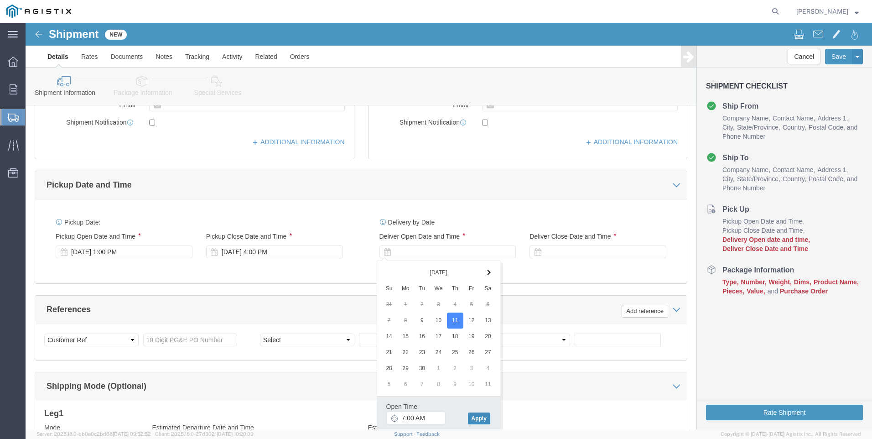
click button "Apply"
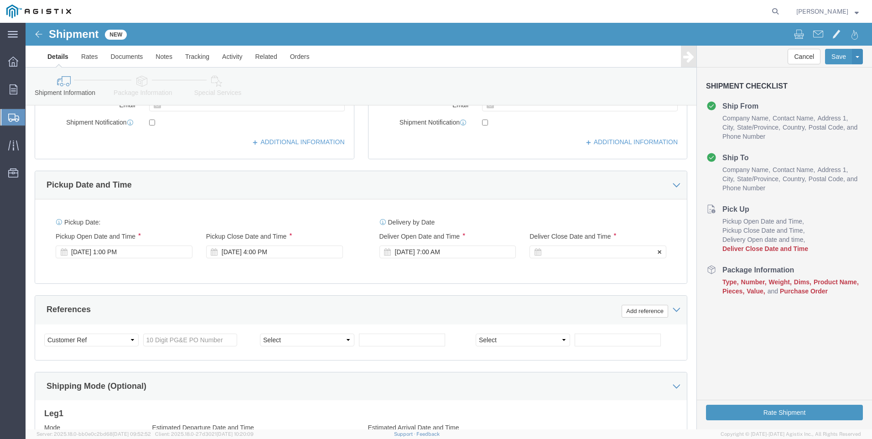
click div
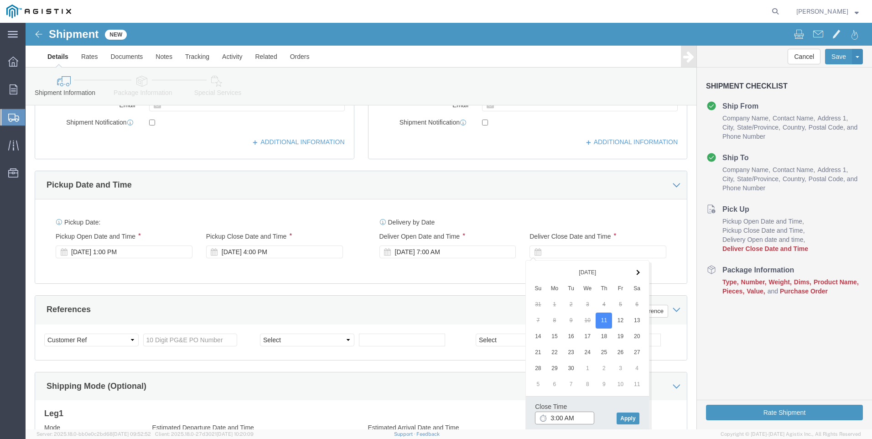
drag, startPoint x: 554, startPoint y: 398, endPoint x: 559, endPoint y: 396, distance: 5.1
click input "3:00 AM"
type input "3:00 PM"
click button "Apply"
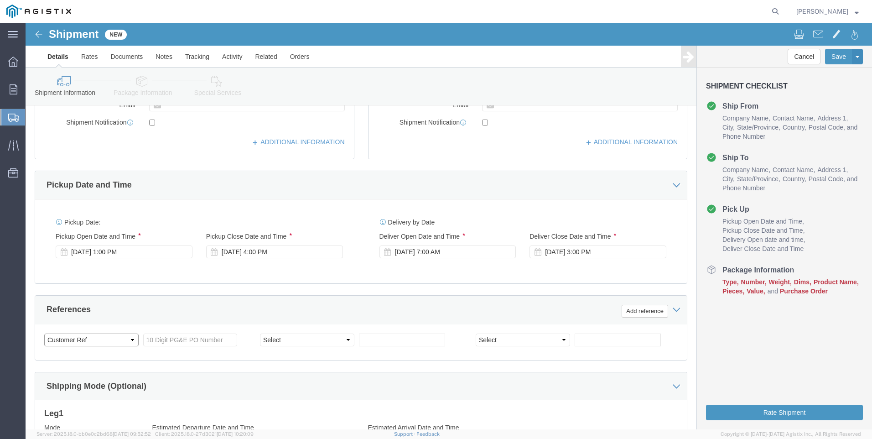
click select "Select Account Type Activity ID Airline Appointment Number ASN Batch Request # …"
click input "text"
type input "3501414095"
click select "Select Account Type Activity ID Airline Appointment Number ASN Batch Request # …"
select select "SALEORDR"
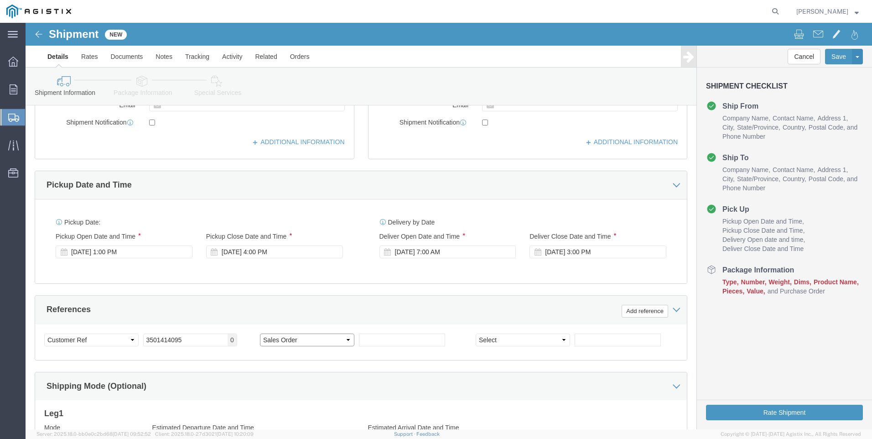
click select "Select Account Type Activity ID Airline Appointment Number ASN Batch Request # …"
click input "text"
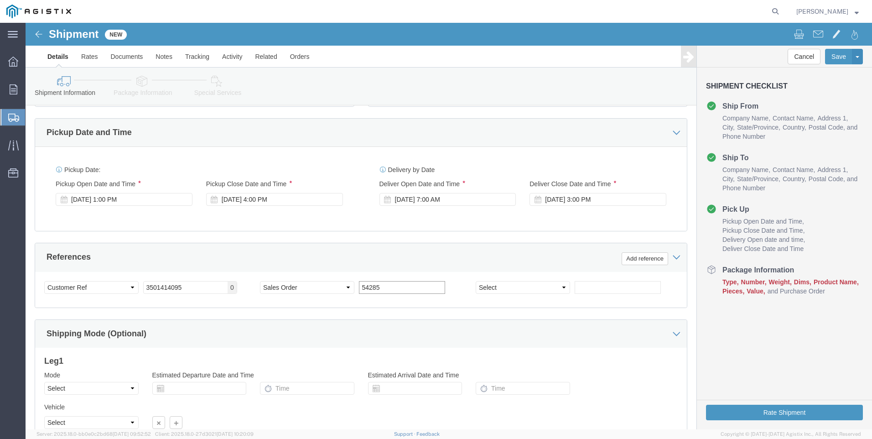
scroll to position [452, 0]
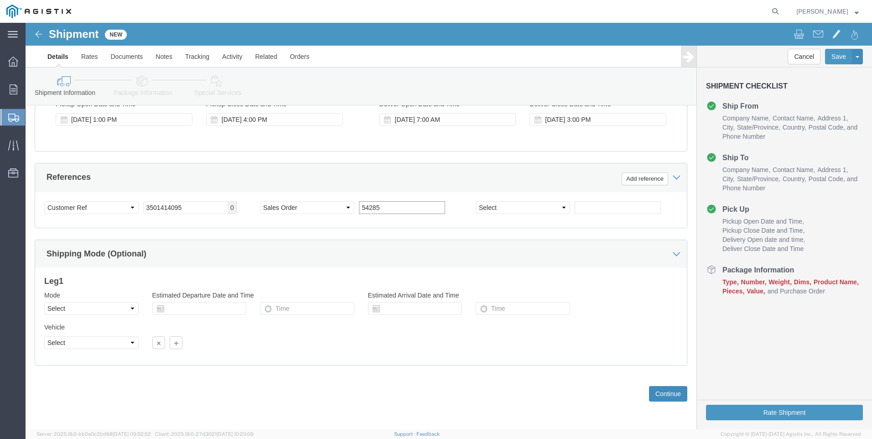
type input "54285"
click button "Continue"
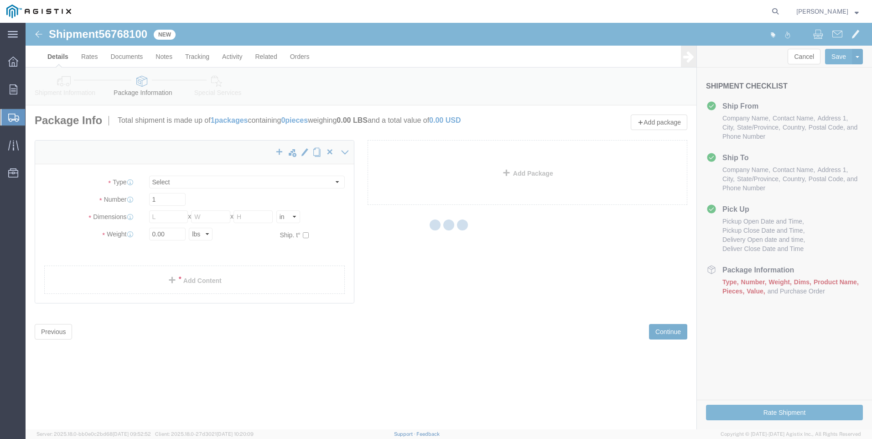
select select "CBOX"
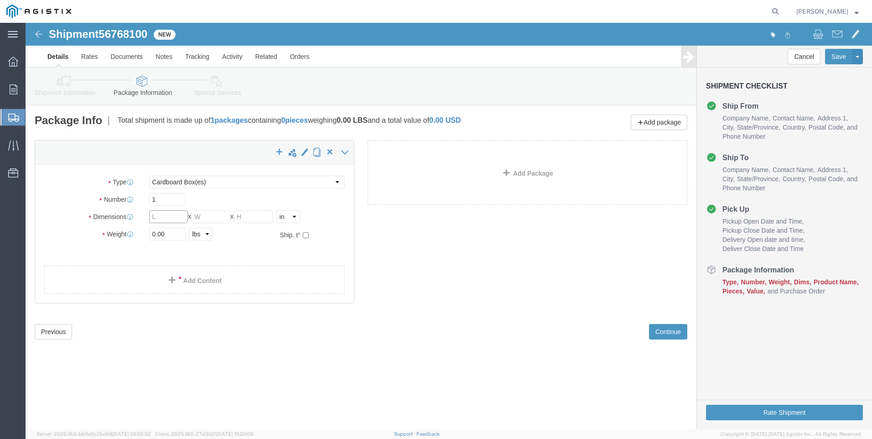
click input "text"
type input "25"
type input "13"
type input "19"
type input "53"
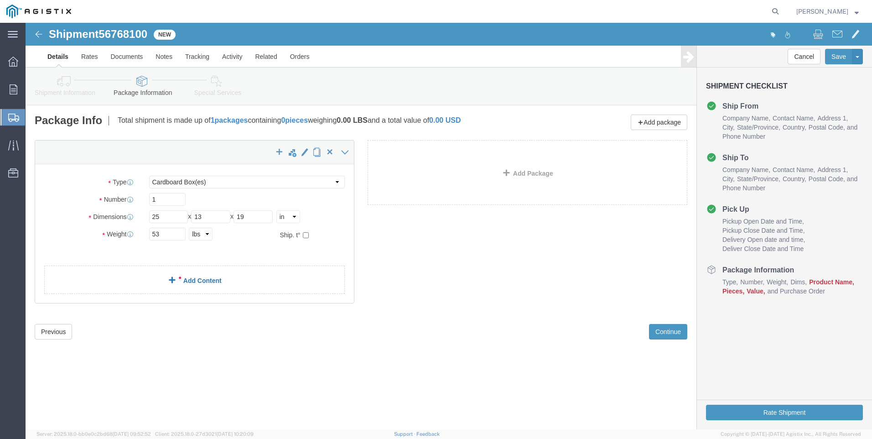
click link "Add Content"
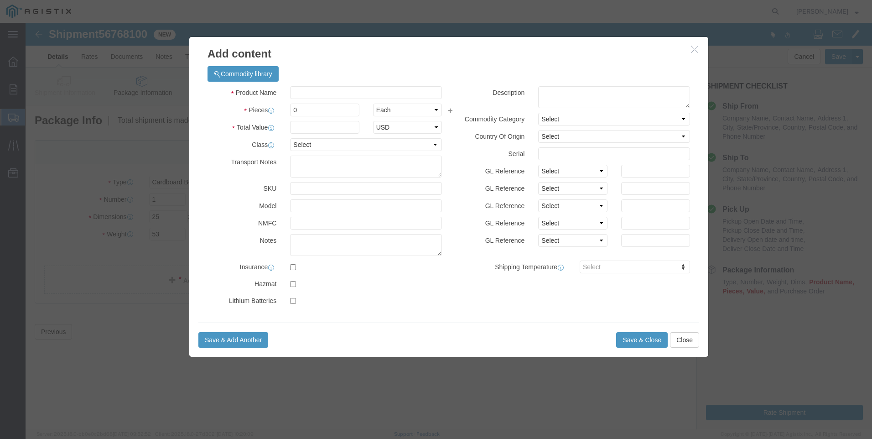
click div "Commodity library"
click input "text"
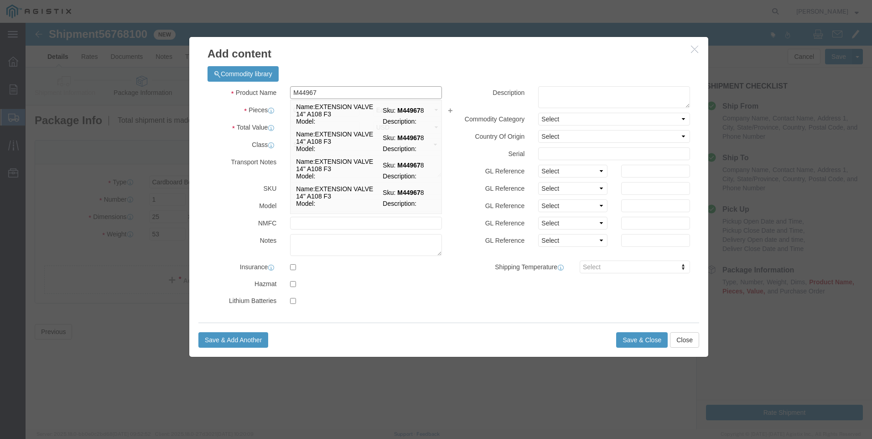
click input "M44967"
type input "M449967"
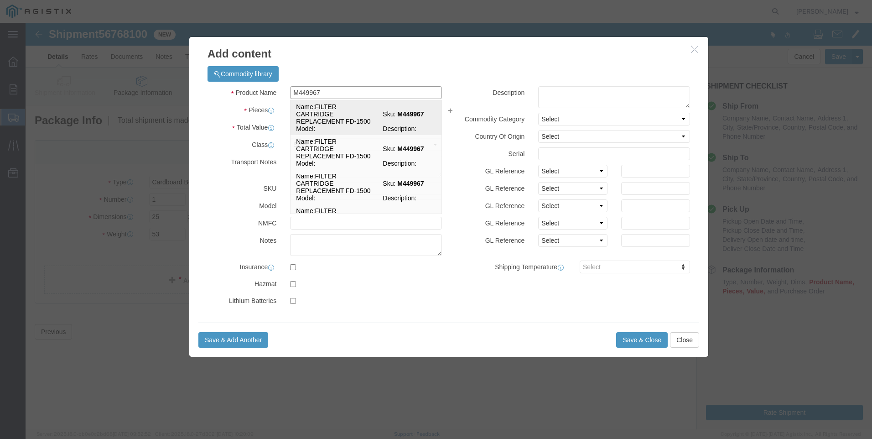
click td "Name: FILTER CARTRIDGE REPLACEMENT FD-1500"
select select
select select "USD"
type input "FILTER CARTRIDGE REPLACEMENT FD-1500"
type input "M449967"
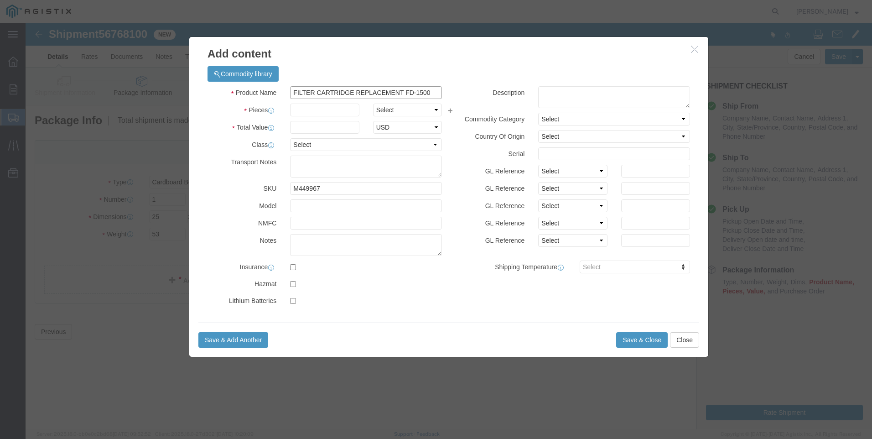
drag, startPoint x: 388, startPoint y: 74, endPoint x: 1, endPoint y: 90, distance: 387.1
click div "Add content Commodity library Product Name FILTER CARTRIDGE REPLACEMENT FD-1500…"
type input "FILTER CARTRIDGE REPLACEMENT FD-1500"
click textarea
paste textarea "FILTER CARTRIDGE REPLACEMENT FD-1500"
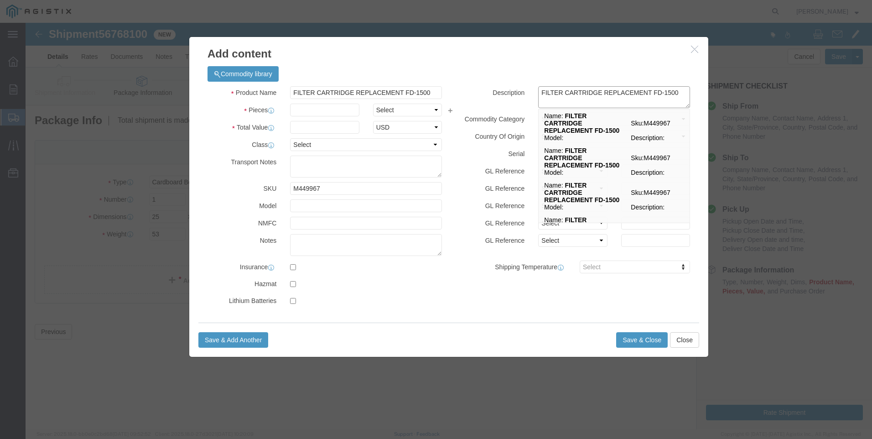
type textarea "FILTER CARTRIDGE REPLACEMENT FD-1500"
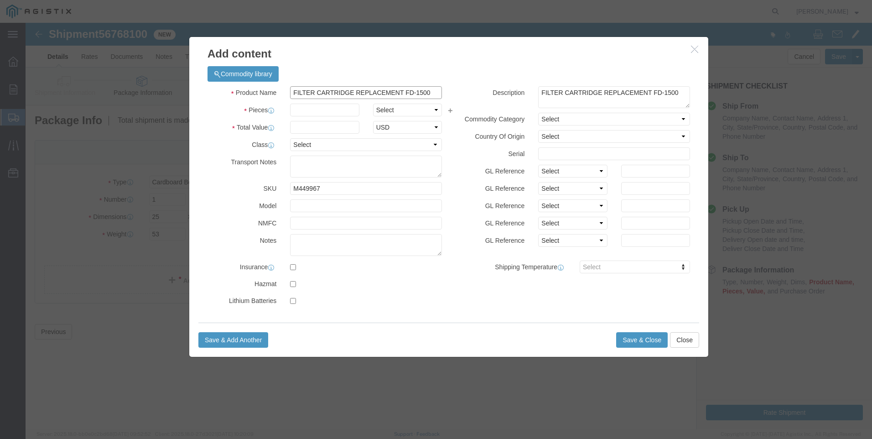
drag, startPoint x: 409, startPoint y: 70, endPoint x: 77, endPoint y: 87, distance: 332.5
click div "Add content Commodity library Product Name FILTER CARTRIDGE REPLACEMENT FD-1500…"
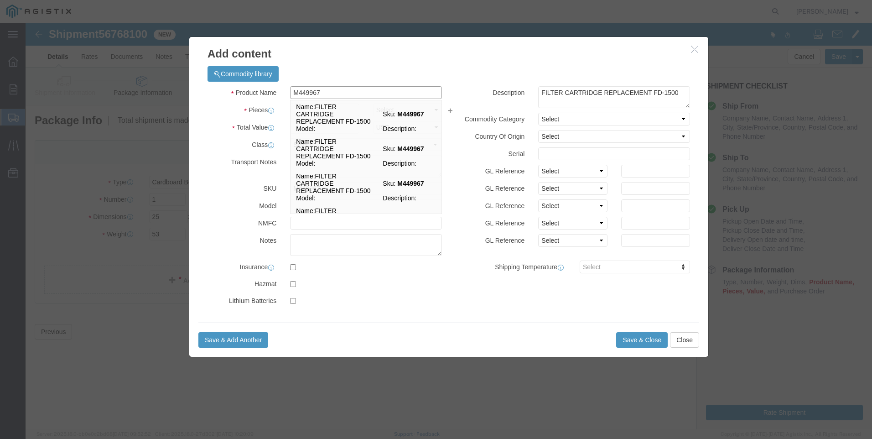
type input "M449967 / 21-4003"
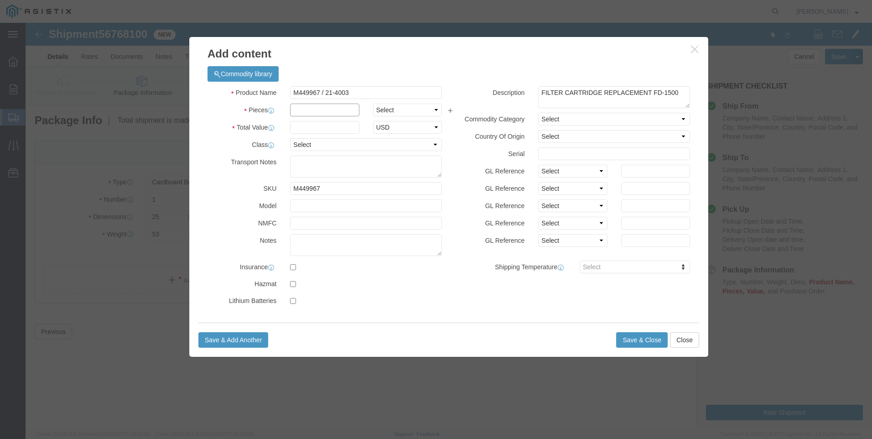
click input "text"
type input "12"
click input "text"
type input "2835"
click button "Save & Close"
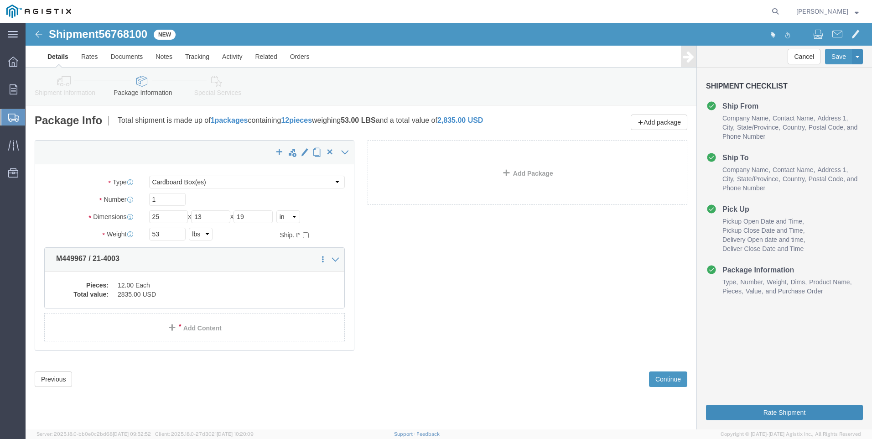
click button "Rate Shipment"
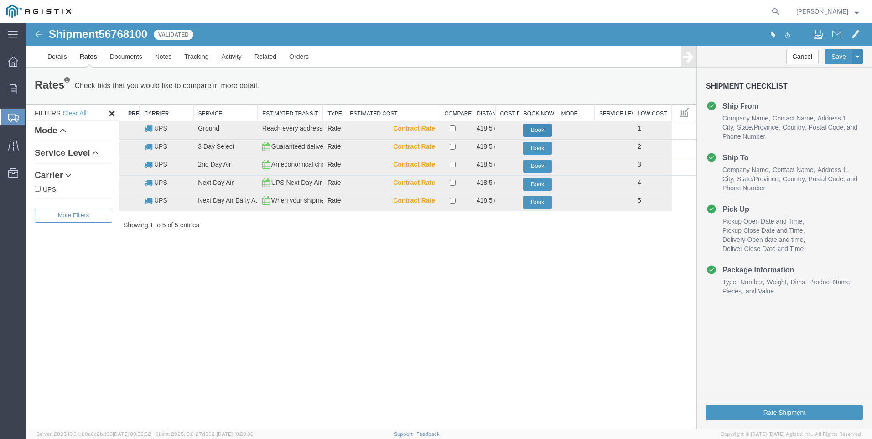
click at [539, 126] on button "Book" at bounding box center [537, 130] width 29 height 13
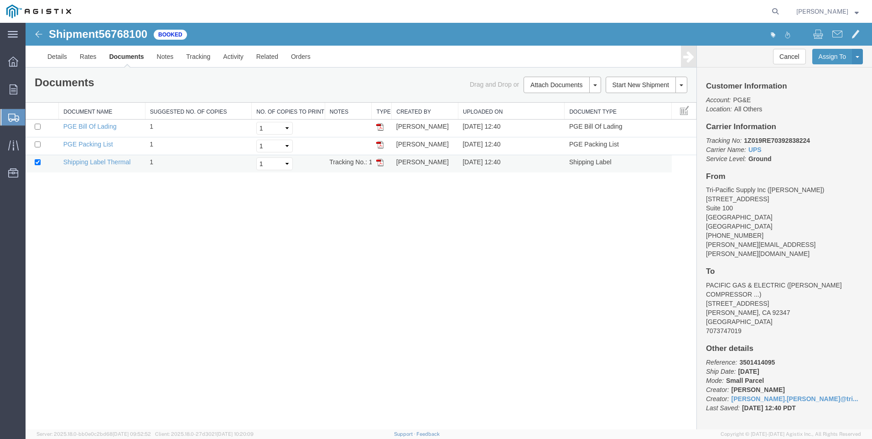
click at [381, 161] on img at bounding box center [379, 162] width 7 height 7
click at [0, 0] on span "Create Shipment" at bounding box center [0, 0] width 0 height 0
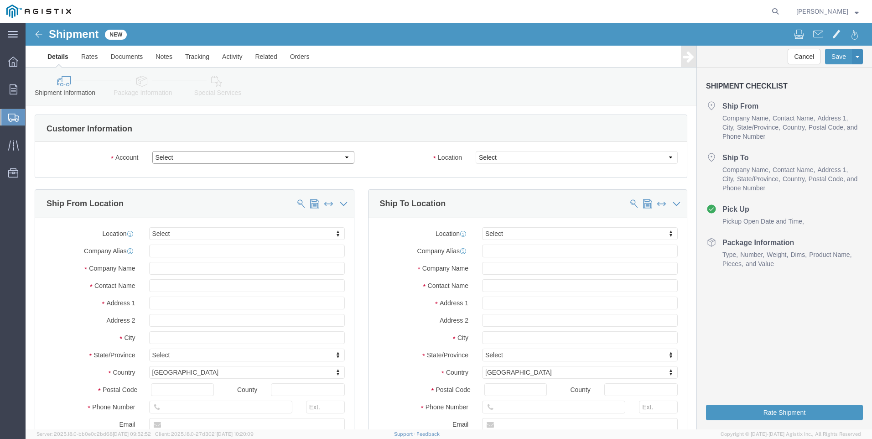
click select "Select PG&E Tri-Pacific Supply Inc"
select select "9596"
click select "Select PG&E Tri-Pacific Supply Inc"
select select
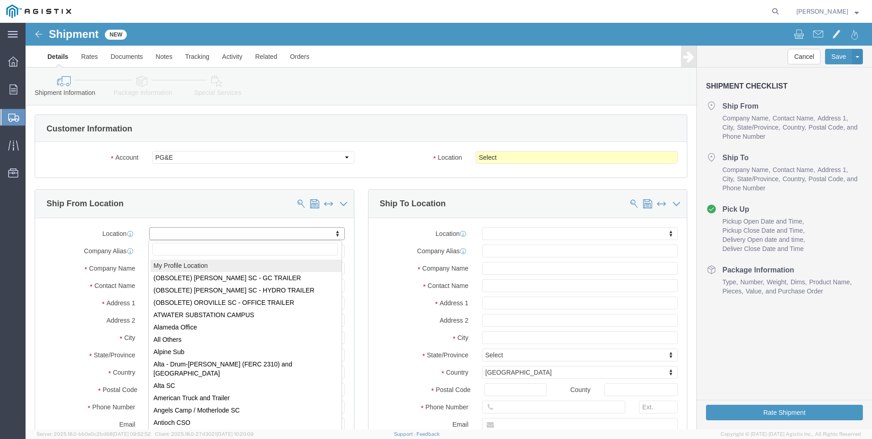
select select "MYPROFILE"
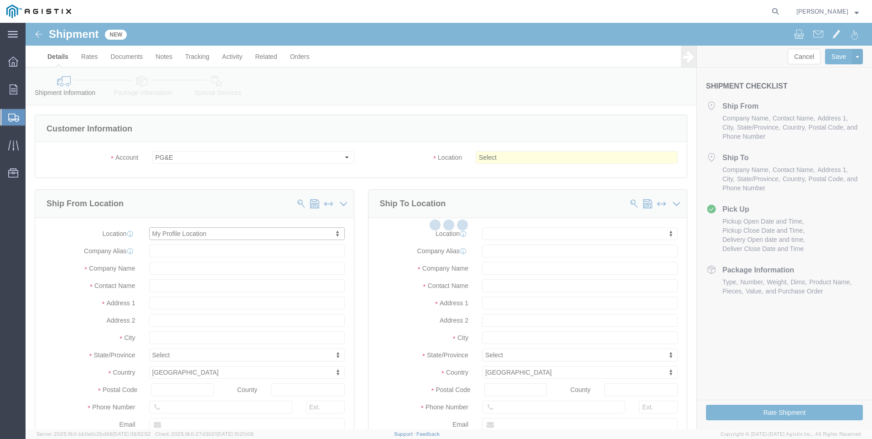
select select "CA"
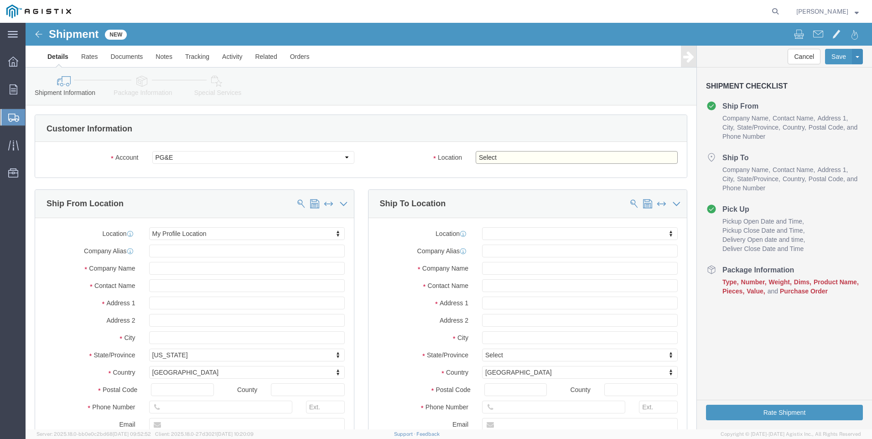
click select "Select All Others [GEOGRAPHIC_DATA] [GEOGRAPHIC_DATA] [GEOGRAPHIC_DATA] [GEOGRA…"
select select "19745"
click select "Select All Others [GEOGRAPHIC_DATA] [GEOGRAPHIC_DATA] [GEOGRAPHIC_DATA] [GEOGRA…"
drag, startPoint x: 599, startPoint y: 180, endPoint x: 589, endPoint y: 181, distance: 9.6
click button
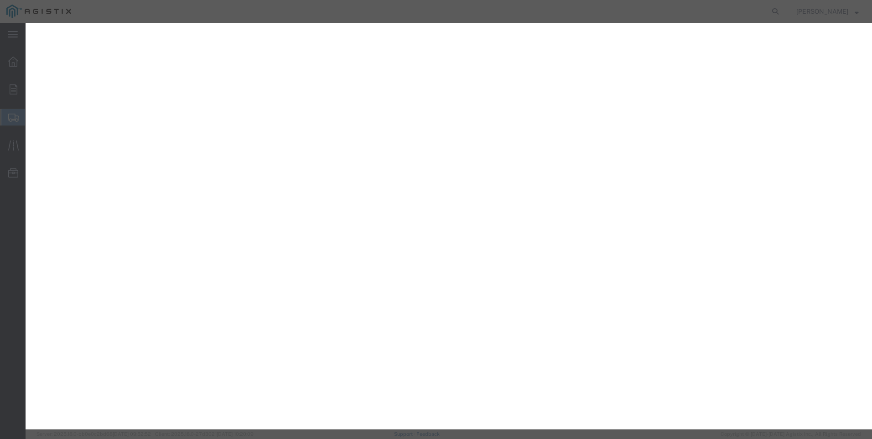
select select "9596"
select select "19745"
select select "CA"
select select
select select "PURCHORD"
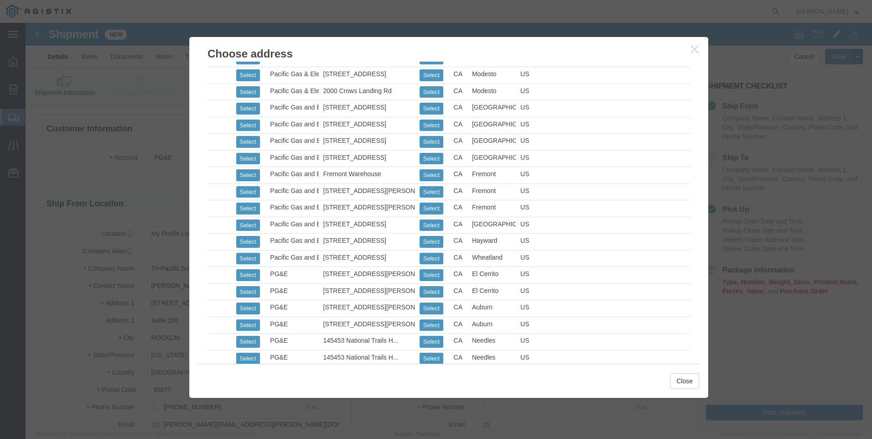
scroll to position [437, 0]
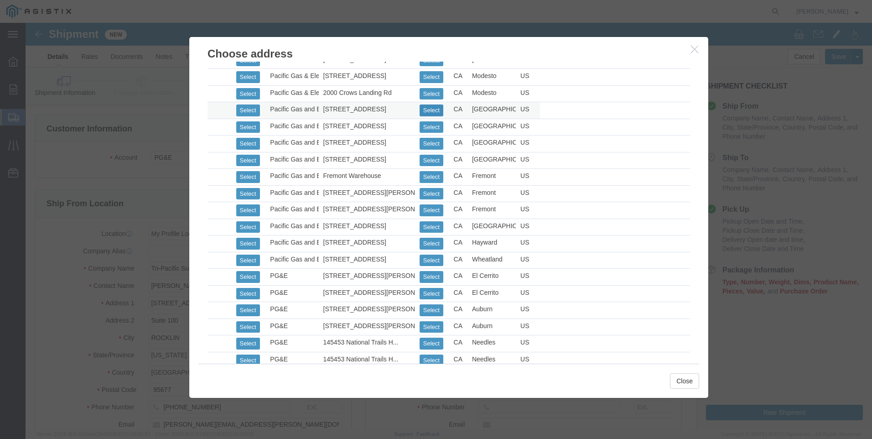
click button "Select"
select select "CA"
click button "Close"
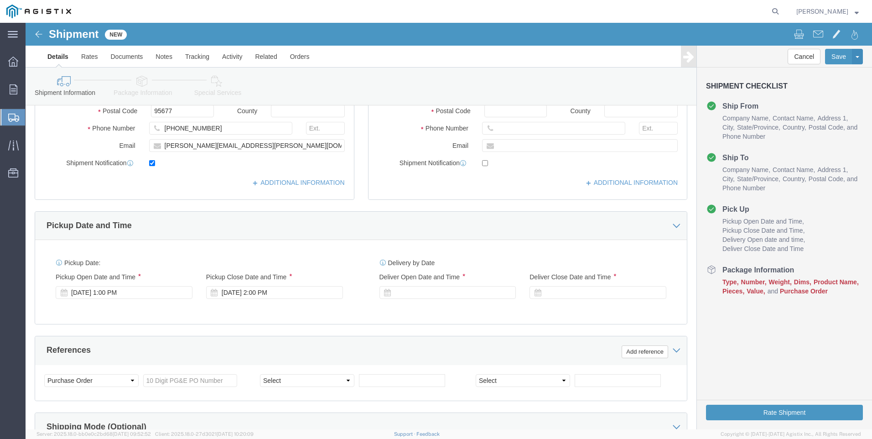
scroll to position [365, 0]
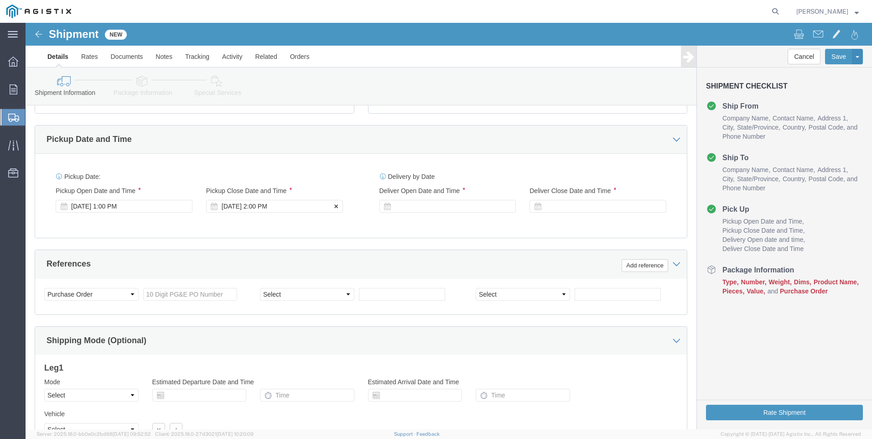
click div "[DATE] 2:00 PM"
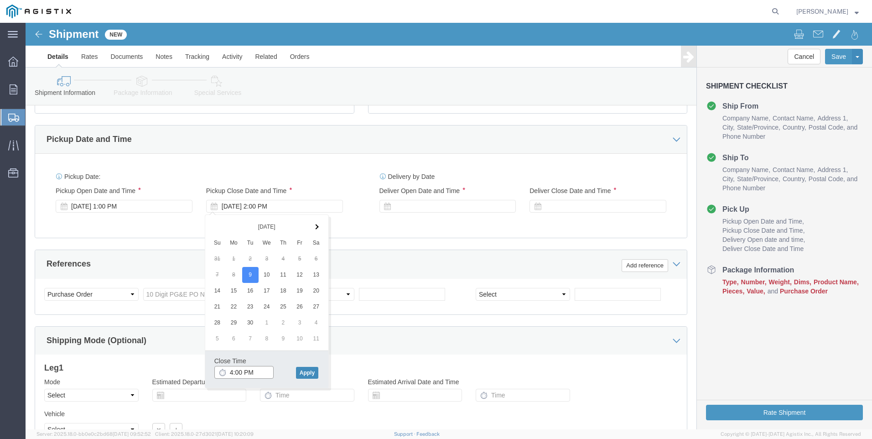
type input "4:00 PM"
drag, startPoint x: 287, startPoint y: 351, endPoint x: 290, endPoint y: 346, distance: 5.7
click button "Apply"
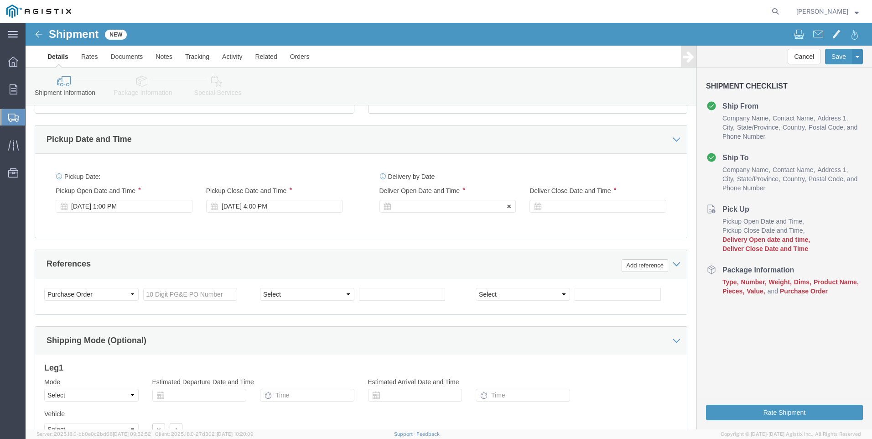
click div
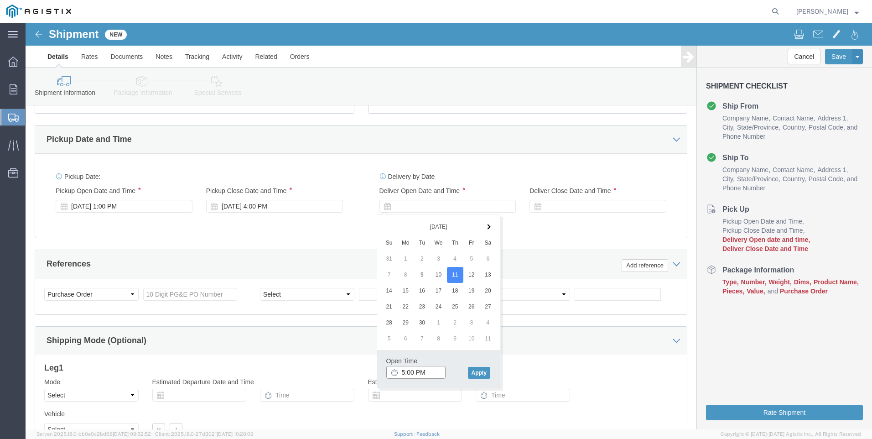
click input "5:00 PM"
type input "7:00 PM"
click button "Apply"
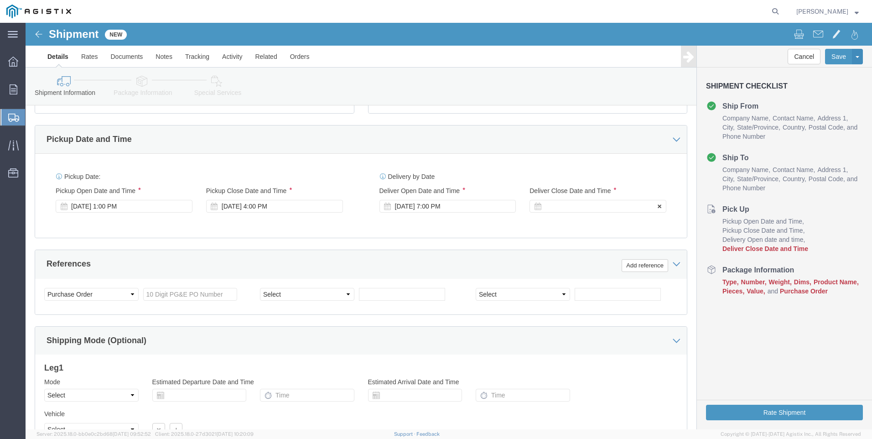
click div
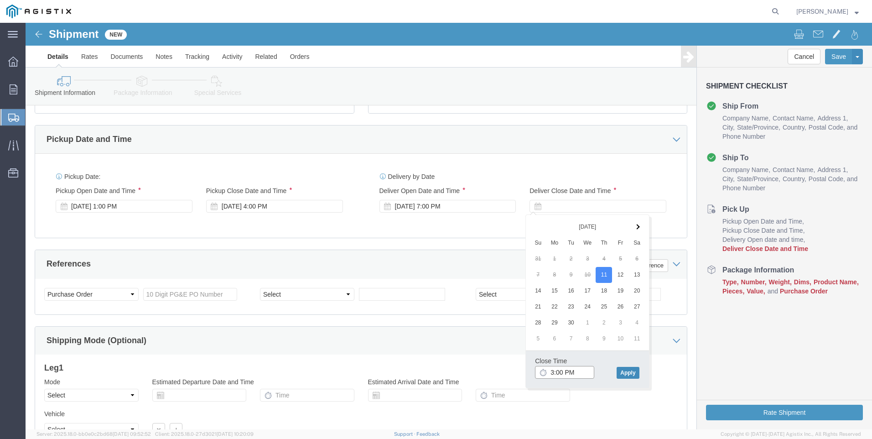
type input "3:00 PM"
drag, startPoint x: 601, startPoint y: 350, endPoint x: 574, endPoint y: 344, distance: 27.1
click button "Apply"
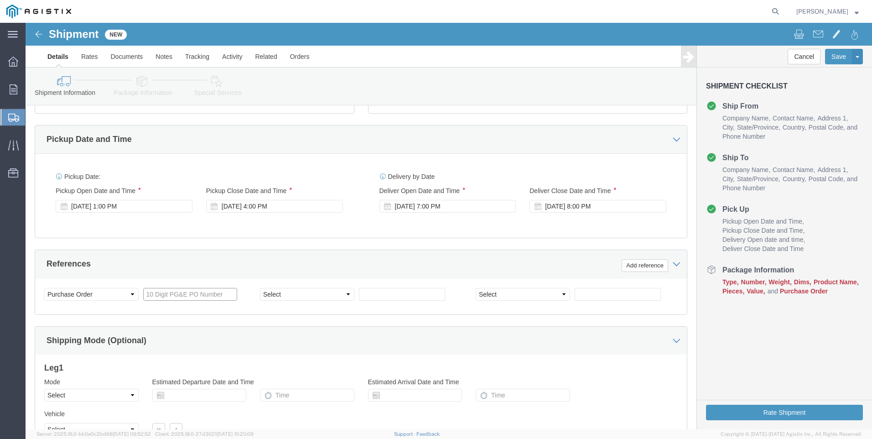
click input "text"
type input "3501403509"
click select "Select Account Type Activity ID Airline Appointment Number ASN Batch Request # …"
select select "SALEORDR"
click select "Select Account Type Activity ID Airline Appointment Number ASN Batch Request # …"
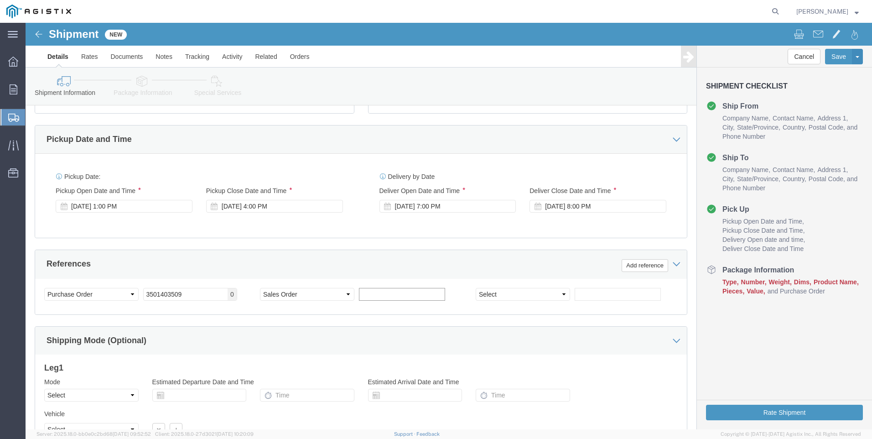
click input "text"
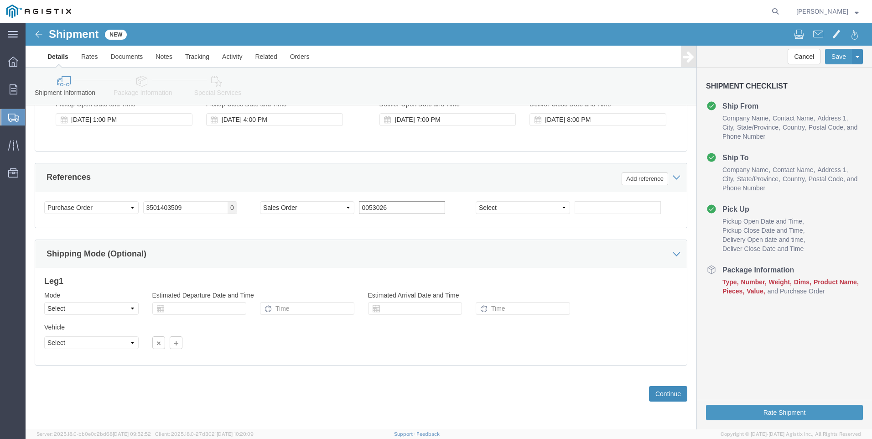
type input "0053026"
click button "Continue"
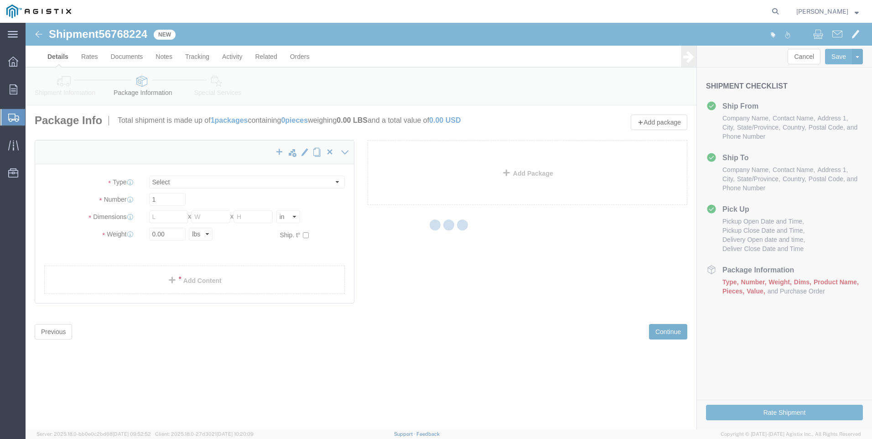
select select "CBOX"
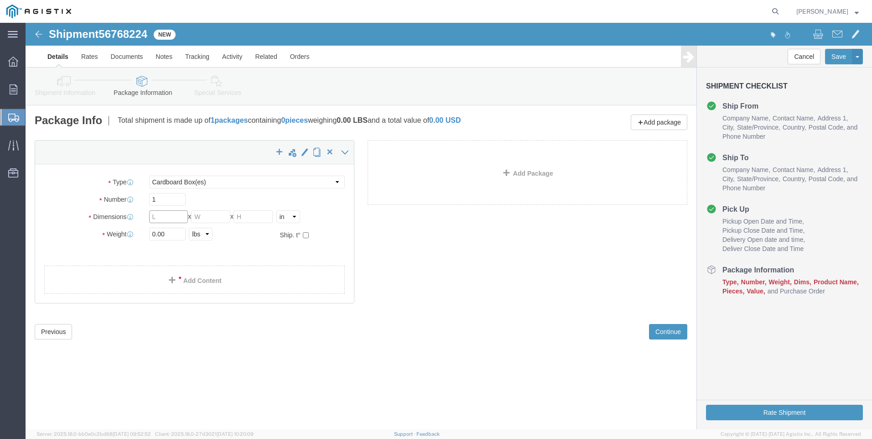
click input "text"
type input "15"
type input "73"
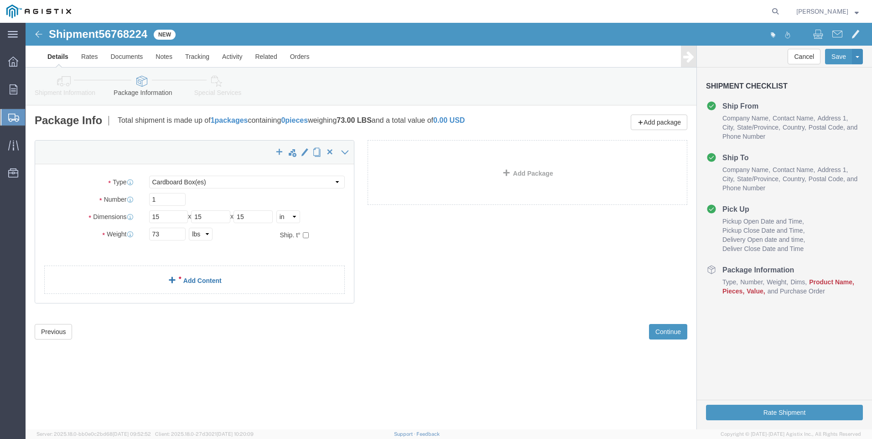
click div "x Package Type Select Bulk Bundle(s) Cardboard Box(es) Carton(s) Crate(s) Drum(…"
click link "Add Content"
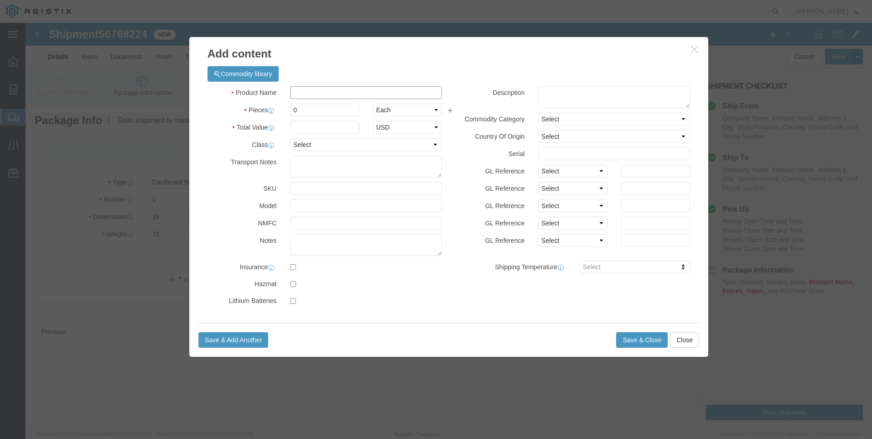
click input "text"
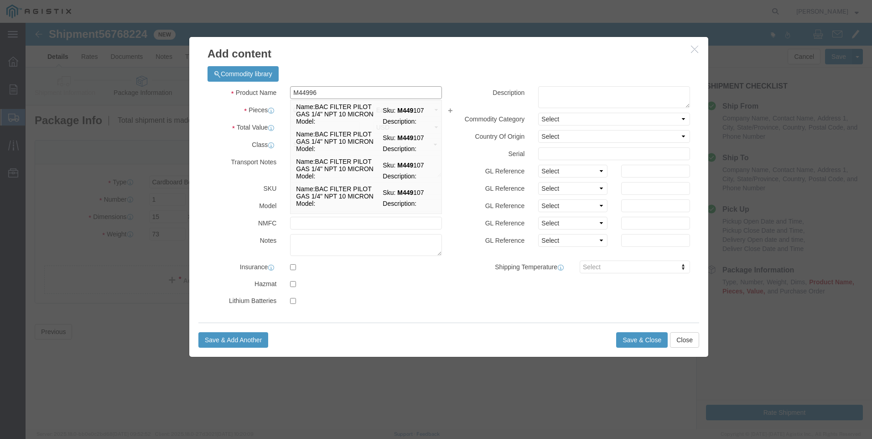
type input "M449967"
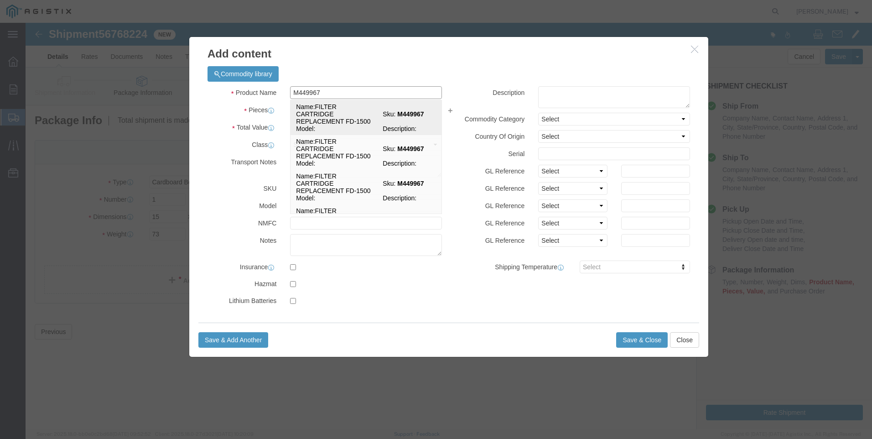
click span "Name:"
select select
select select "USD"
type input "FILTER CARTRIDGE REPLACEMENT FD-1500"
type input "M449967"
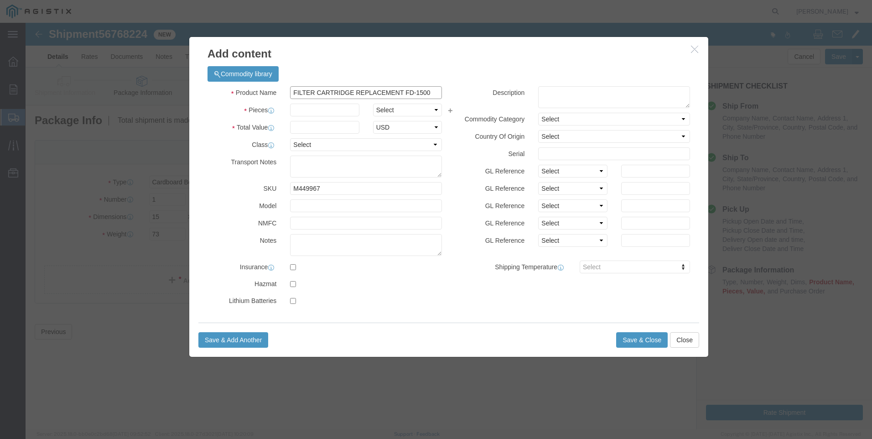
drag, startPoint x: 410, startPoint y: 68, endPoint x: -27, endPoint y: 61, distance: 437.0
click html "Shipment 56768224 New Details Rates Documents Notes Tracking Activity Related O…"
type input "FILTER CARTRIDGE REPLACEMENT FD-1500"
click textarea
paste textarea "FILTER CARTRIDGE REPLACEMENT FD-1500"
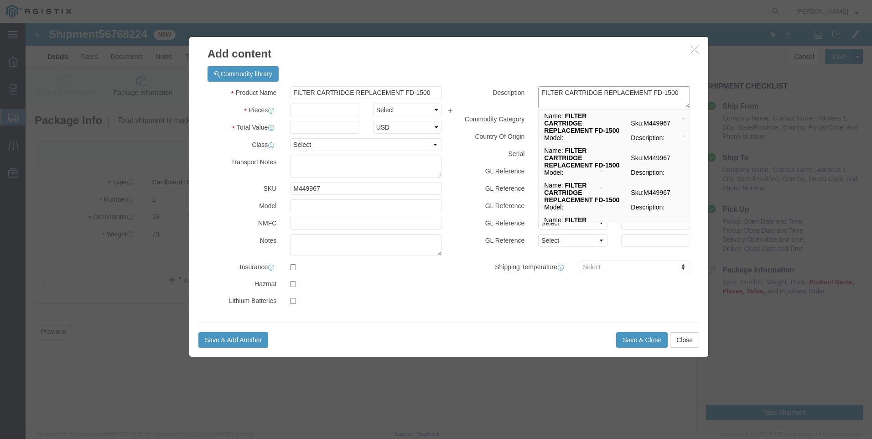
type textarea "FILTER CARTRIDGE REPLACEMENT FD-1500"
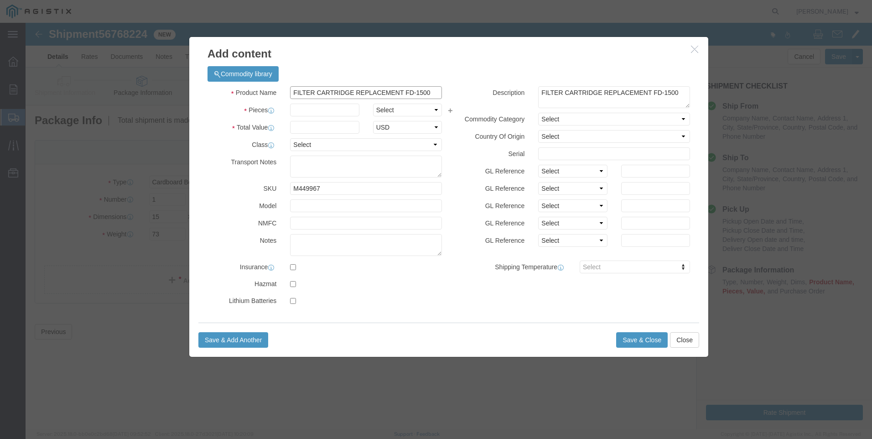
drag, startPoint x: 406, startPoint y: 71, endPoint x: 98, endPoint y: 75, distance: 307.9
click div "Add content Commodity library Product Name FILTER CARTRIDGE REPLACEMENT FD-1500…"
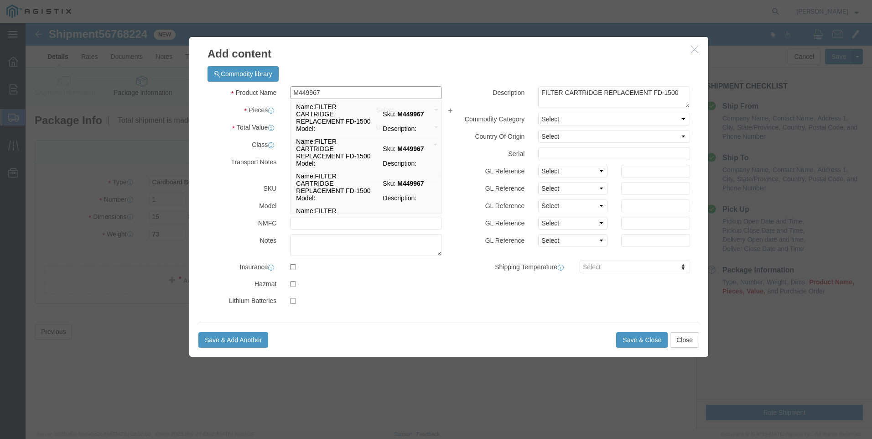
type input "M449967 / 21-4003"
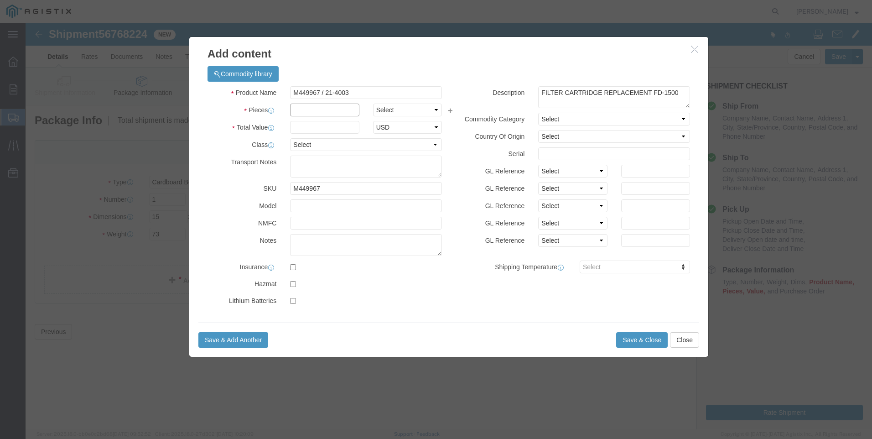
click input "text"
type input "16"
click input "text"
type input "1"
type input "4"
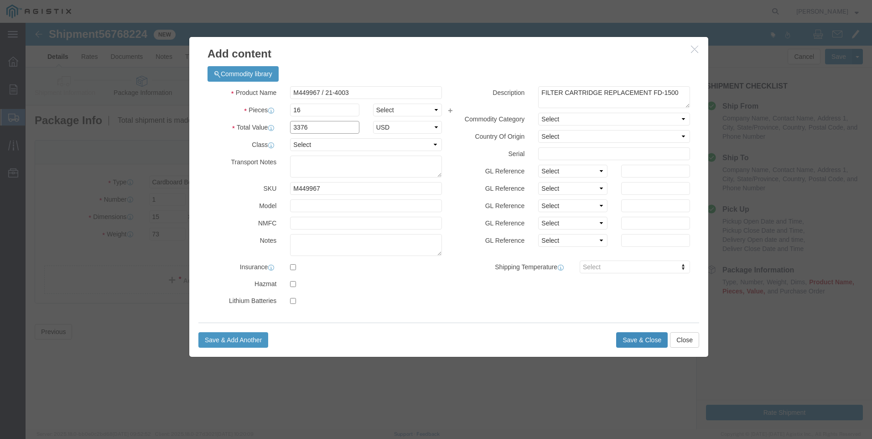
type input "3376"
click button "Save & Close"
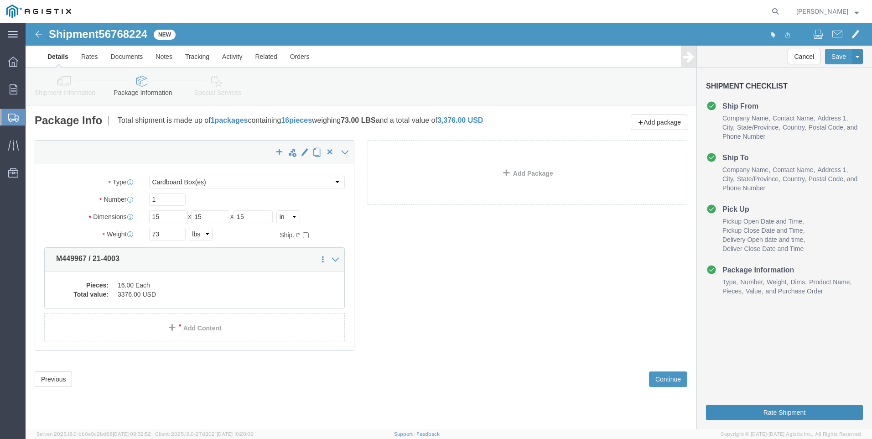
click button "Rate Shipment"
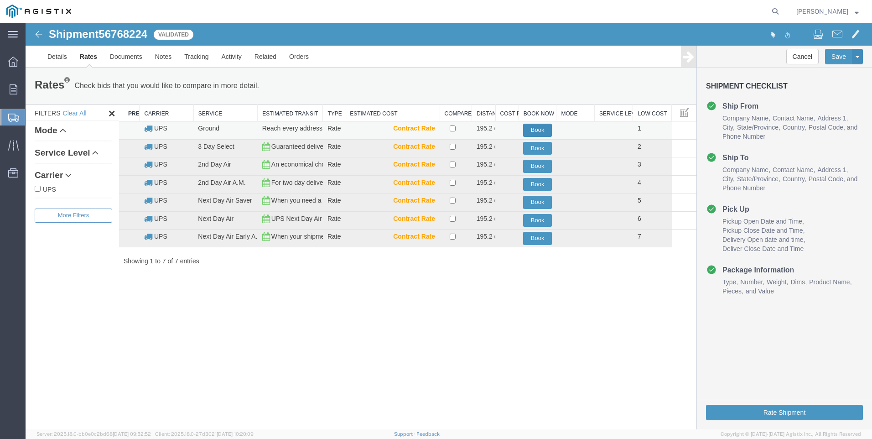
click at [540, 129] on button "Book" at bounding box center [537, 130] width 29 height 13
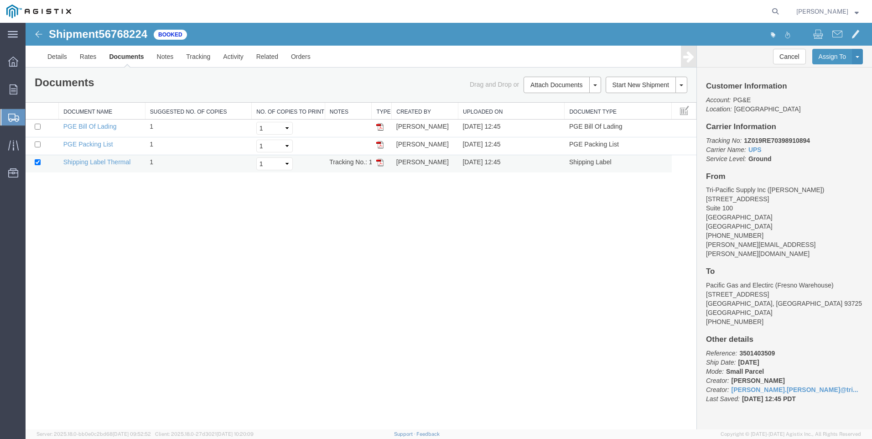
click at [383, 164] on img at bounding box center [379, 162] width 7 height 7
click at [0, 0] on span "Create Shipment" at bounding box center [0, 0] width 0 height 0
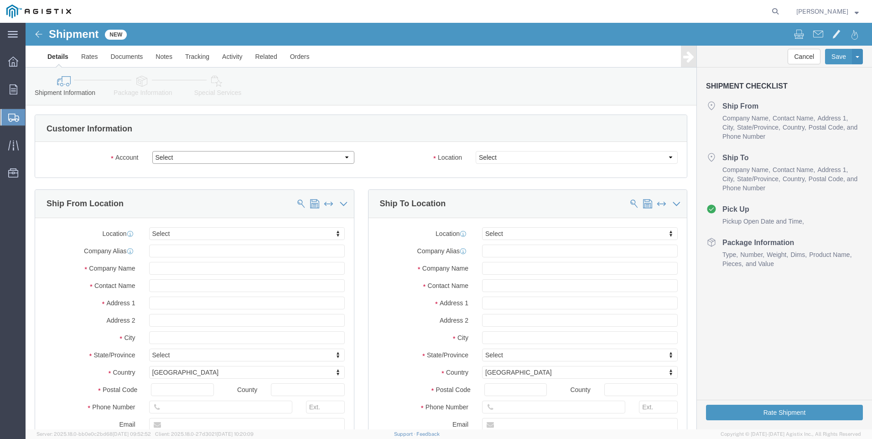
click select "Select PG&E Tri-Pacific Supply Inc"
select select "9596"
click select "Select PG&E Tri-Pacific Supply Inc"
select select
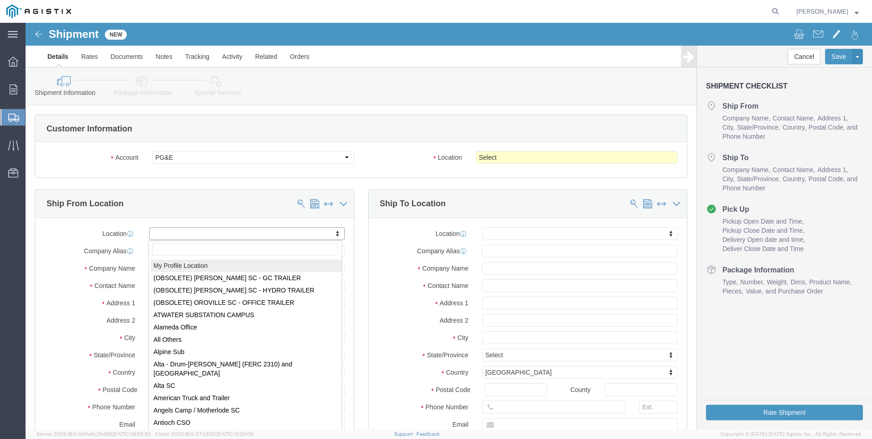
select select "MYPROFILE"
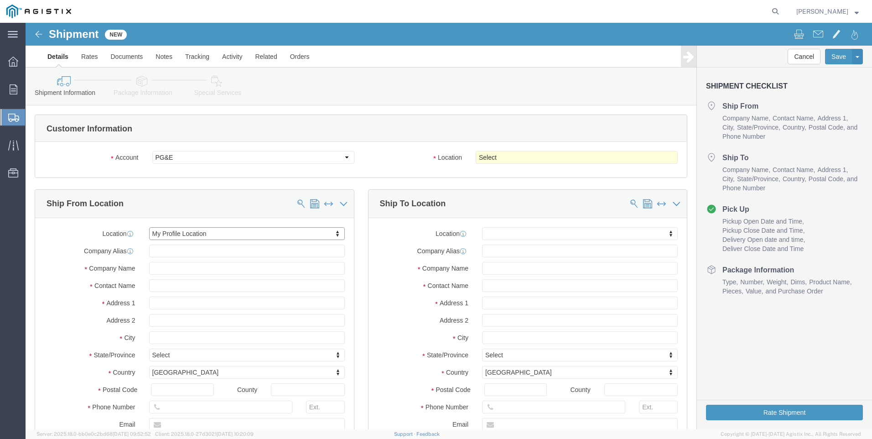
select select "CA"
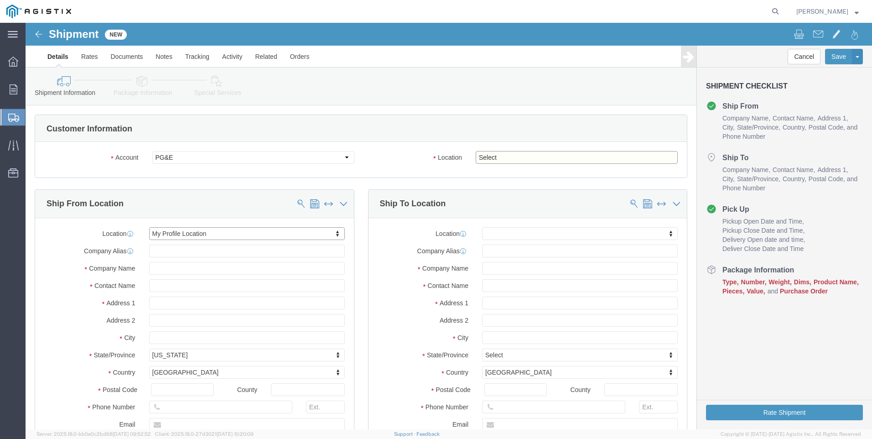
click select "Select All Others [GEOGRAPHIC_DATA] [GEOGRAPHIC_DATA] [GEOGRAPHIC_DATA] [GEOGRA…"
select select "23082"
click select "Select All Others [GEOGRAPHIC_DATA] [GEOGRAPHIC_DATA] [GEOGRAPHIC_DATA] [GEOGRA…"
click span
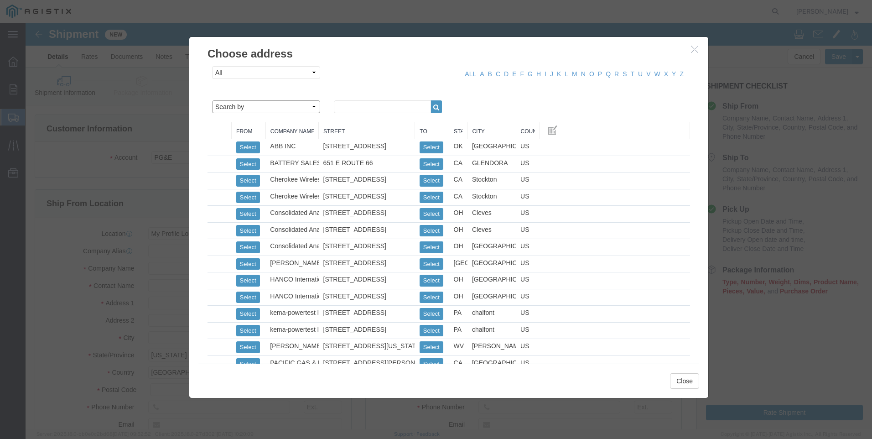
click select "Search by Address Book Name City Company Name Contact Name Country CustomerAlia…"
select select "city"
click select "Search by Address Book Name City Company Name Contact Name Country CustomerAlia…"
click input "text"
type input "STOCKTON"
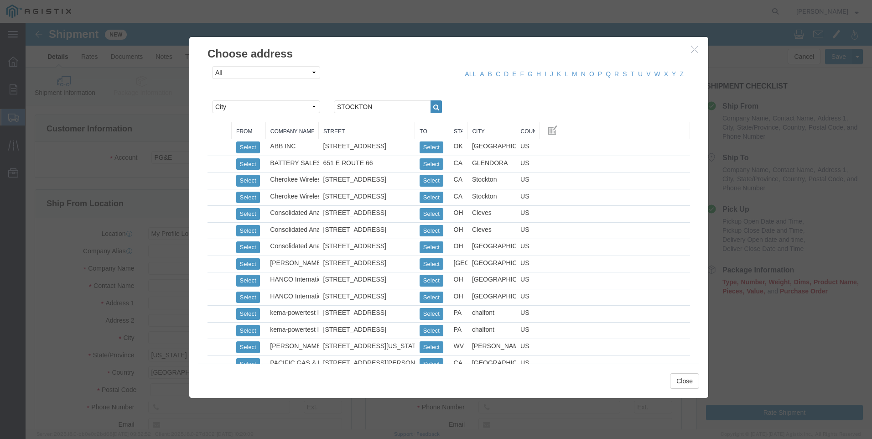
click icon "button"
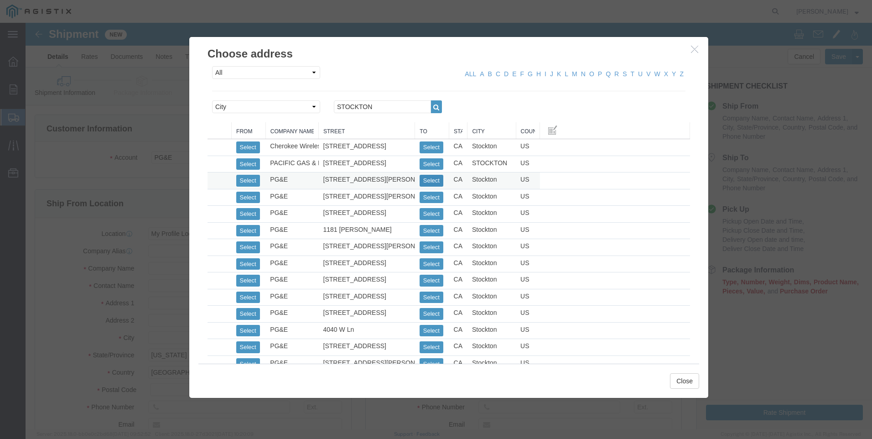
click button "Select"
select select "CA"
click button "Close"
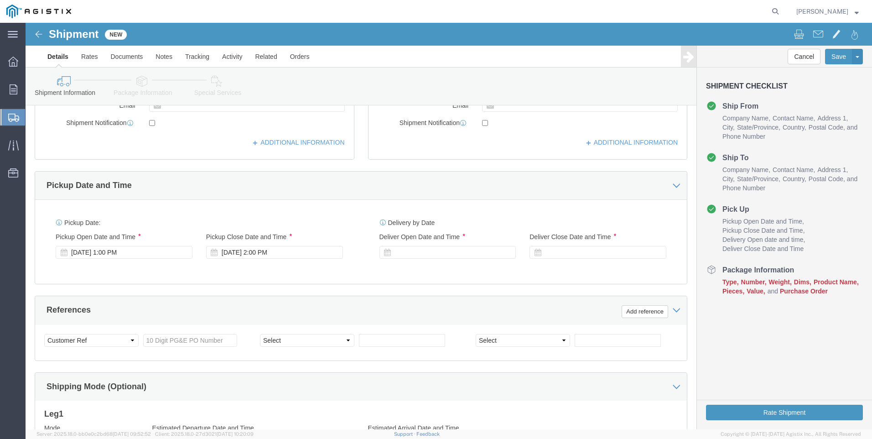
scroll to position [319, 0]
click div "[DATE] 2:00 PM"
type input "4:00 PM"
click button "Apply"
click div
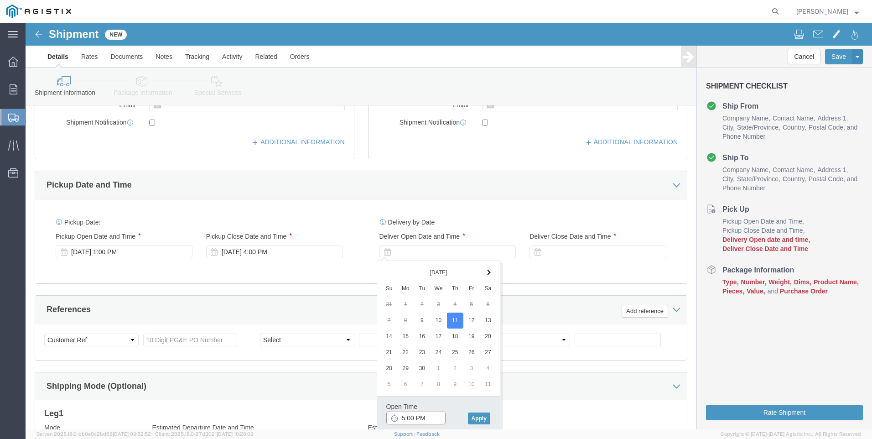
click input "5:00 PM"
click div "Open Time 7:00 PM"
click input "7:00 PM"
type input "7:00 AM"
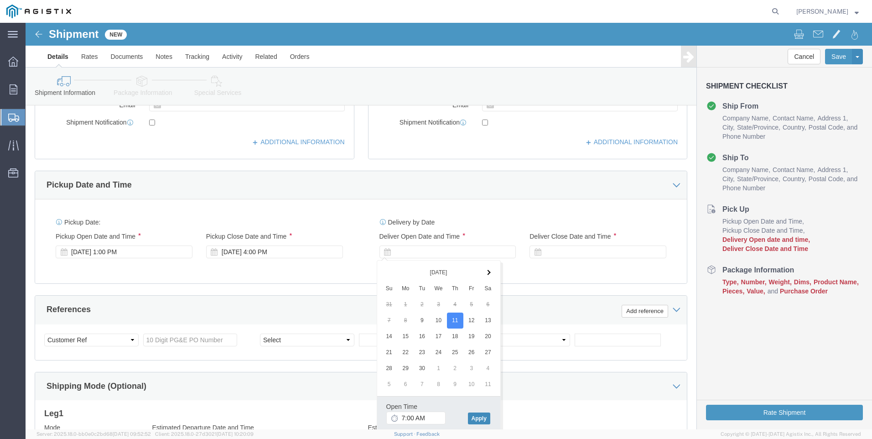
click button "Apply"
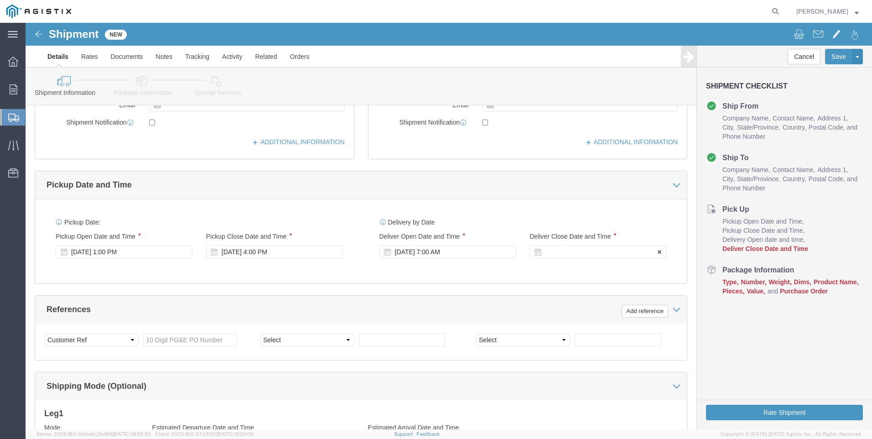
click div
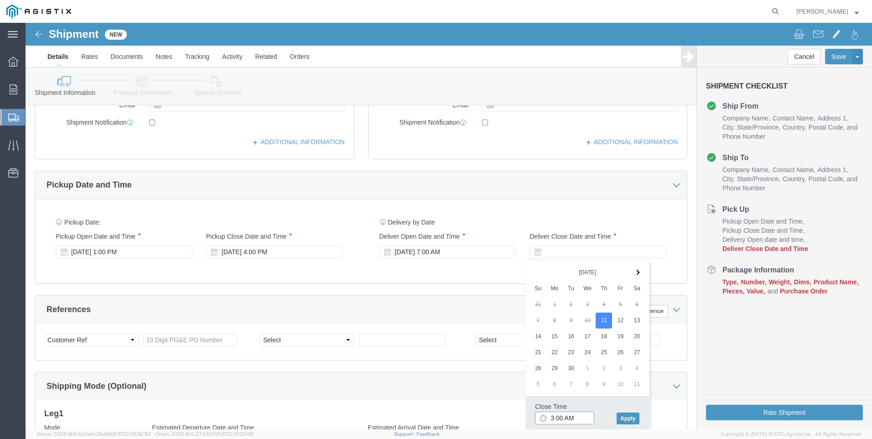
click input "3:00 AM"
type input "3:00 PM"
click button "Apply"
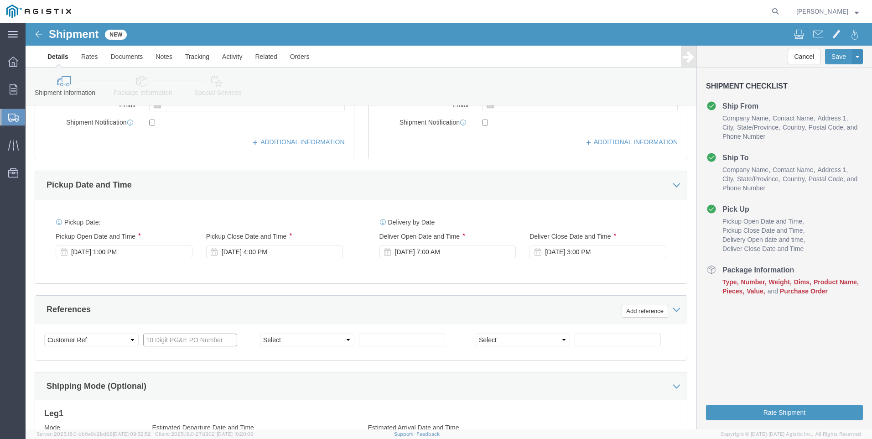
click input "text"
type input "3501417987"
click select "Select Account Type Activity ID Airline Appointment Number ASN Batch Request # …"
select select "SALEORDR"
click select "Select Account Type Activity ID Airline Appointment Number ASN Batch Request # …"
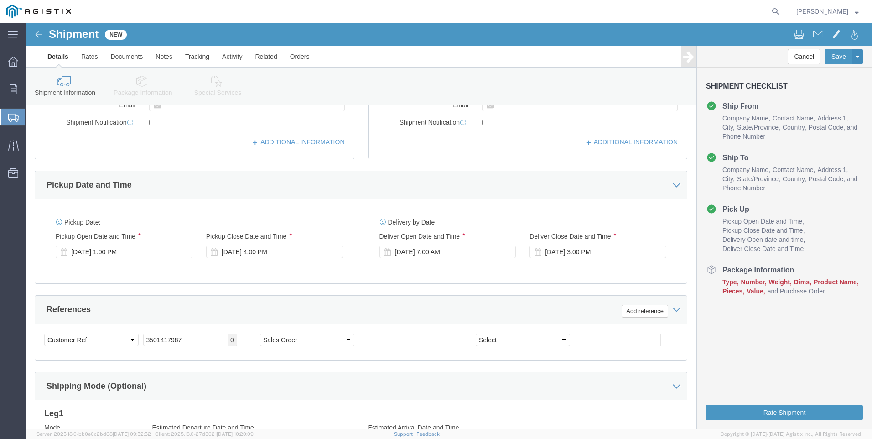
click input "text"
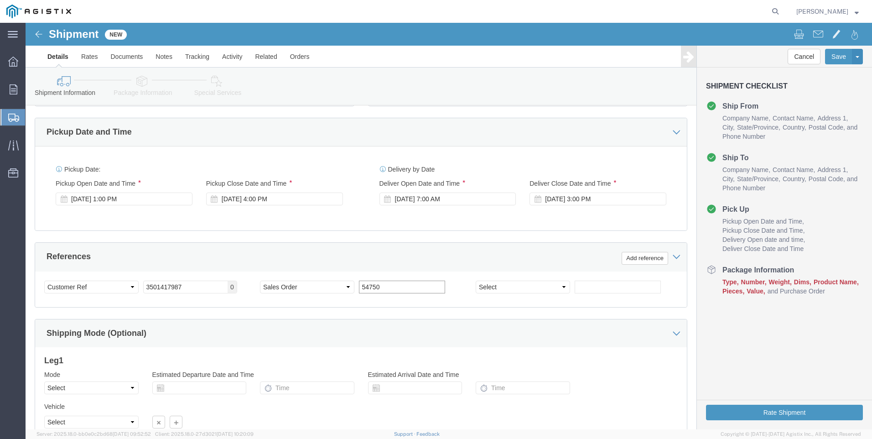
scroll to position [452, 0]
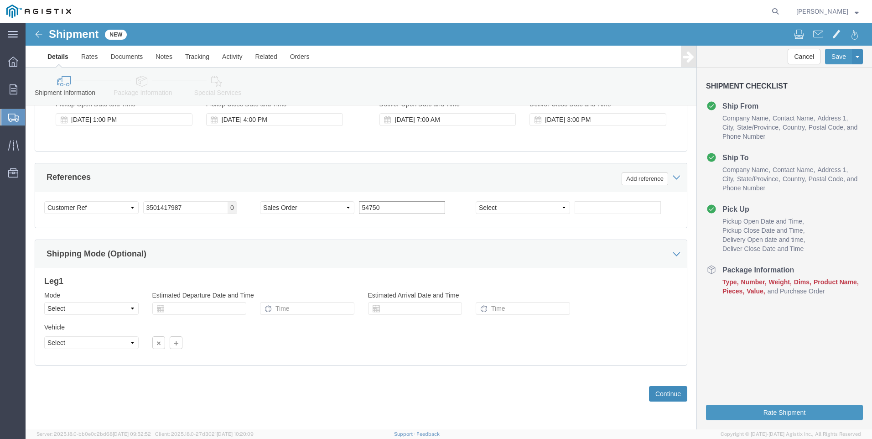
type input "54750"
drag, startPoint x: 640, startPoint y: 371, endPoint x: 642, endPoint y: 362, distance: 9.5
click button "Continue"
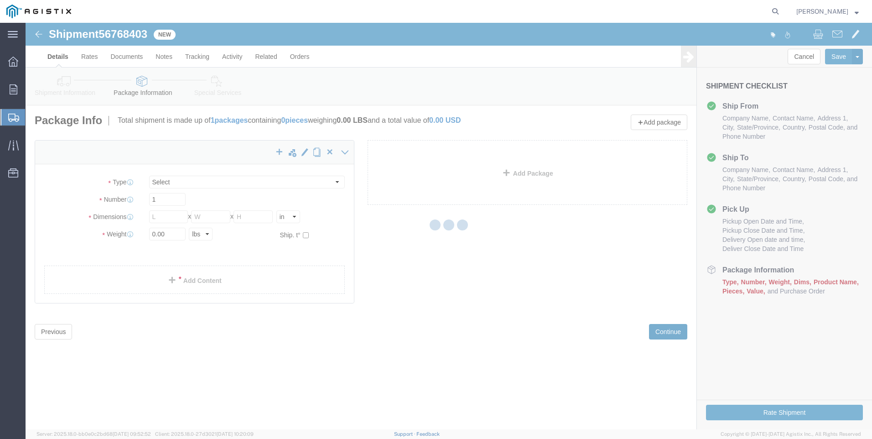
select select "CBOX"
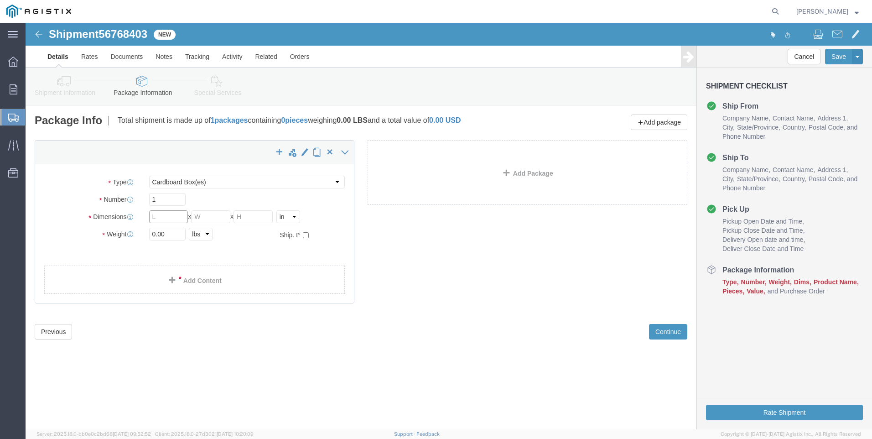
click input "text"
type input "15"
type input "31"
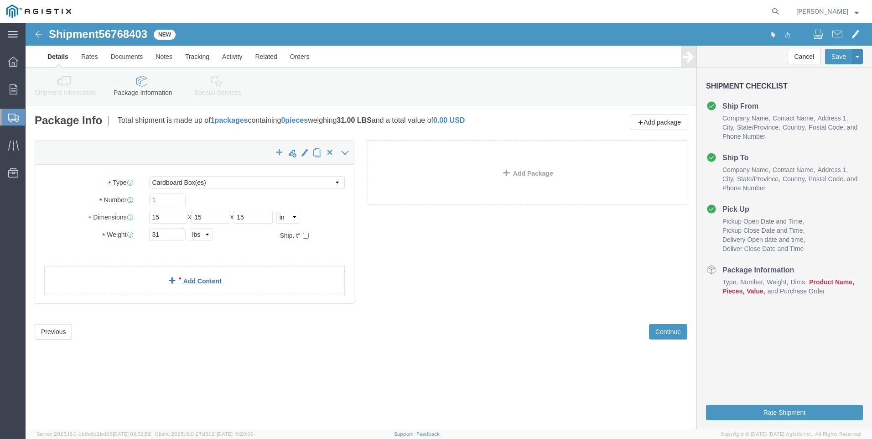
click div "x Package Type Select Bulk Bundle(s) Cardboard Box(es) Carton(s) Crate(s) Drum(…"
click link "Add Content"
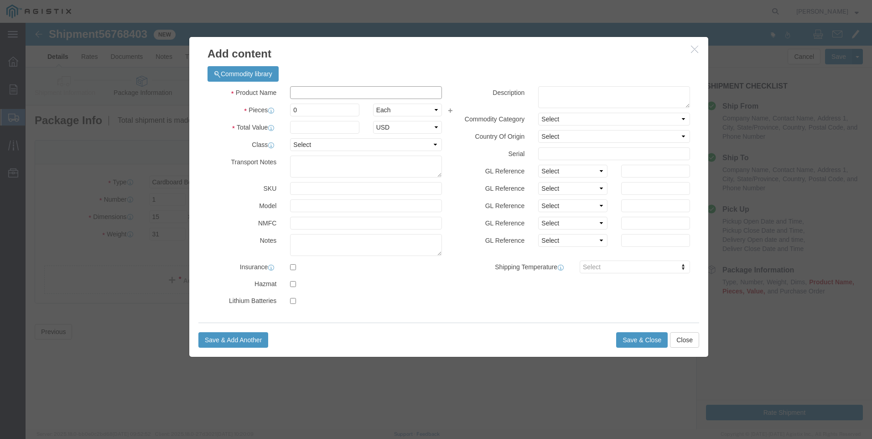
click input "text"
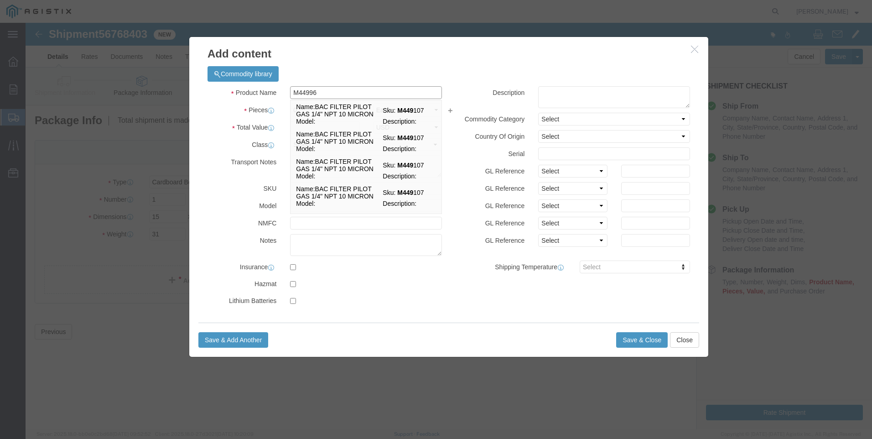
type input "M449967"
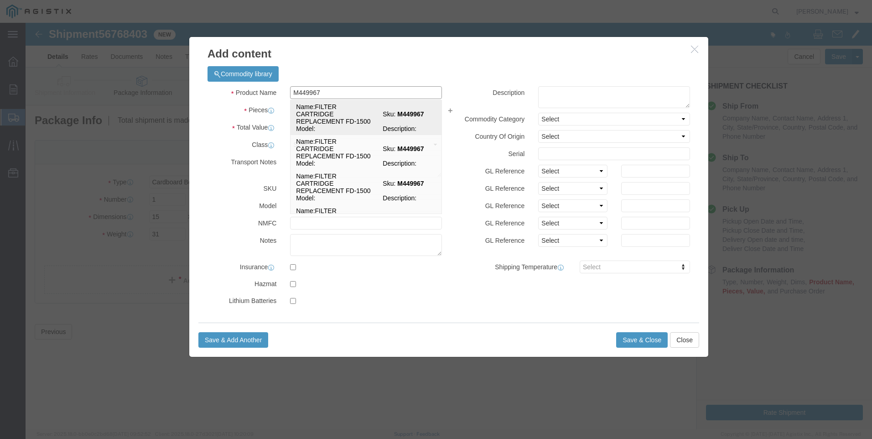
click div "Name: FILTER CARTRIDGE REPLACEMENT FD-1500 Sku: M449967 Model: Description:"
select select
select select "USD"
type input "FILTER CARTRIDGE REPLACEMENT FD-1500"
type input "M449967"
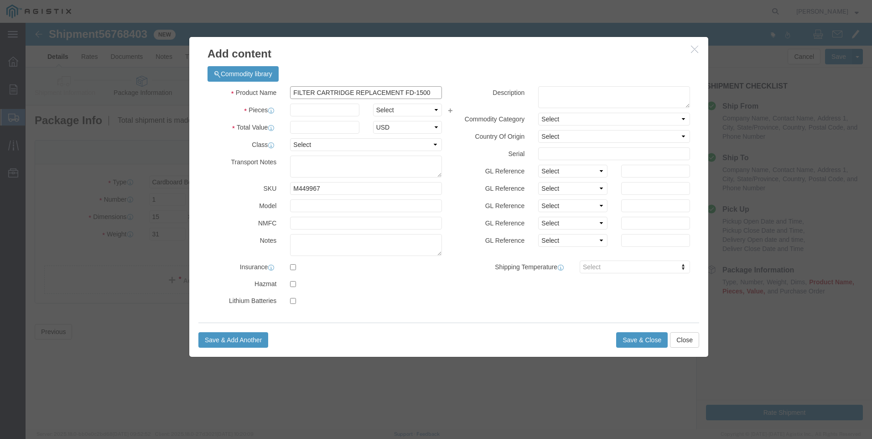
drag, startPoint x: 251, startPoint y: 87, endPoint x: 142, endPoint y: 97, distance: 109.5
click div "Add content Commodity library Product Name FILTER CARTRIDGE REPLACEMENT FD-1500…"
type input "FILTER CARTRIDGE REPLACEMENT FD-1500"
click textarea
paste textarea "FILTER CARTRIDGE REPLACEMENT FD-1500"
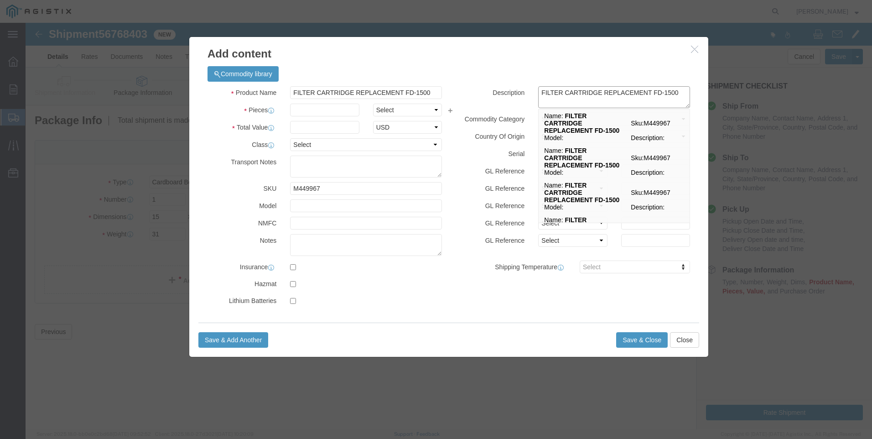
type textarea "FILTER CARTRIDGE REPLACEMENT FD-1500"
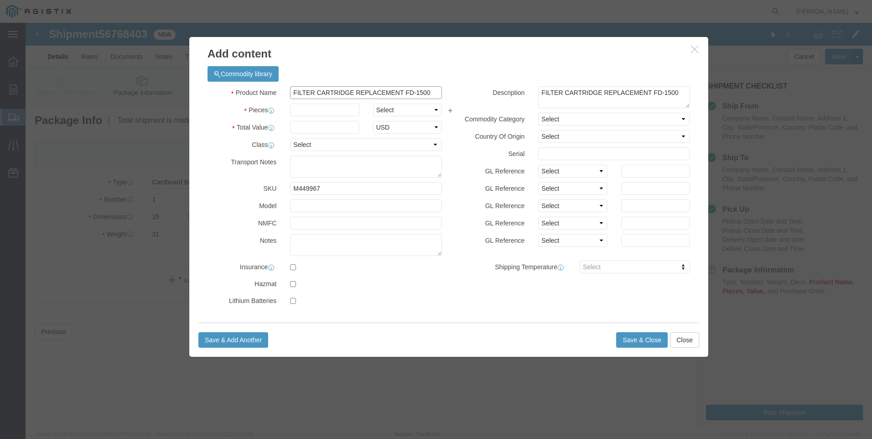
drag, startPoint x: 410, startPoint y: 70, endPoint x: 44, endPoint y: 91, distance: 366.4
click div "Add content Commodity library Product Name FILTER CARTRIDGE REPLACEMENT FD-1500…"
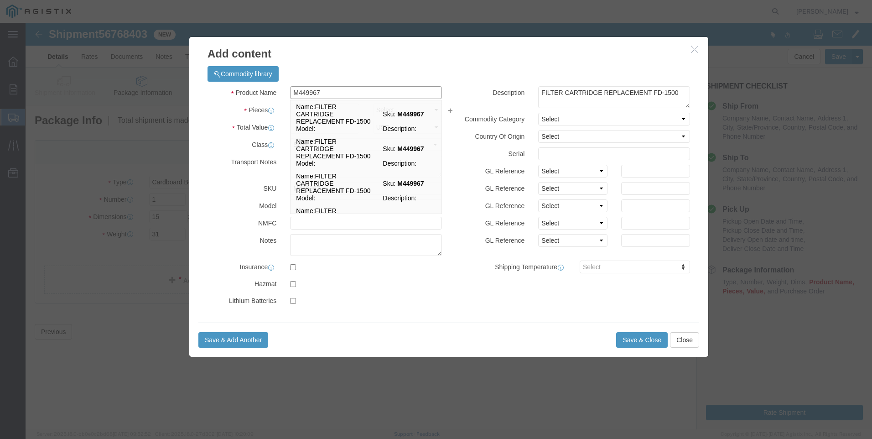
type input "M449967 / 21-4003"
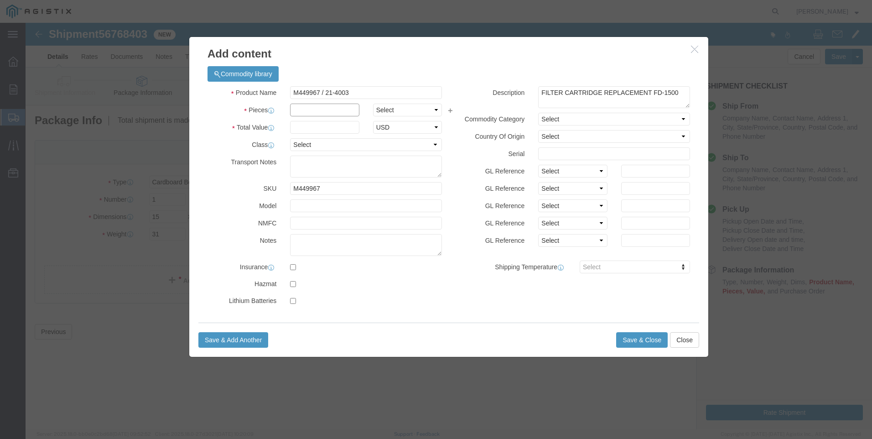
click input "text"
type input "7"
click input "text"
type input "1654"
click button "Save & Close"
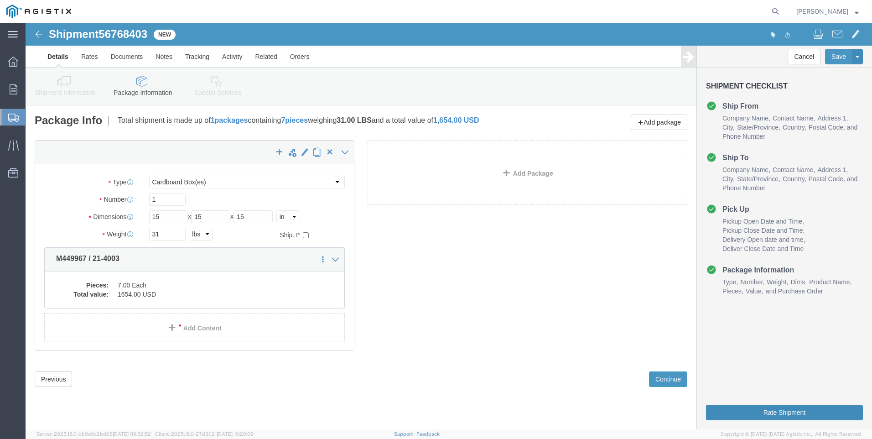
click button "Rate Shipment"
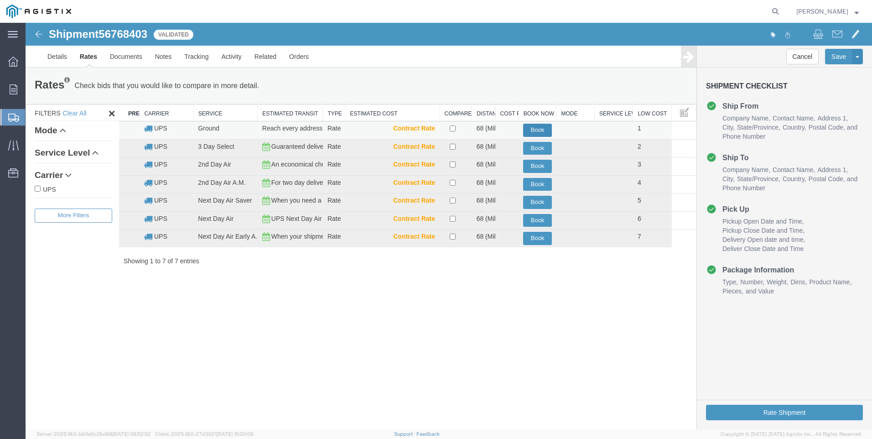
click at [540, 130] on button "Book" at bounding box center [537, 130] width 29 height 13
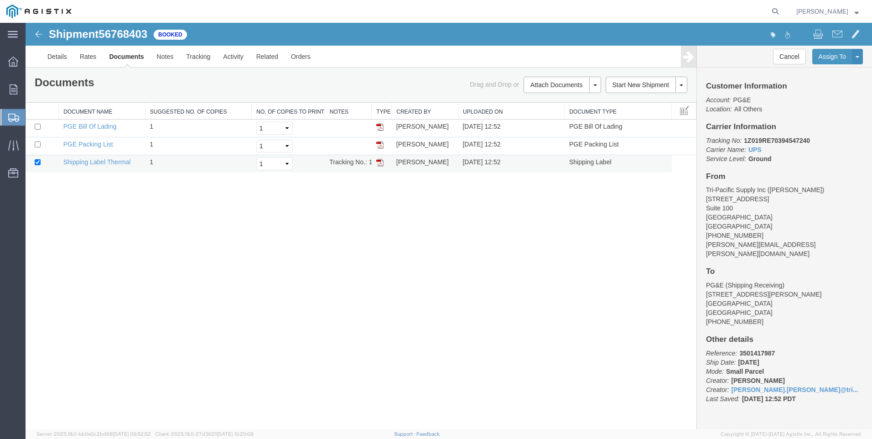
click at [380, 164] on img at bounding box center [379, 162] width 7 height 7
drag, startPoint x: 9, startPoint y: 114, endPoint x: 15, endPoint y: 118, distance: 6.8
click at [9, 114] on icon at bounding box center [13, 118] width 11 height 8
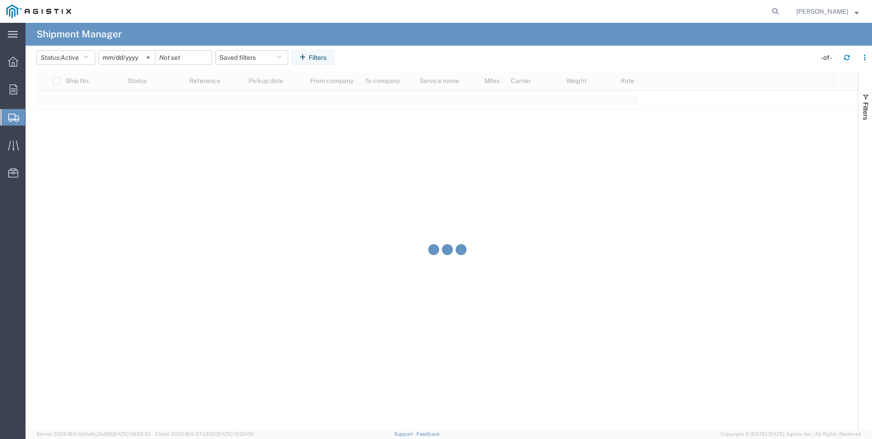
click at [10, 114] on icon at bounding box center [13, 118] width 11 height 8
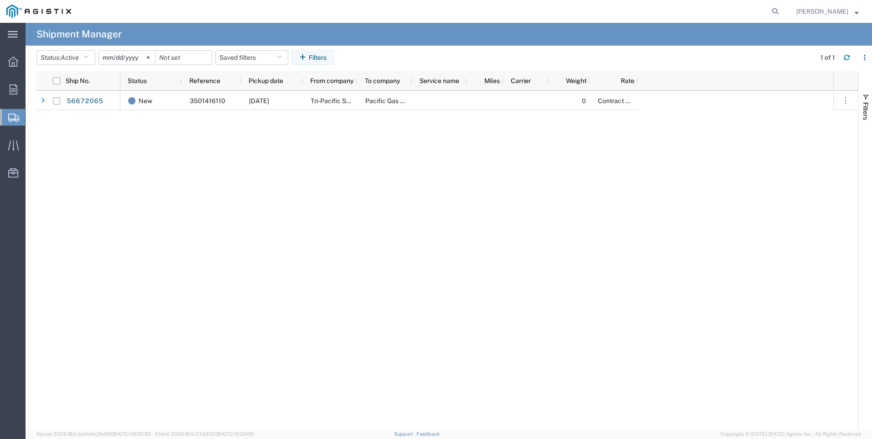
click at [7, 109] on div at bounding box center [13, 117] width 26 height 16
drag, startPoint x: 7, startPoint y: 109, endPoint x: 18, endPoint y: 115, distance: 12.9
click at [18, 115] on div at bounding box center [13, 117] width 26 height 16
click at [0, 0] on span "Create Shipment" at bounding box center [0, 0] width 0 height 0
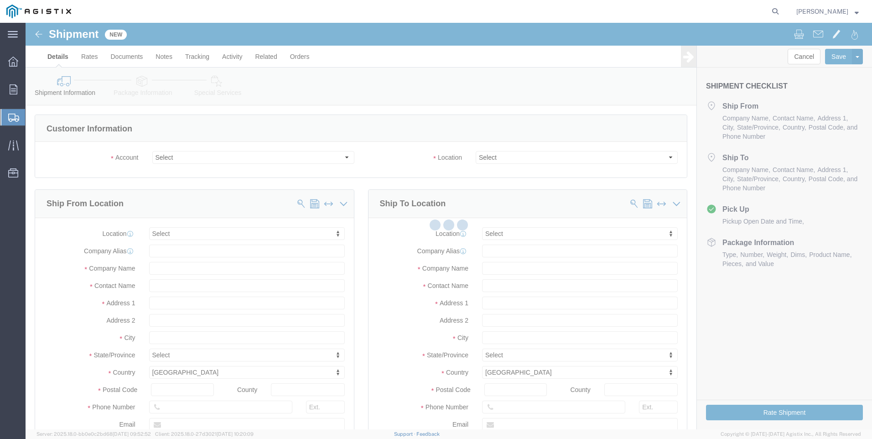
select select
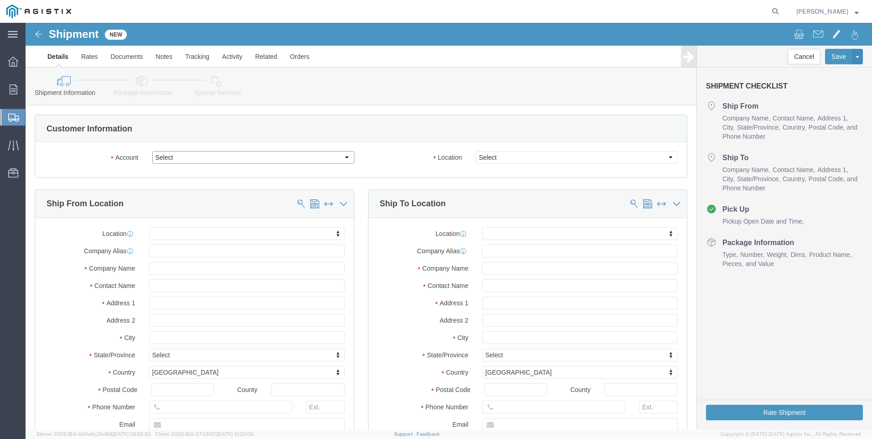
click select "Select PG&E Tri-Pacific Supply Inc"
select select "9596"
click select "Select PG&E Tri-Pacific Supply Inc"
select select
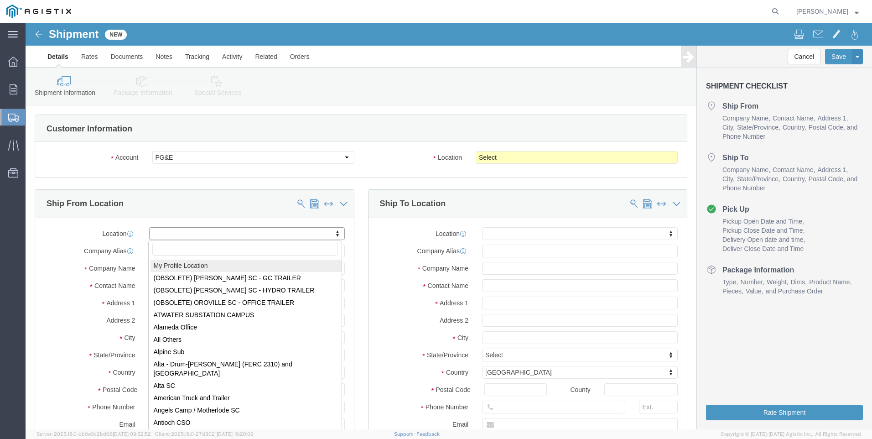
select select "MYPROFILE"
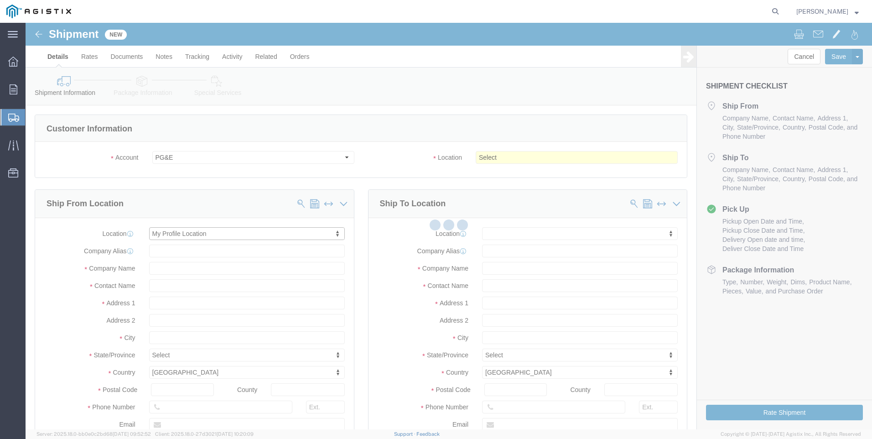
select select "CA"
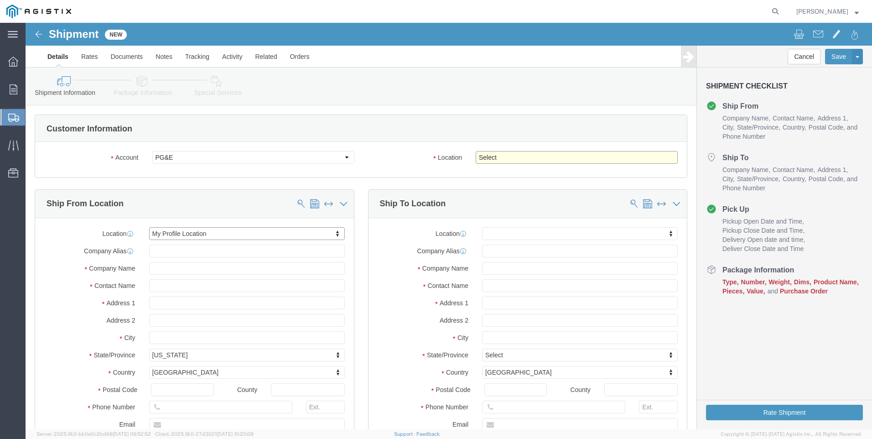
click select "Select All Others [GEOGRAPHIC_DATA] [GEOGRAPHIC_DATA] [GEOGRAPHIC_DATA] [GEOGRA…"
select select "23082"
click select "Select All Others [GEOGRAPHIC_DATA] [GEOGRAPHIC_DATA] [GEOGRAPHIC_DATA] [GEOGRA…"
click span
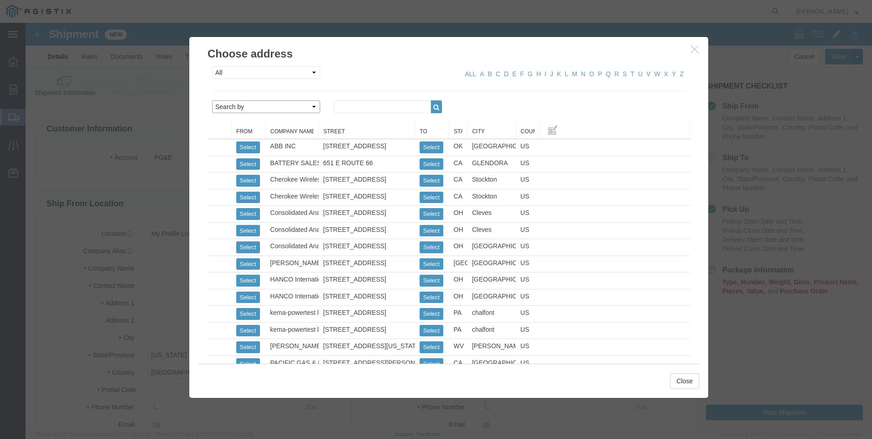
click select "Search by Address Book Name City Company Name Contact Name Country CustomerAlia…"
select select "city"
click select "Search by Address Book Name City Company Name Contact Name Country CustomerAlia…"
click input "text"
click icon "button"
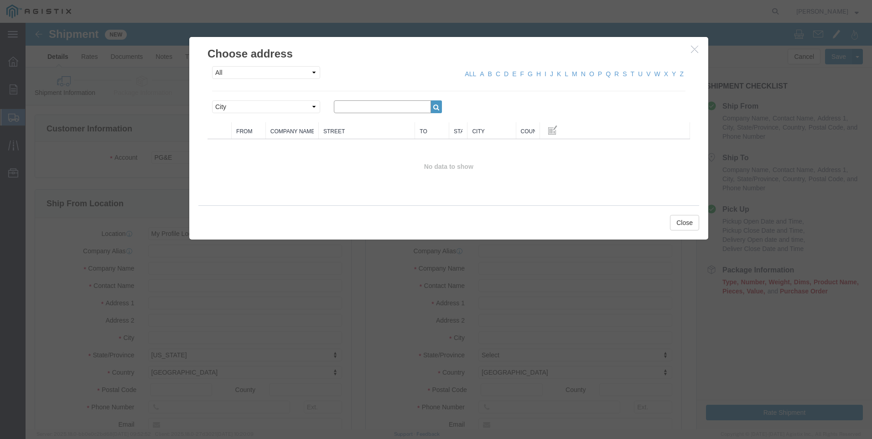
click input "text"
type input "[PERSON_NAME]"
click icon "button"
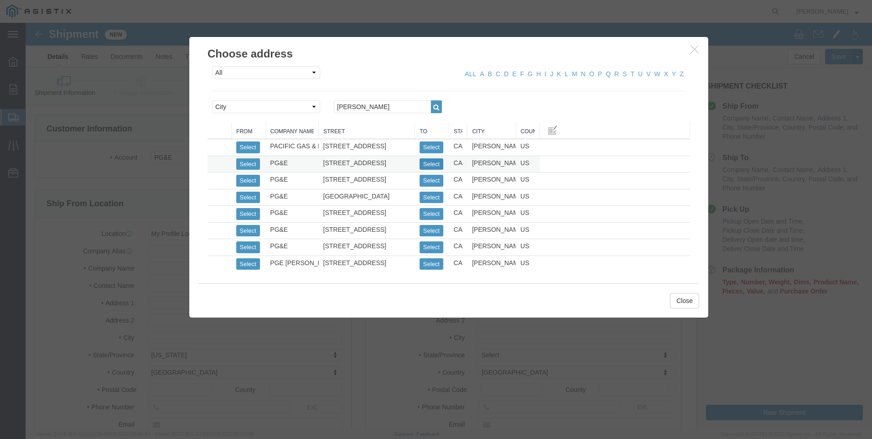
click button "Select"
select select "CA"
click button "Close"
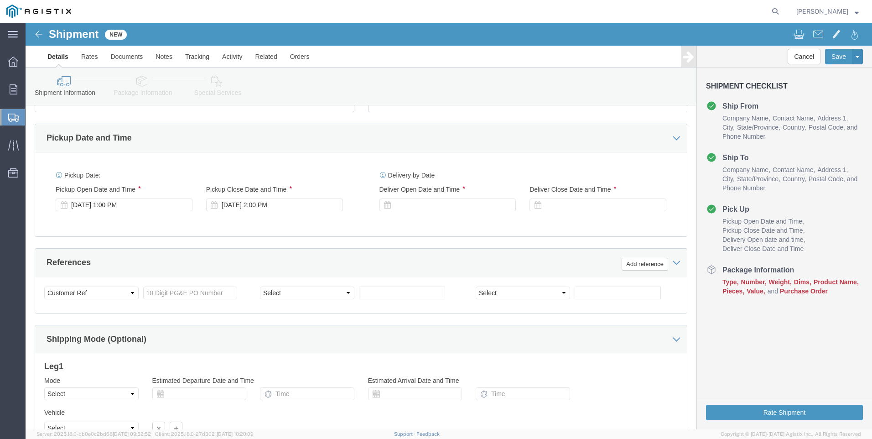
scroll to position [452, 0]
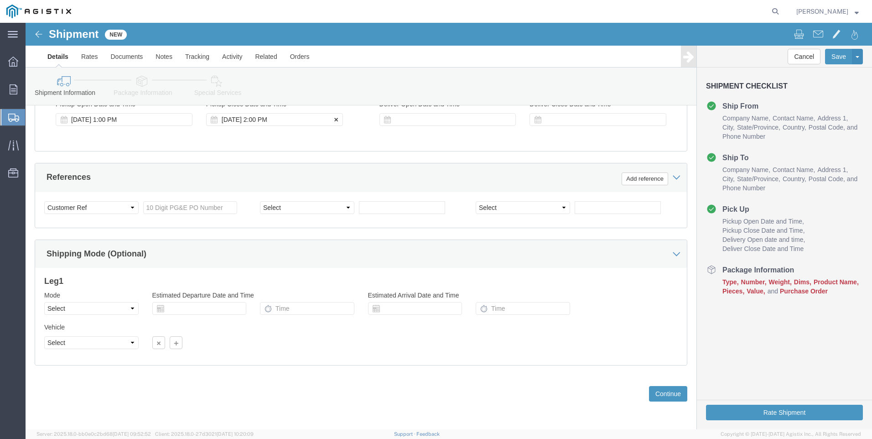
click div "[DATE] 2:00 PM"
type input "4:00 PM"
click button "Apply"
click select "Select Account Type Activity ID Airline Appointment Number ASN Batch Request # …"
click div
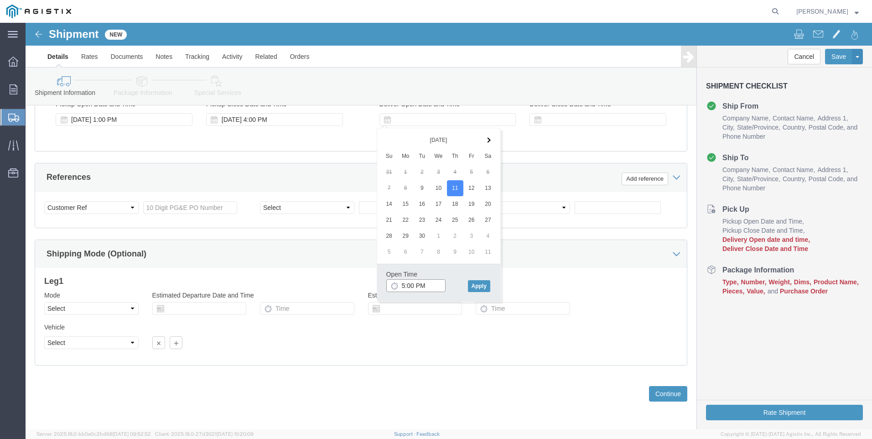
click input "5:00 PM"
click input "7:00 PM"
type input "7:00 AM"
drag, startPoint x: 457, startPoint y: 265, endPoint x: 496, endPoint y: 139, distance: 132.9
click button "Apply"
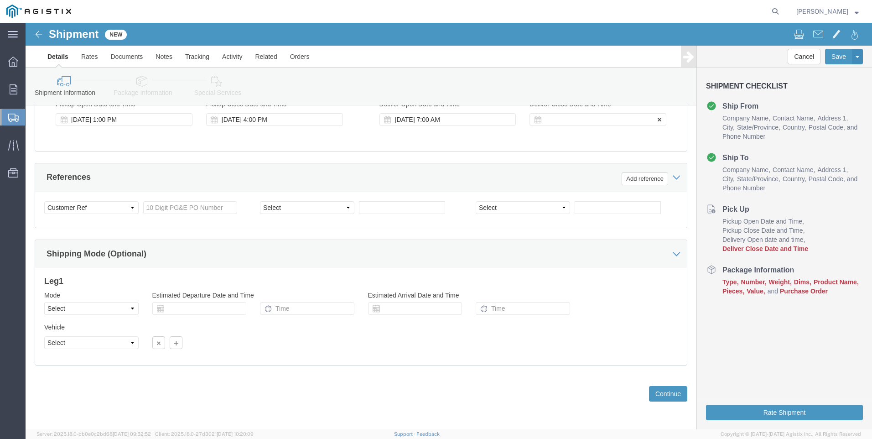
click div
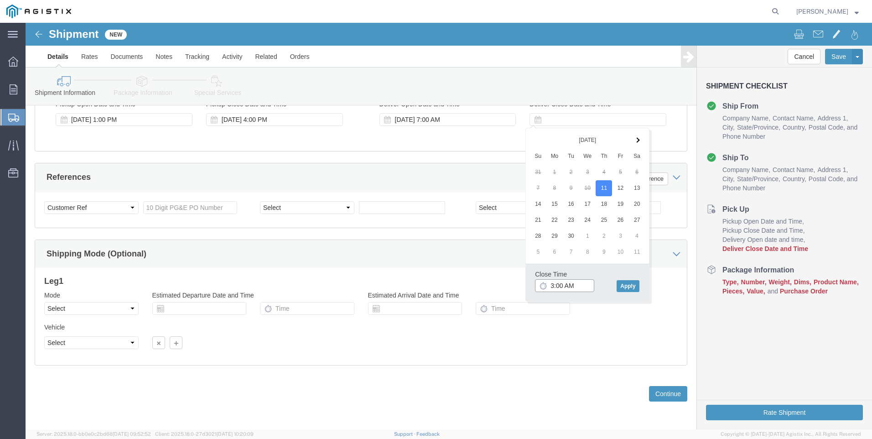
click input "3:00 AM"
type input "3:00 PM"
drag, startPoint x: 601, startPoint y: 265, endPoint x: 485, endPoint y: 245, distance: 117.5
click button "Apply"
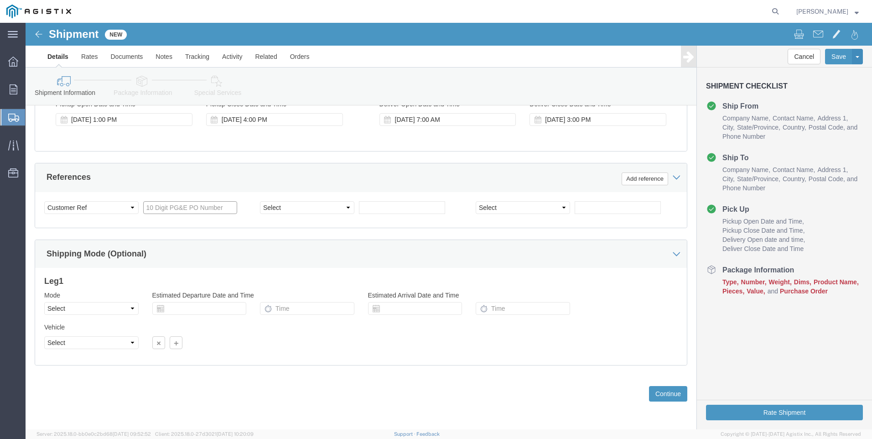
click input "text"
type input "3501400744"
click select "Select Account Type Activity ID Airline Appointment Number ASN Batch Request # …"
select select "SALEORDR"
click select "Select Account Type Activity ID Airline Appointment Number ASN Batch Request # …"
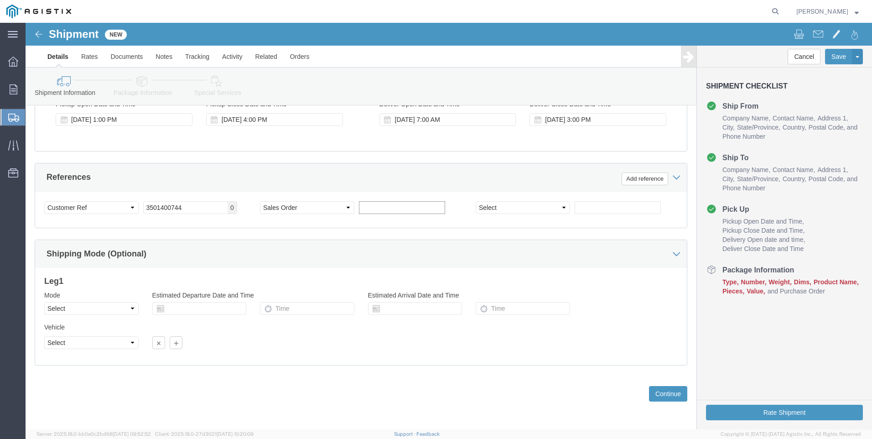
click input "text"
type input "0052690"
click button "Continue"
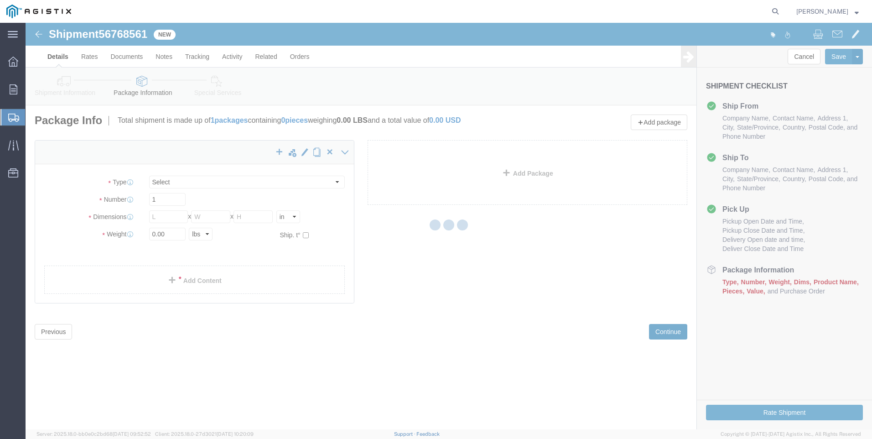
select select "CBOX"
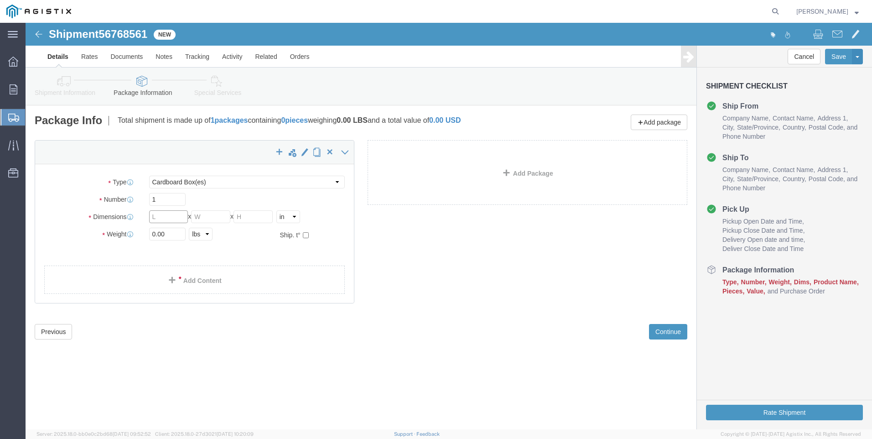
drag, startPoint x: 143, startPoint y: 196, endPoint x: 148, endPoint y: 192, distance: 5.9
click input "text"
type input "15"
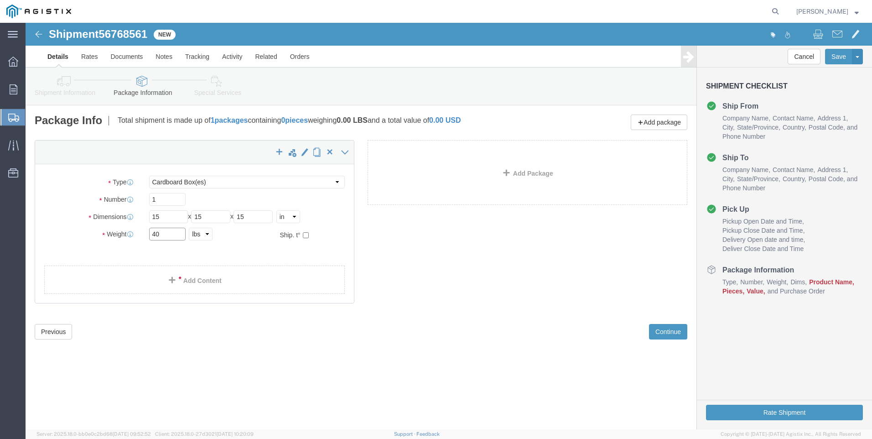
type input "40"
click div "x Package Type Select Bulk Bundle(s) Cardboard Box(es) Carton(s) Crate(s) Drum(…"
click link "Add Content"
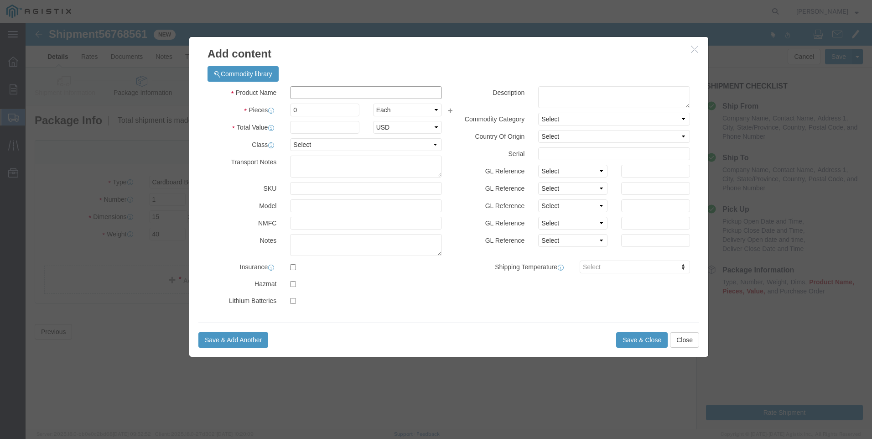
click input "text"
type input "M449967"
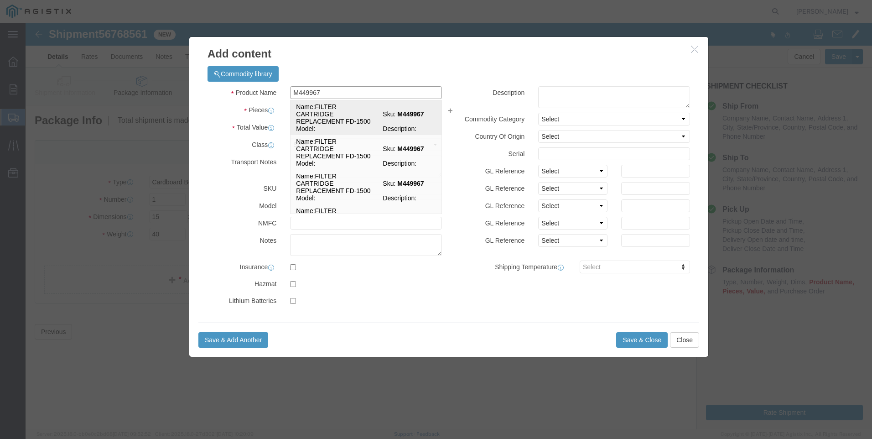
click span "Name:"
select select
select select "USD"
type input "FILTER CARTRIDGE REPLACEMENT FD-1500"
type input "M449967"
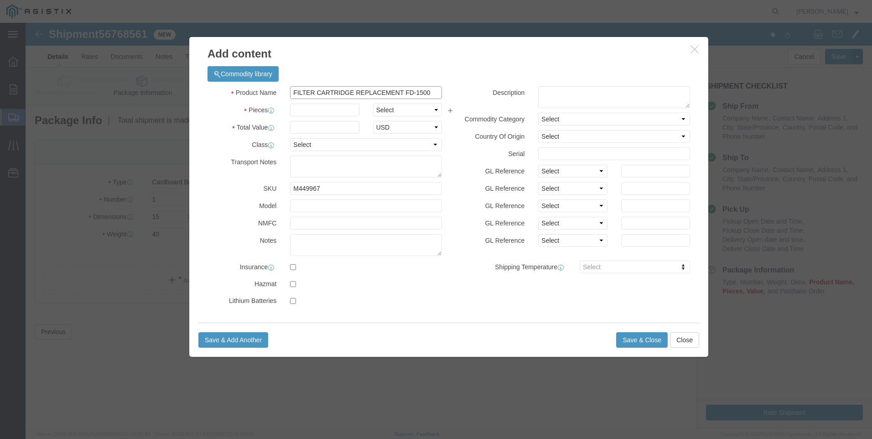
drag, startPoint x: 415, startPoint y: 69, endPoint x: 91, endPoint y: 73, distance: 324.3
click div "Add content Commodity library Product Name FILTER CARTRIDGE REPLACEMENT FD-1500…"
type input "FILTER CARTRIDGE REPLACEMENT FD-1500"
click div "Commodity library"
click textarea
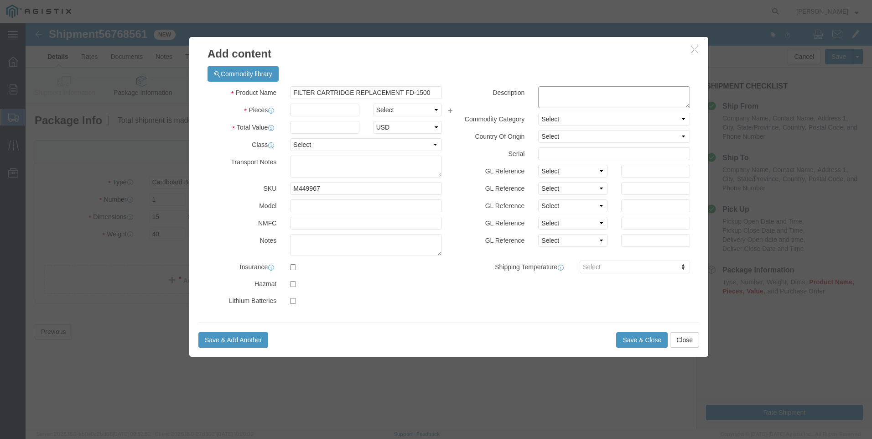
paste textarea "FILTER CARTRIDGE REPLACEMENT FD-1500"
type textarea "FILTER CARTRIDGE REPLACEMENT FD-1500"
drag, startPoint x: 412, startPoint y: 68, endPoint x: 13, endPoint y: 74, distance: 399.2
click div "Add content Commodity library Product Name FILTER CARTRIDGE REPLACEMENT FD-1500…"
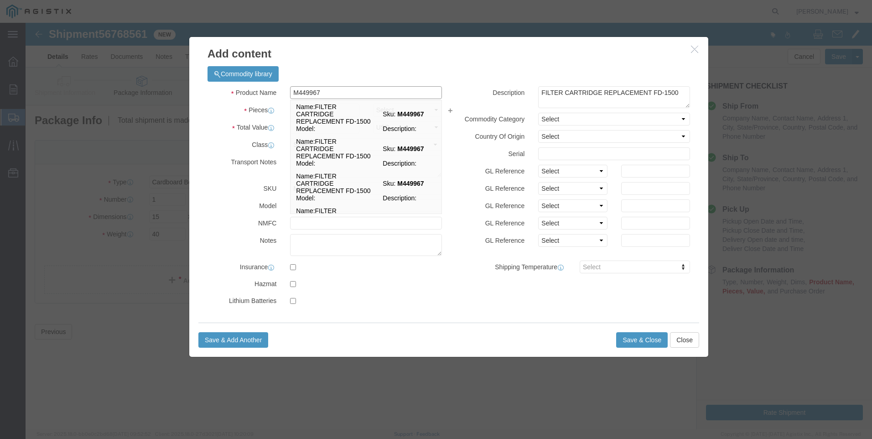
type input "M449967 / 21-4003"
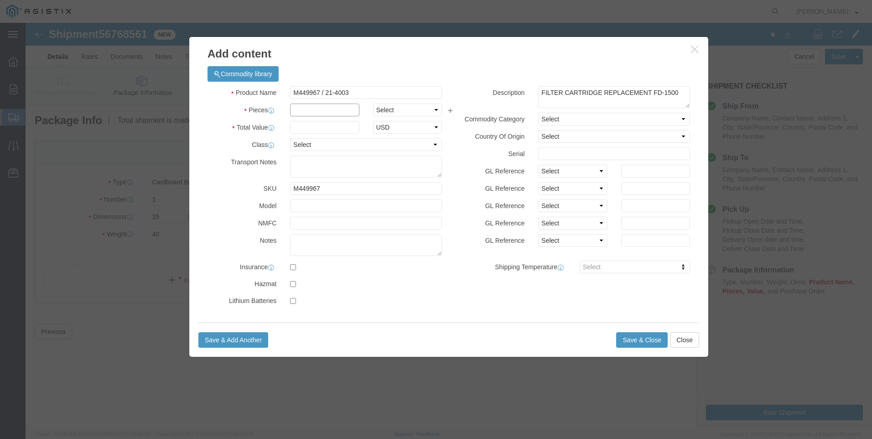
click input "text"
type input "9"
click input "text"
type input "1998"
click button "Save & Close"
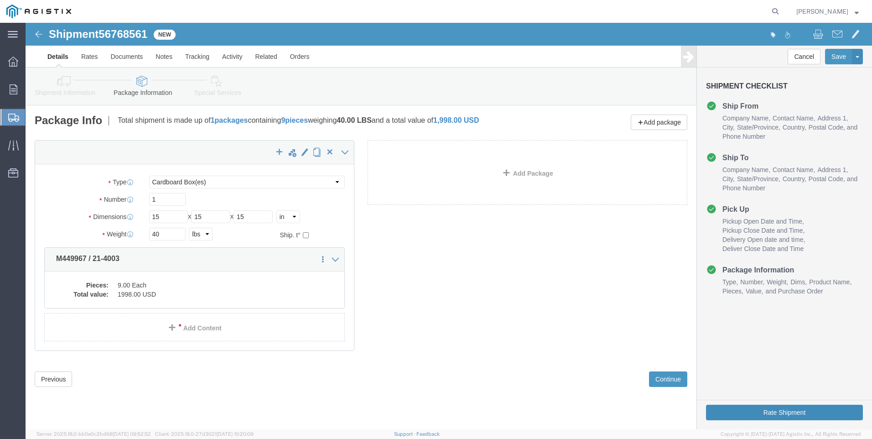
click button "Rate Shipment"
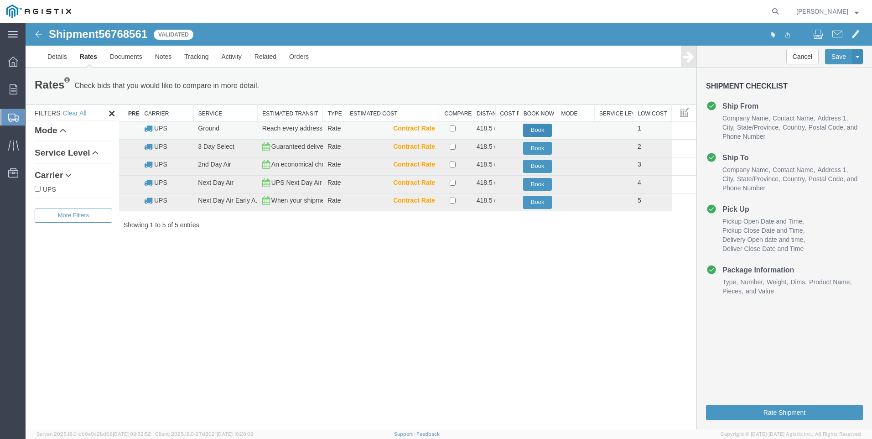
click at [548, 127] on button "Book" at bounding box center [537, 130] width 29 height 13
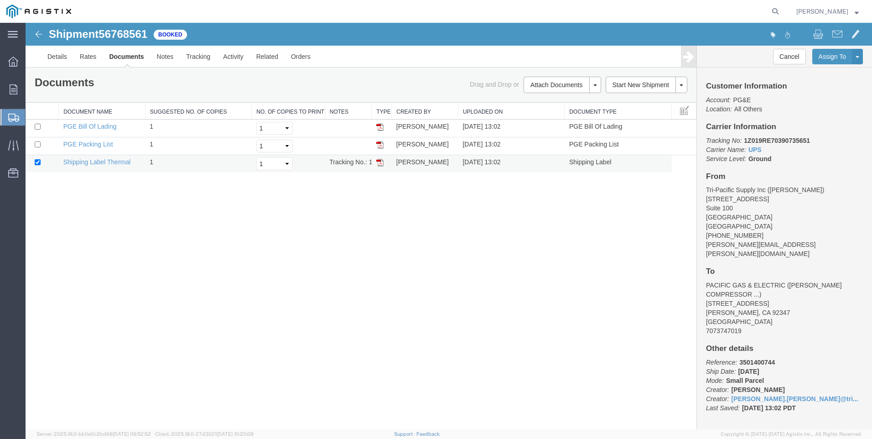
click at [376, 160] on img at bounding box center [379, 162] width 7 height 7
